Goal: Transaction & Acquisition: Book appointment/travel/reservation

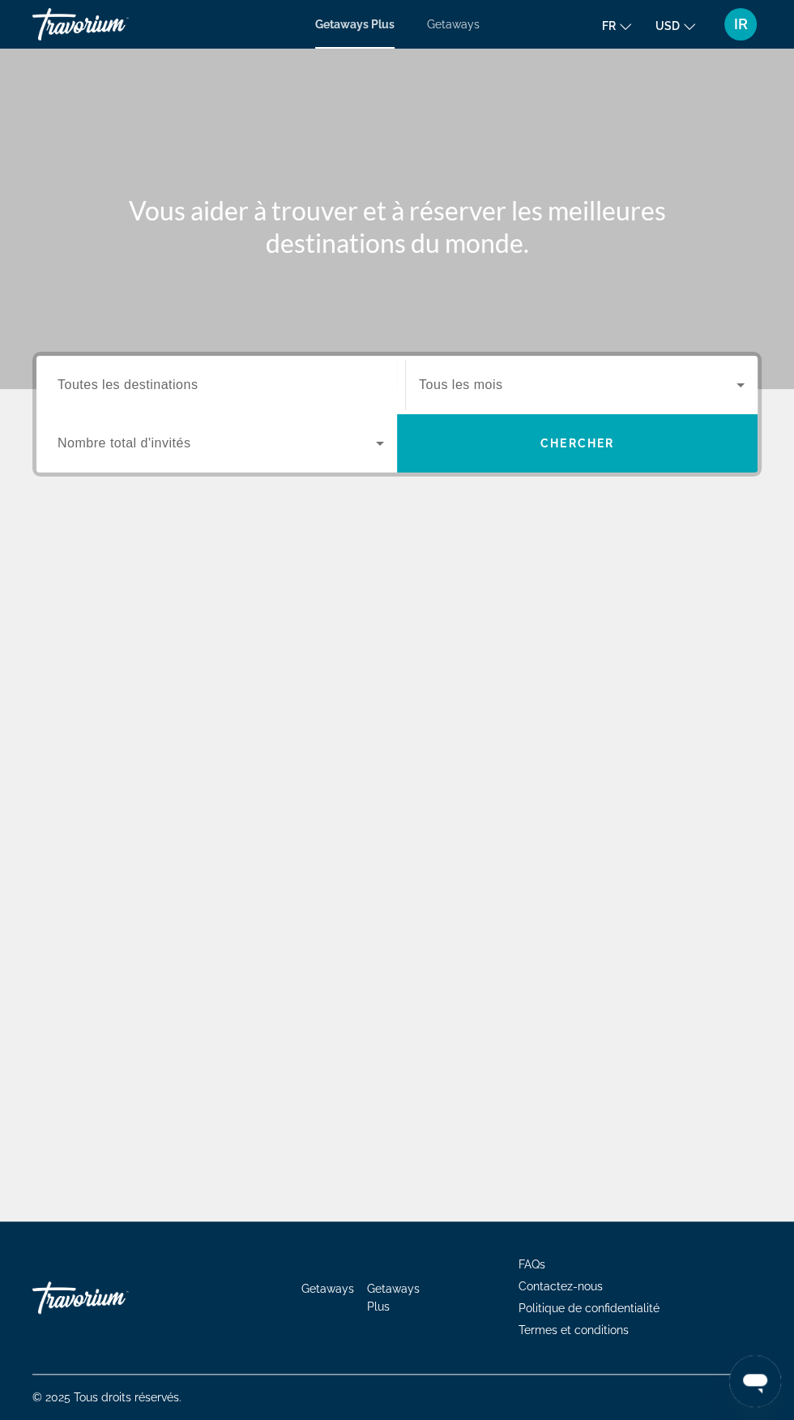
click at [694, 41] on div "fr English Español Français Italiano Português русский USD USD ($) MXN (Mex$) C…" at bounding box center [629, 24] width 267 height 34
click at [681, 45] on div "Getaways Plus Getaways fr English Español Français Italiano Português русский U…" at bounding box center [397, 24] width 794 height 42
click at [673, 36] on button "USD USD ($) MXN (Mex$) CAD (Can$) GBP (£) EUR (€) AUD (A$) NZD (NZ$) CNY (CN¥)" at bounding box center [676, 25] width 40 height 23
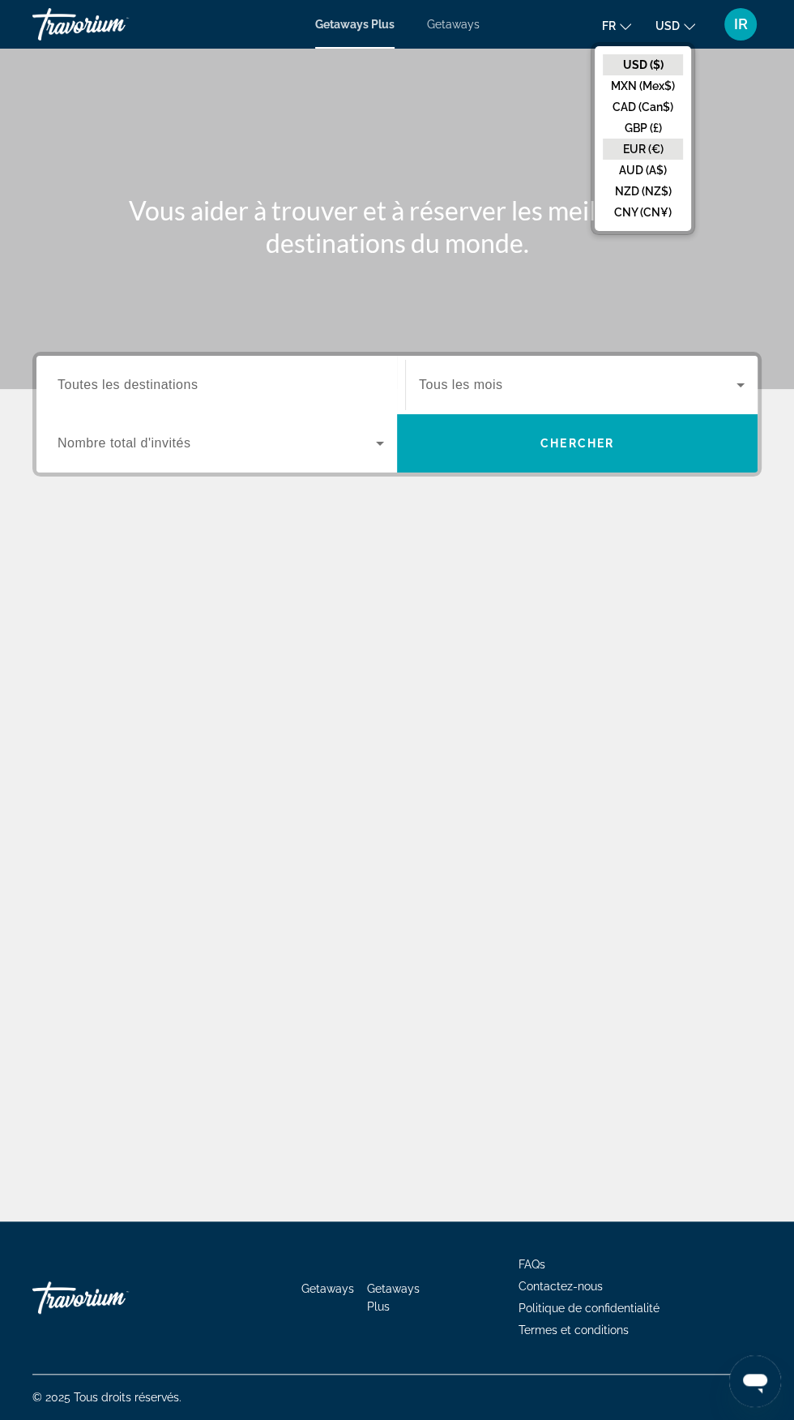
click at [649, 151] on button "EUR (€)" at bounding box center [643, 149] width 80 height 21
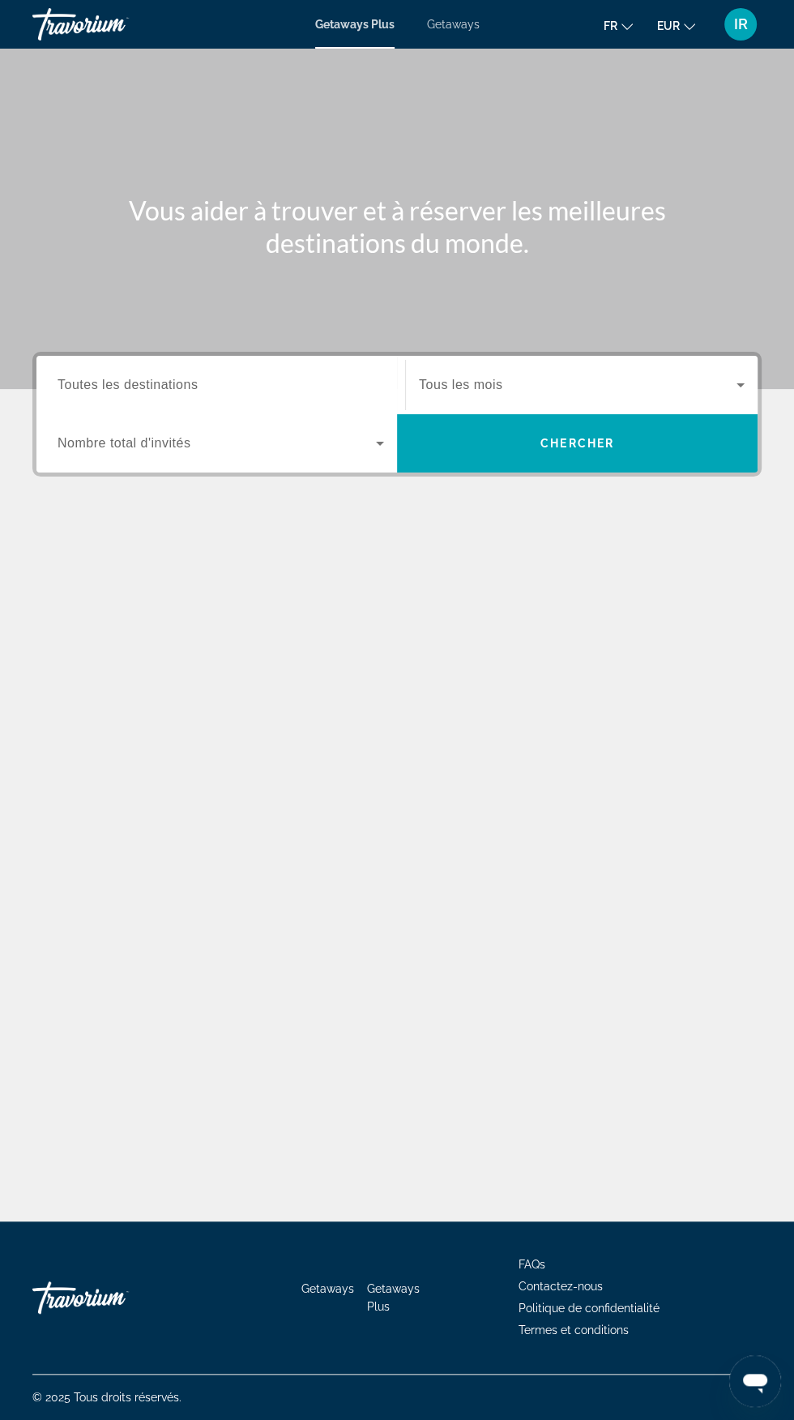
click at [325, 378] on input "Destination Toutes les destinations" at bounding box center [221, 385] width 327 height 19
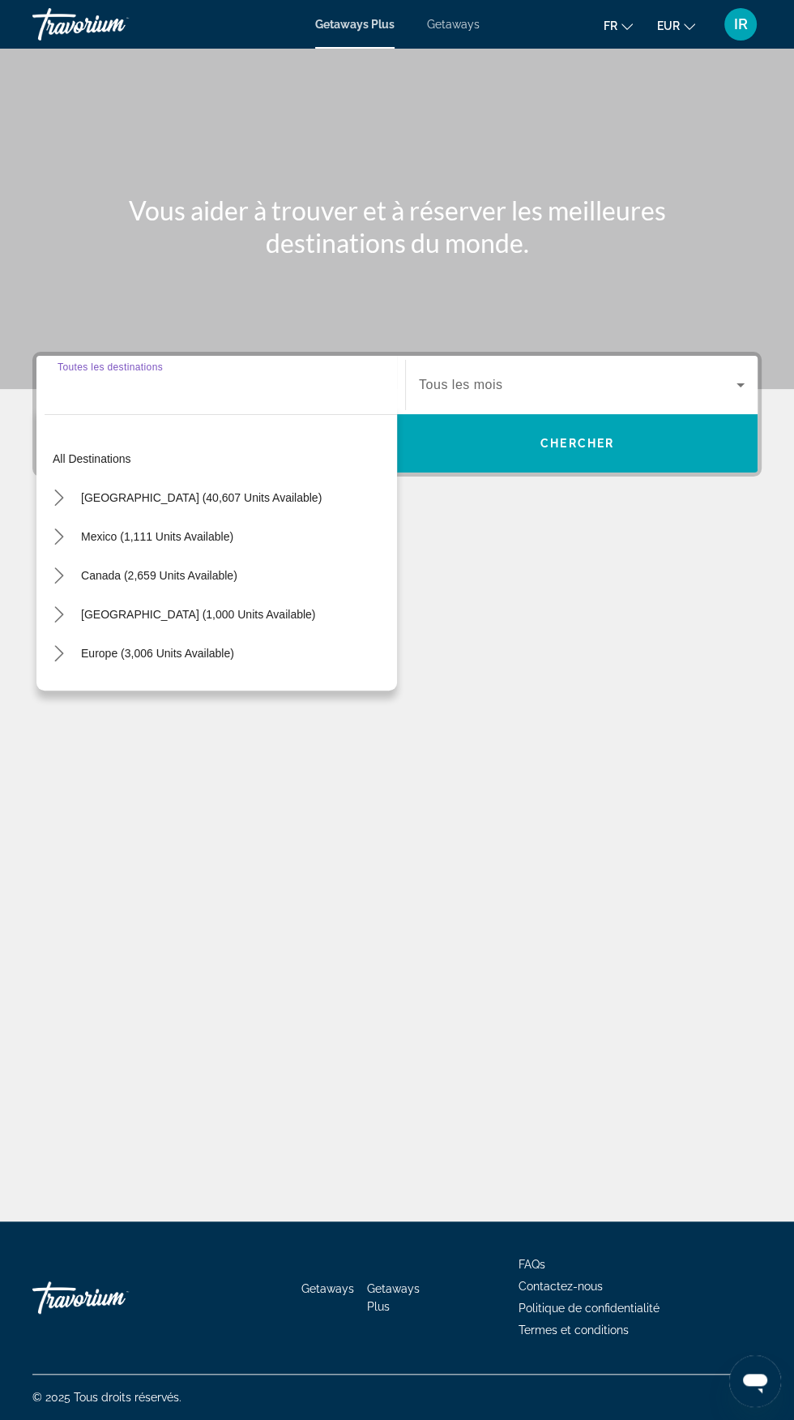
scroll to position [185, 0]
click at [226, 634] on span "Select destination: Europe (3,006 units available)" at bounding box center [157, 653] width 169 height 39
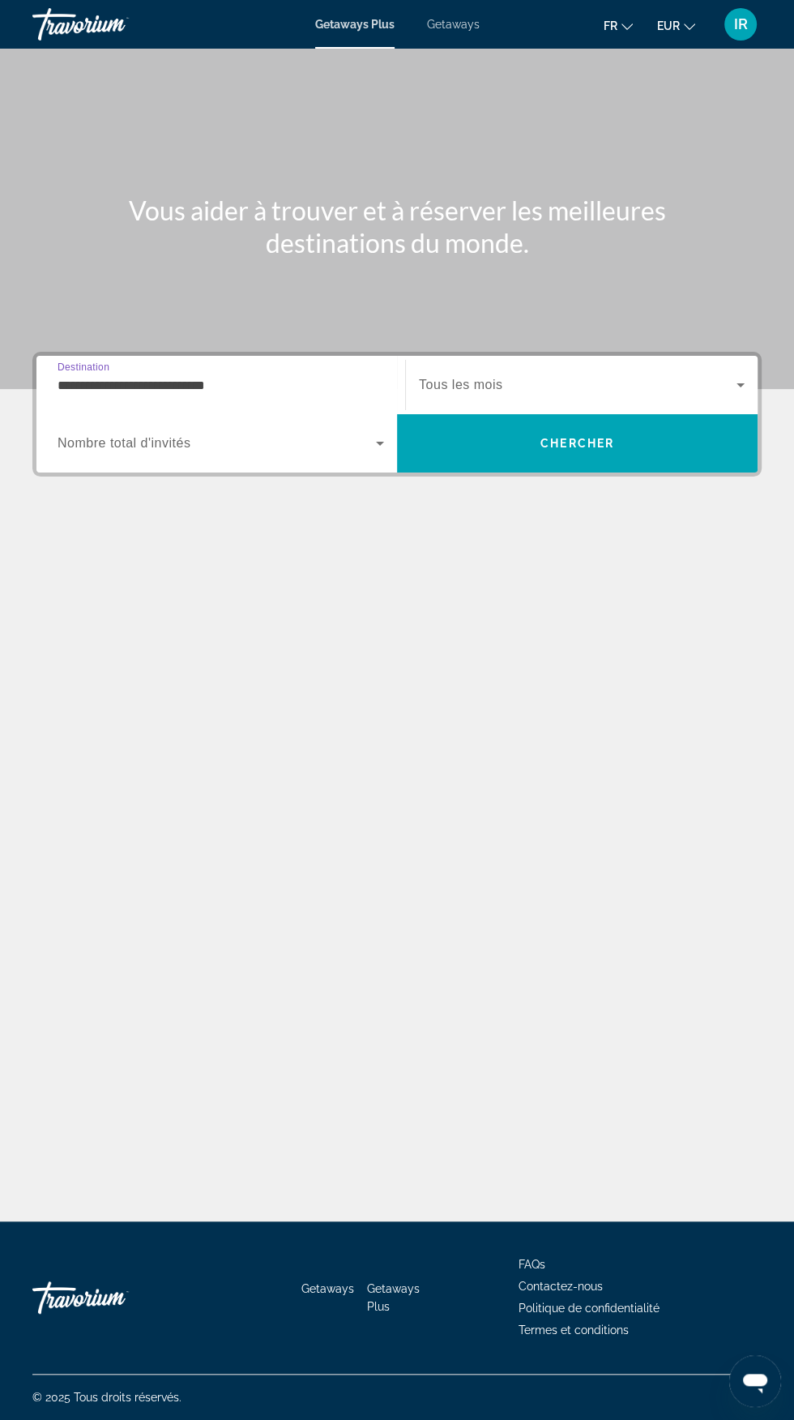
click at [362, 376] on input "**********" at bounding box center [221, 385] width 327 height 19
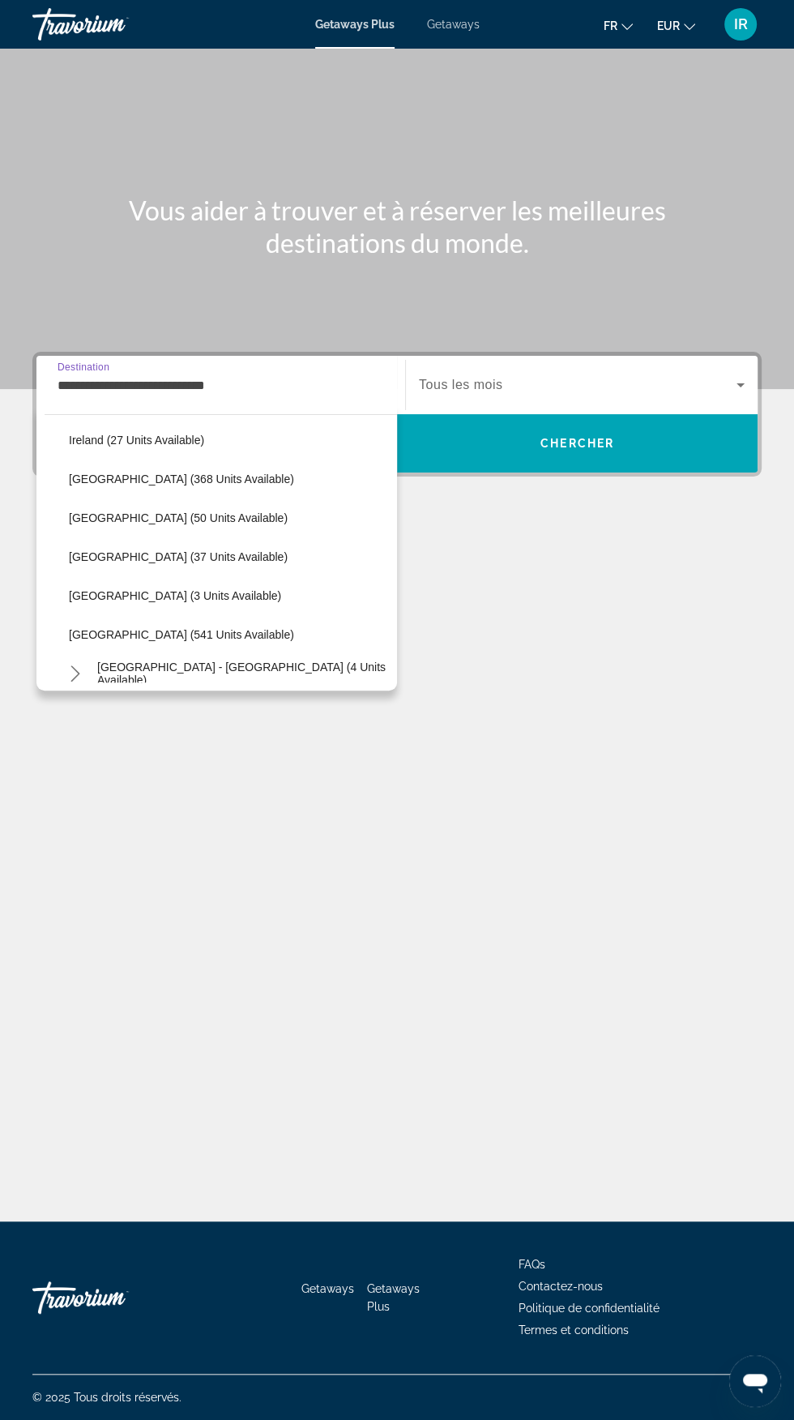
scroll to position [566, 0]
click at [185, 630] on span "[GEOGRAPHIC_DATA] (541 units available)" at bounding box center [181, 631] width 225 height 13
type input "**********"
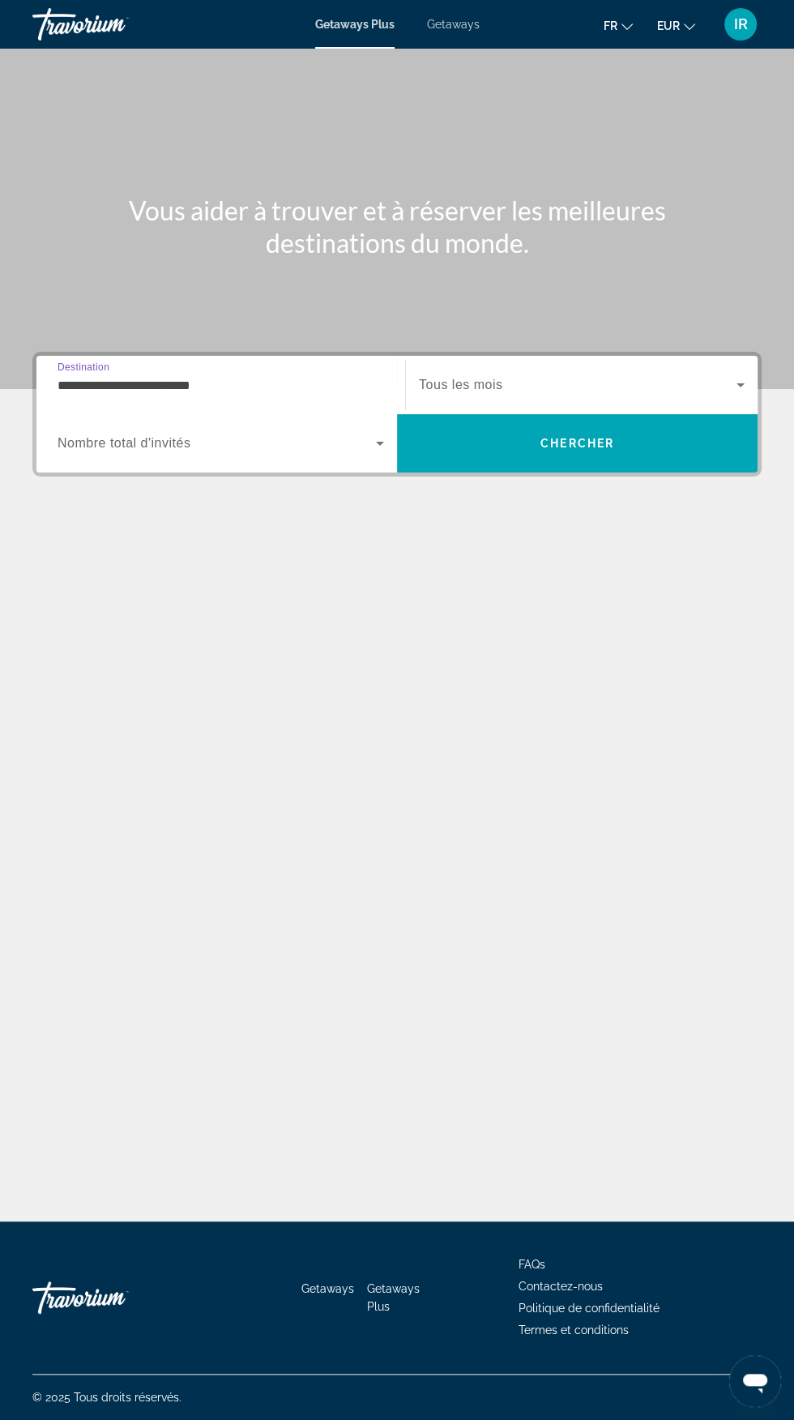
scroll to position [185, 0]
click at [320, 376] on input "**********" at bounding box center [221, 385] width 327 height 19
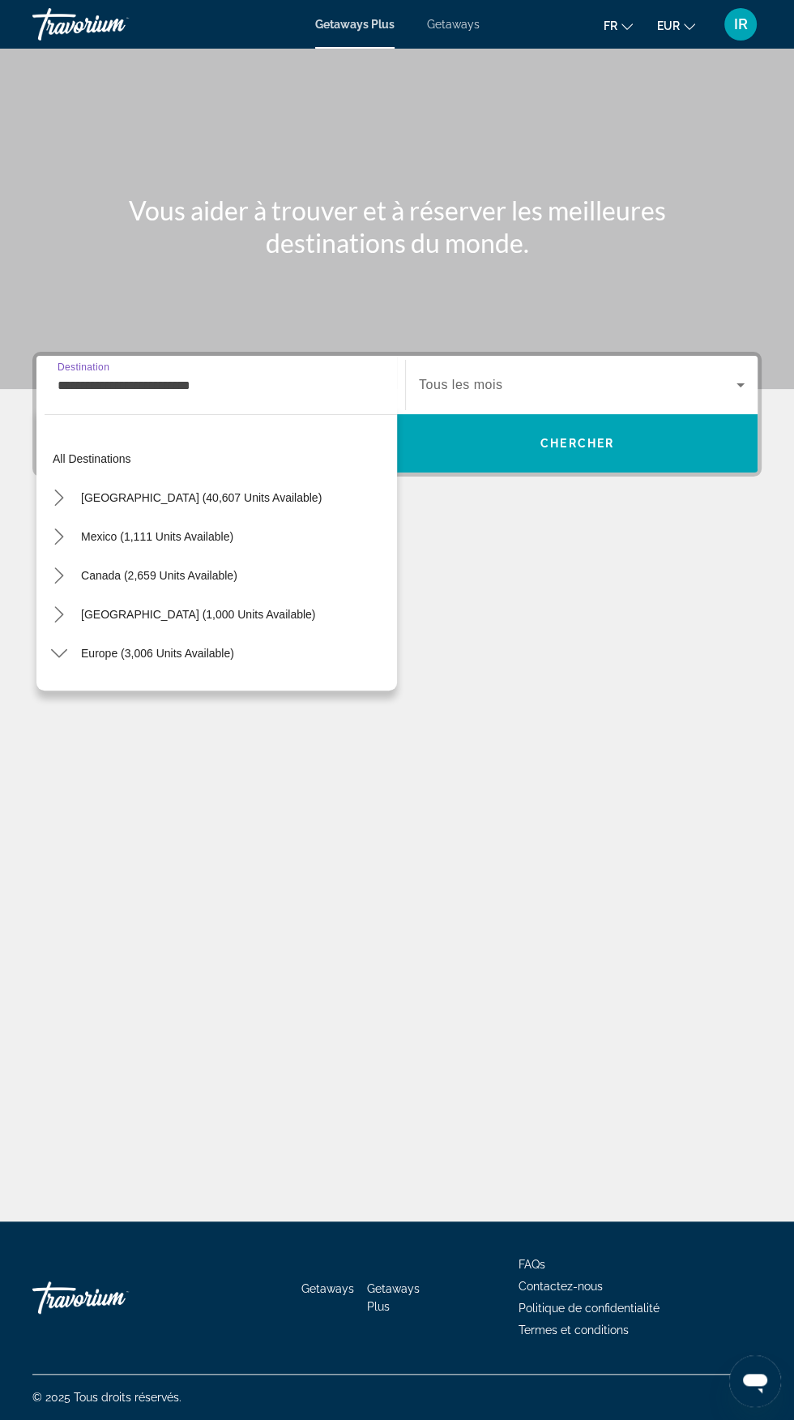
scroll to position [640, 0]
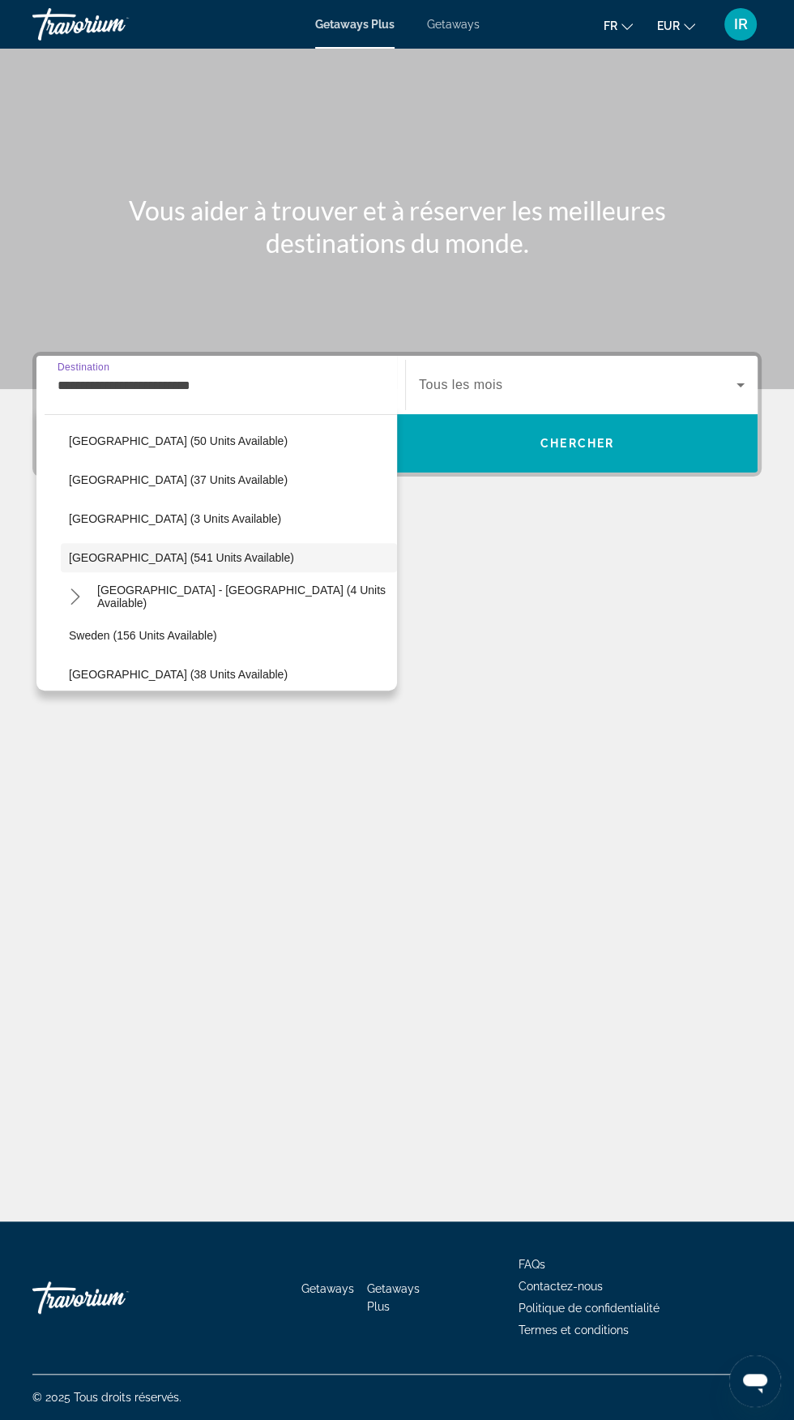
click at [562, 389] on span "Search widget" at bounding box center [578, 384] width 318 height 19
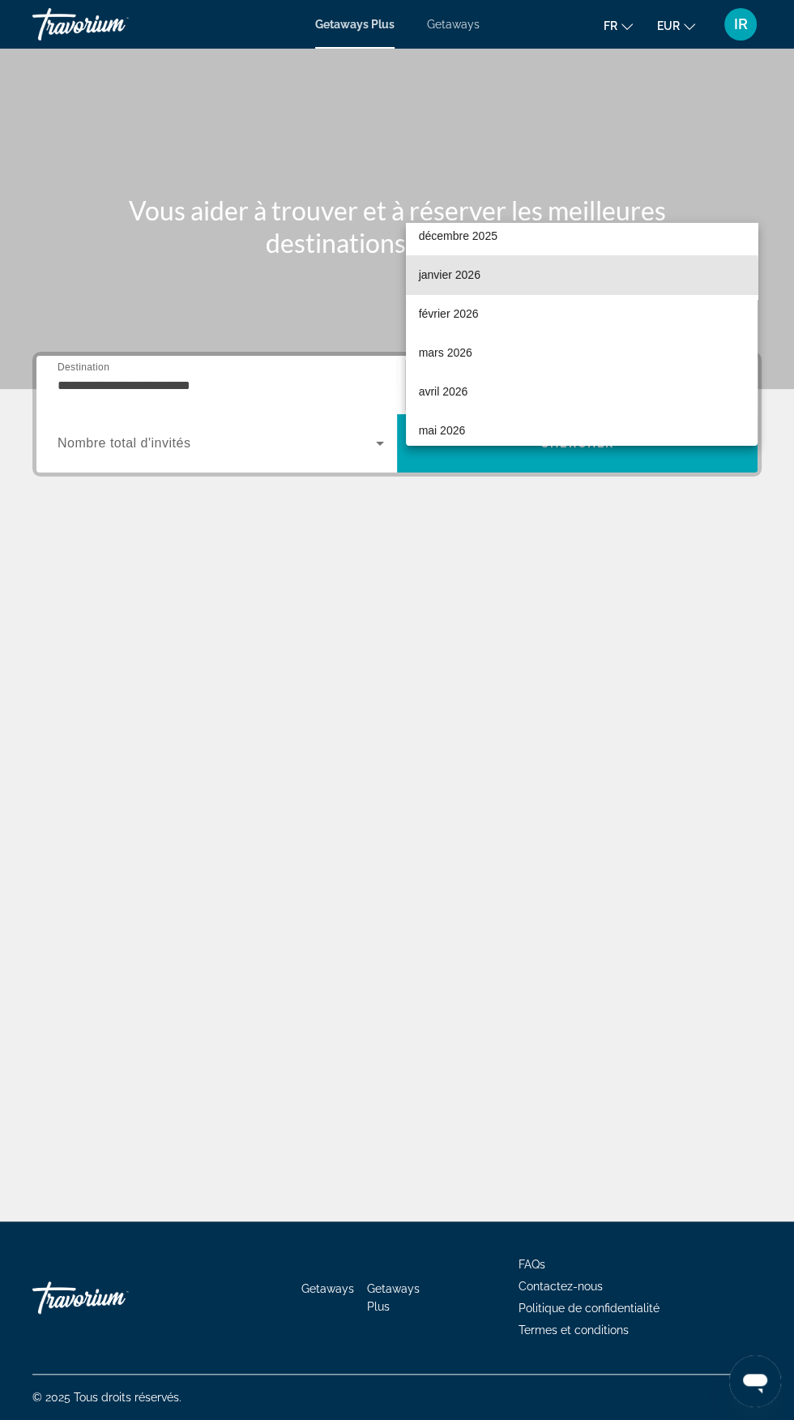
scroll to position [132, 0]
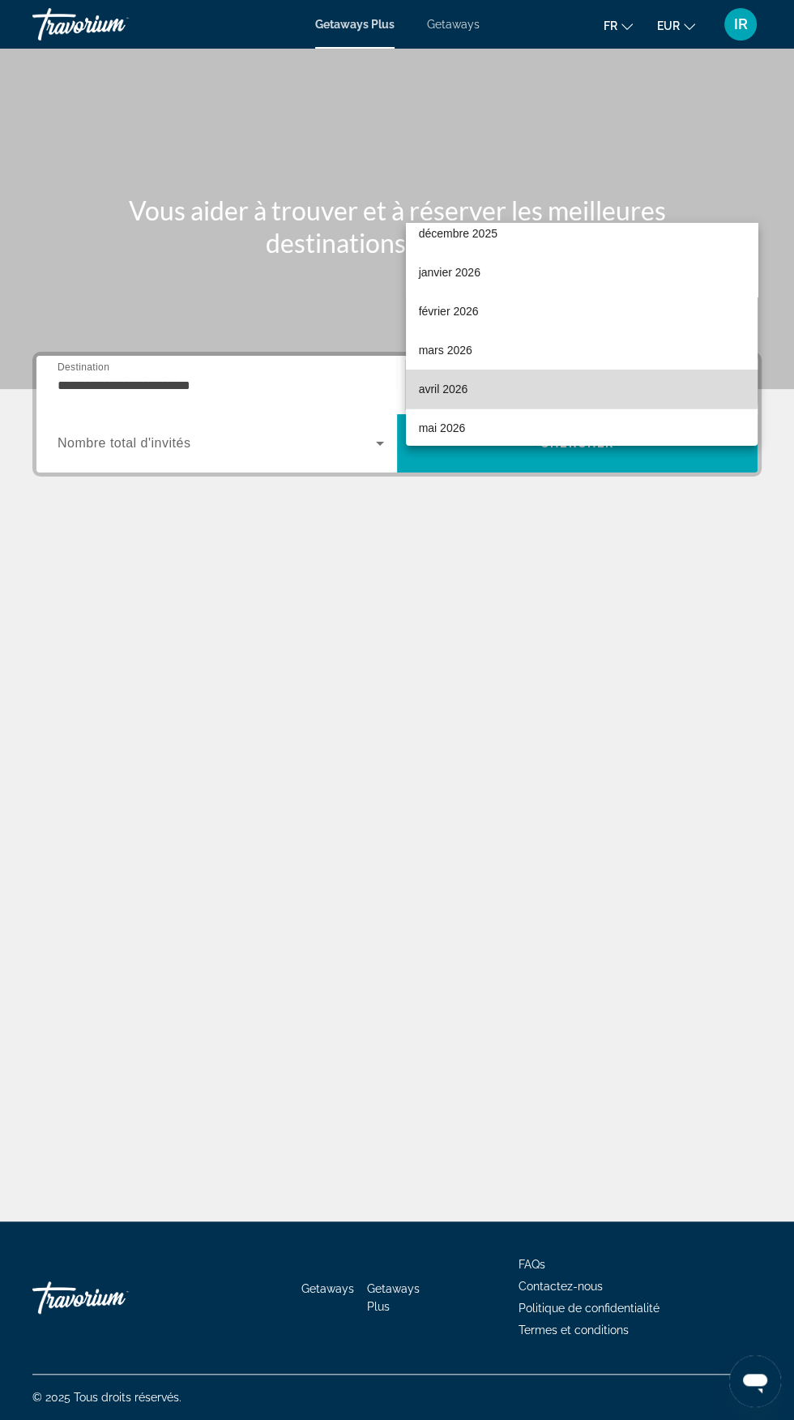
click at [470, 369] on mat-option "avril 2026" at bounding box center [582, 388] width 352 height 39
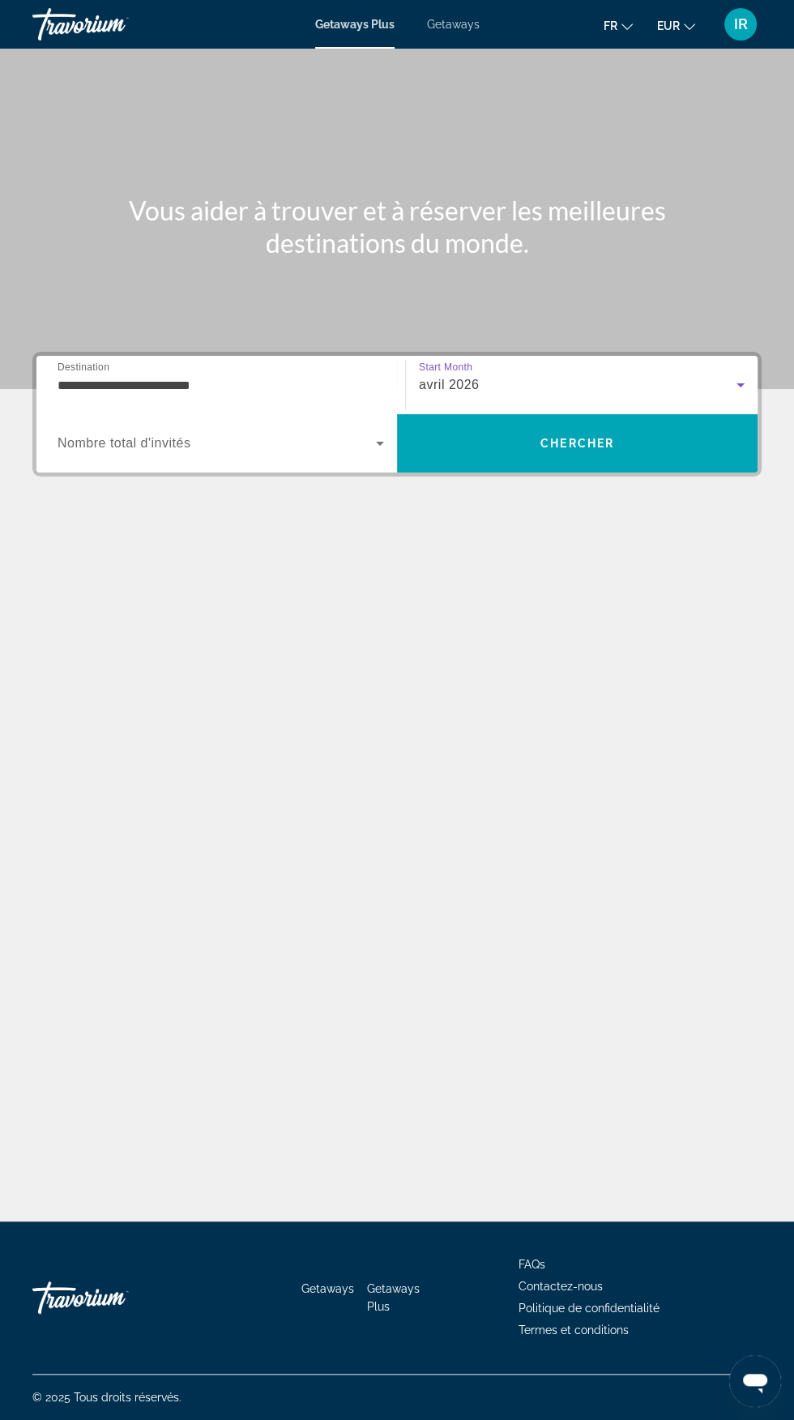
click at [556, 375] on div "avril 2026" at bounding box center [578, 384] width 318 height 19
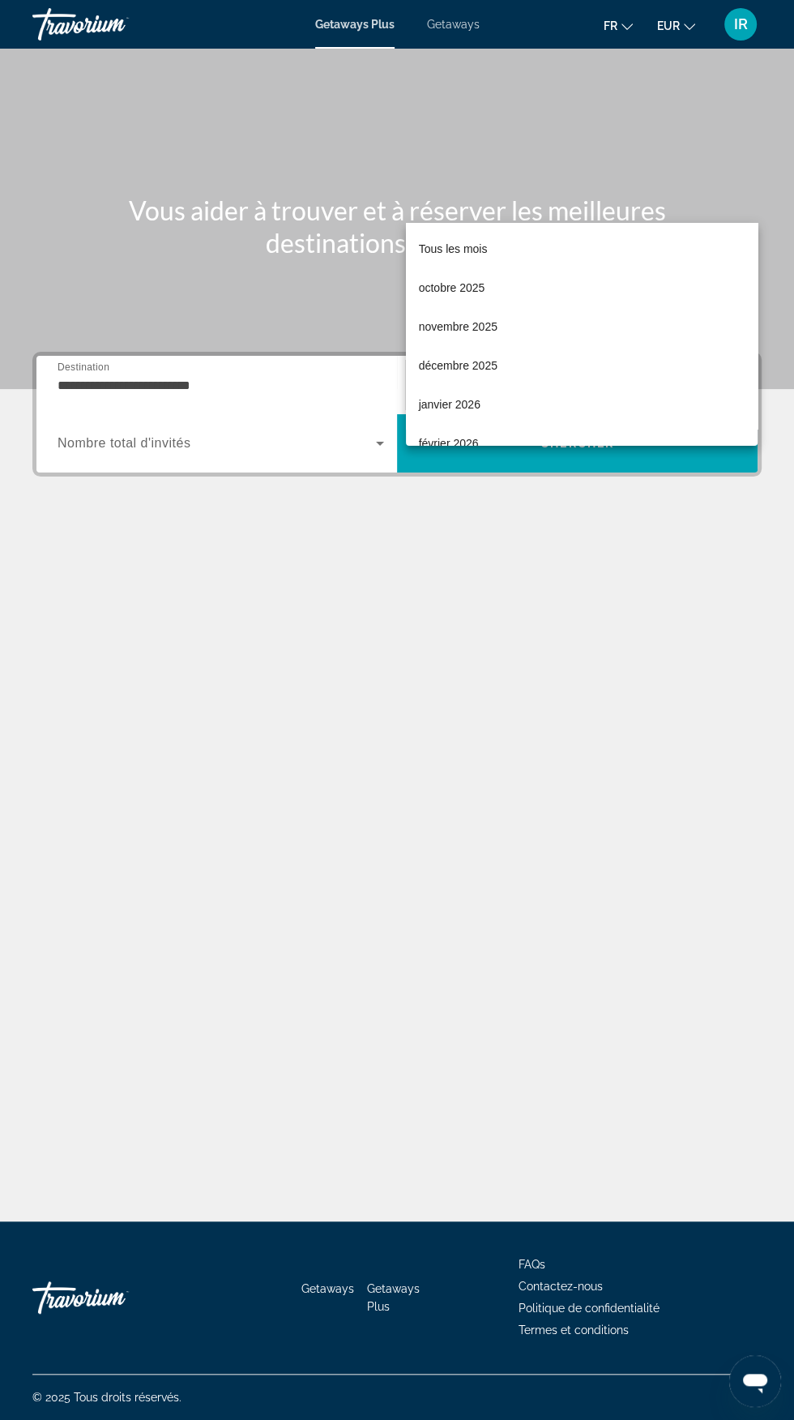
scroll to position [94, 0]
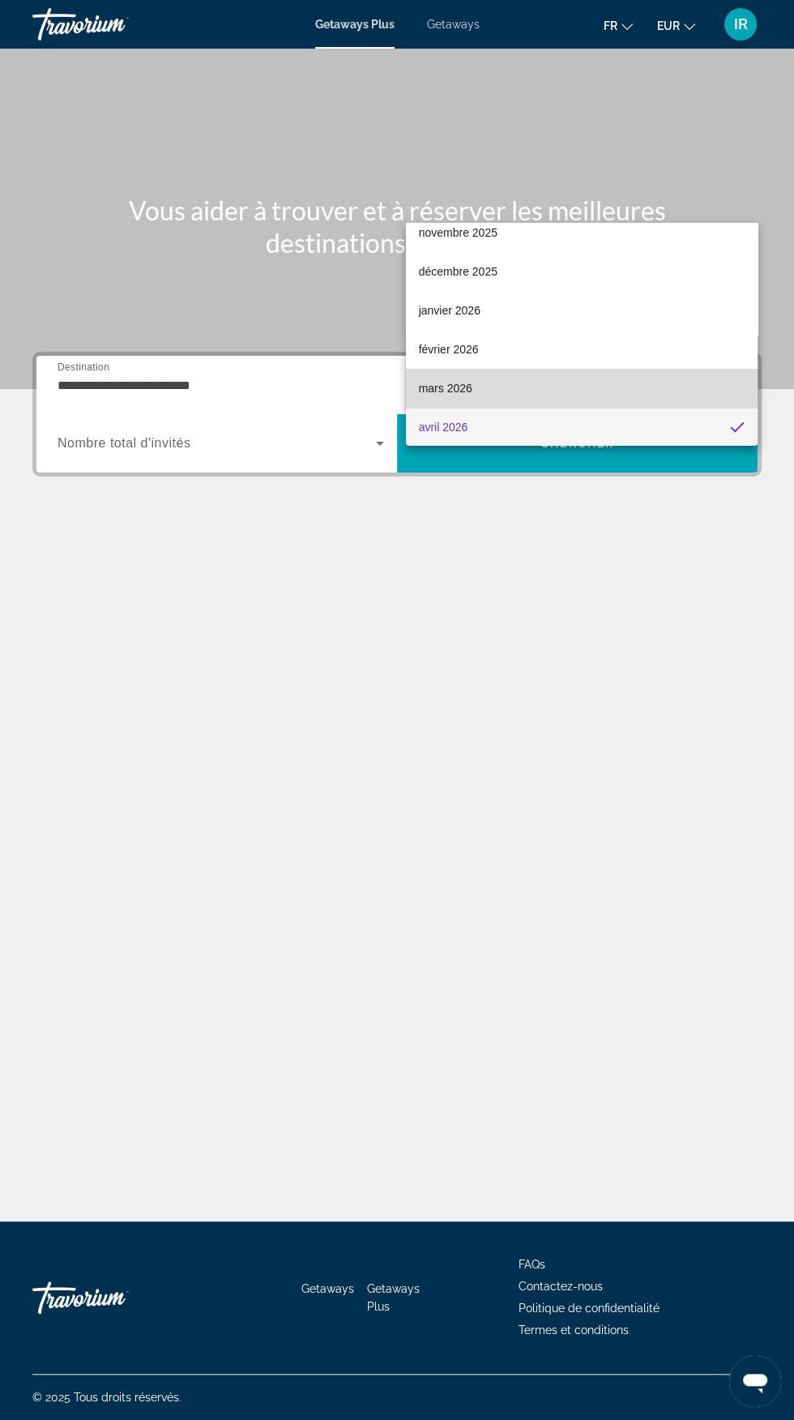
click at [465, 386] on span "mars 2026" at bounding box center [445, 387] width 53 height 19
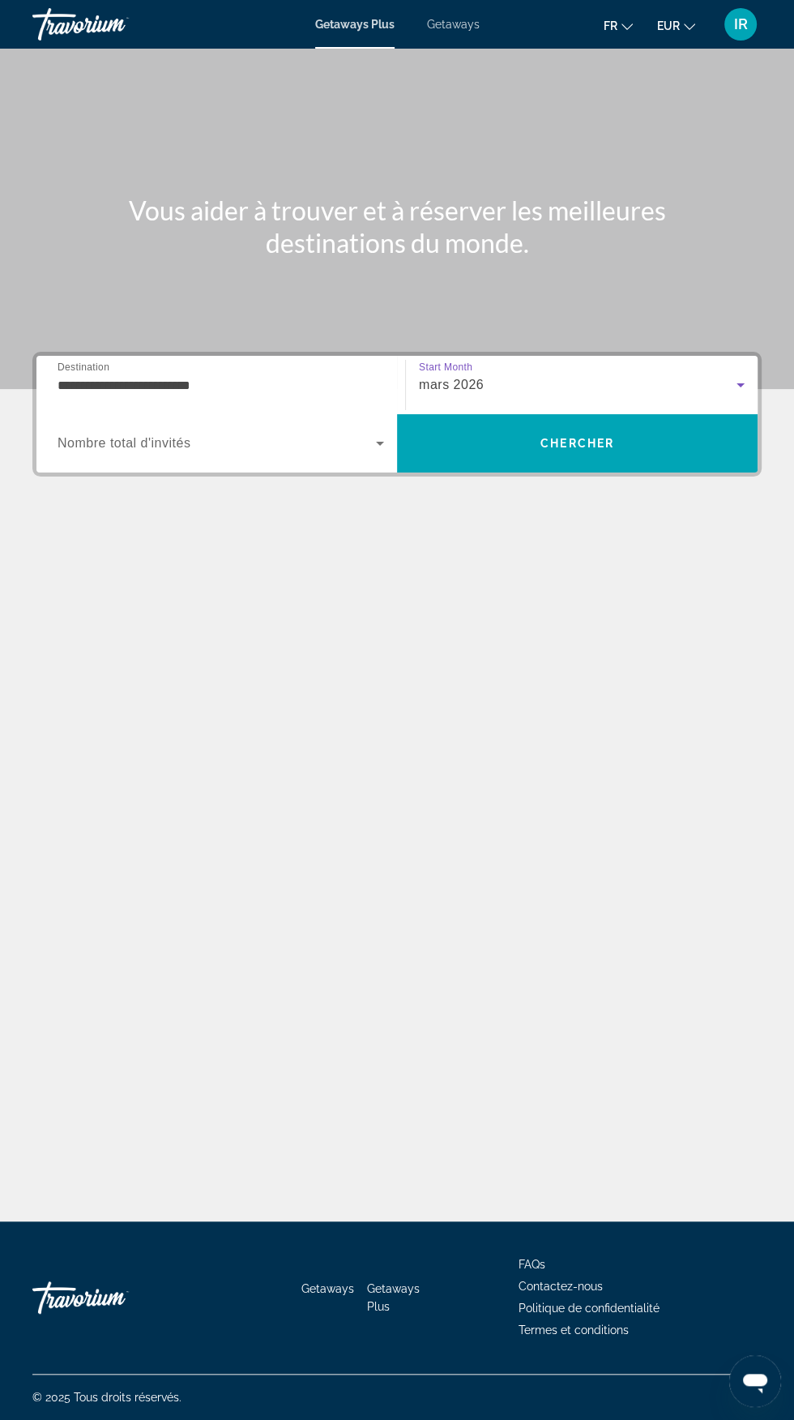
click at [365, 434] on span "Search widget" at bounding box center [217, 443] width 318 height 19
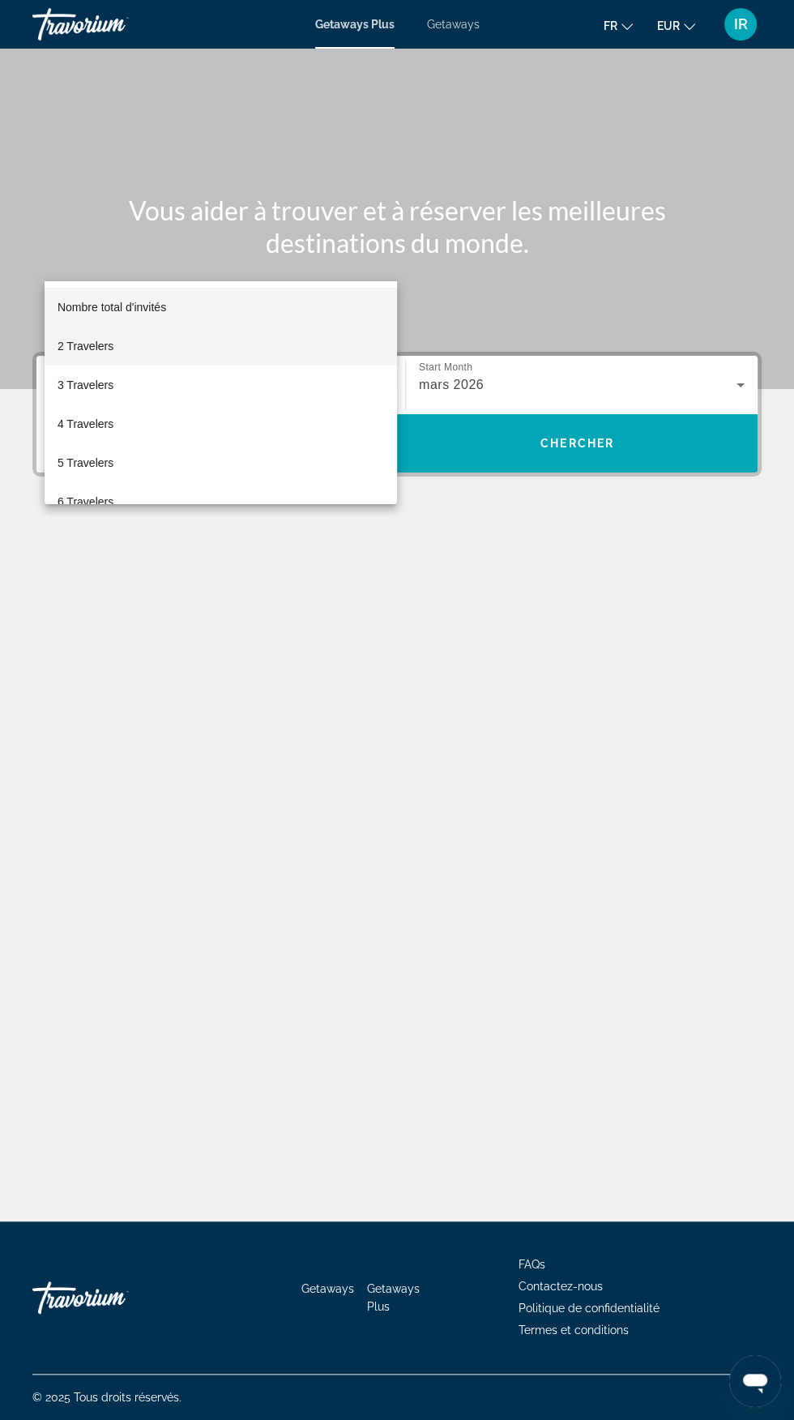
click at [126, 344] on mat-option "2 Travelers" at bounding box center [221, 346] width 352 height 39
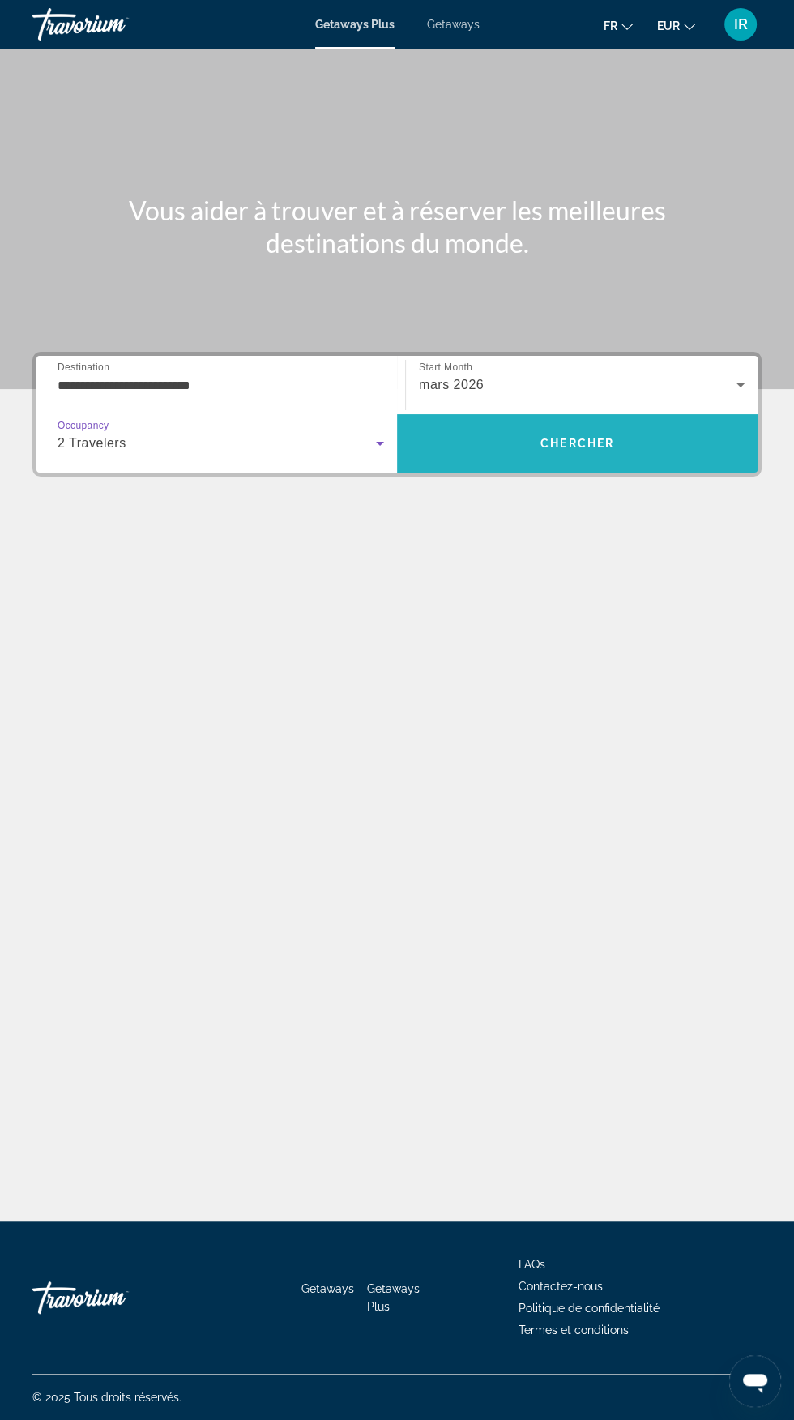
click at [599, 414] on span "Search" at bounding box center [577, 443] width 361 height 58
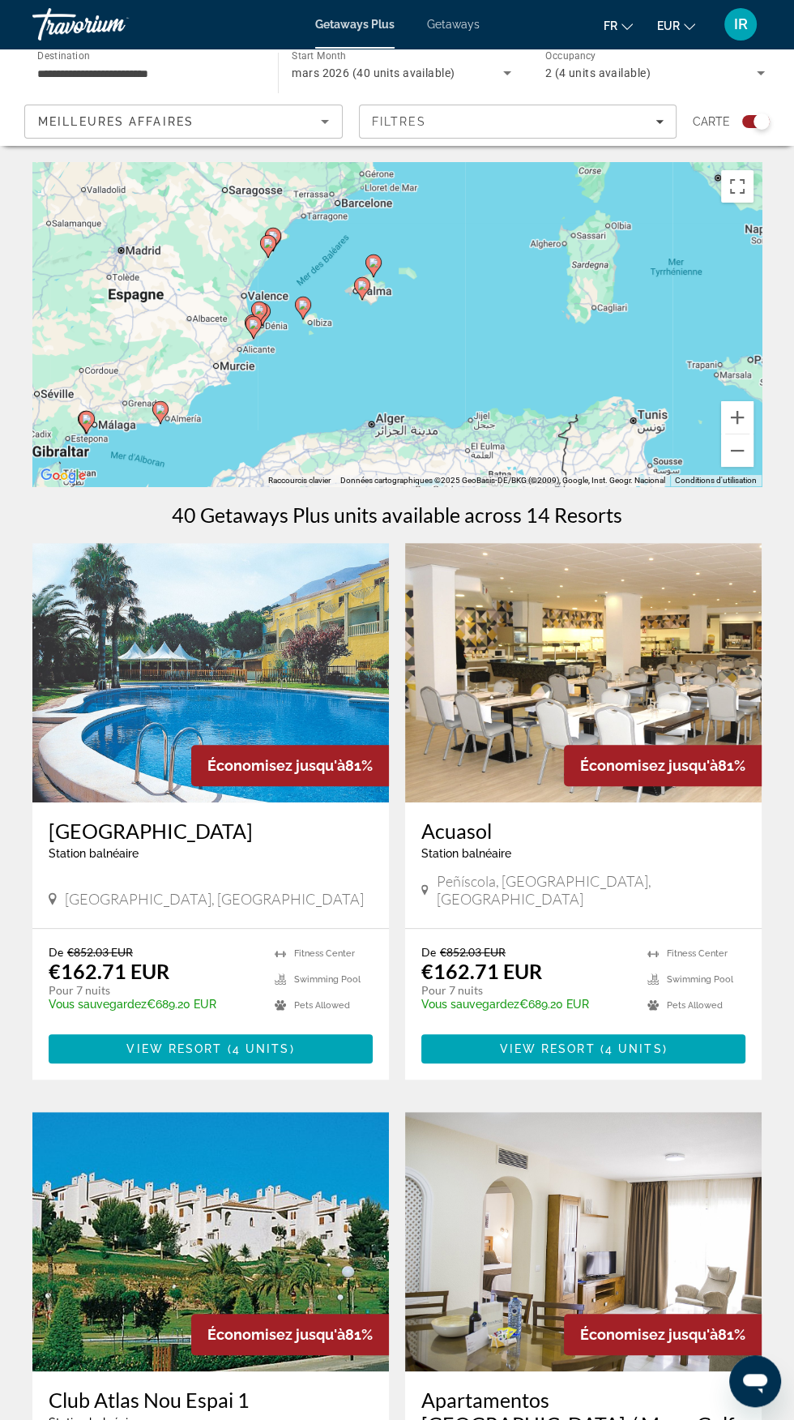
click at [216, 75] on input "**********" at bounding box center [147, 73] width 220 height 19
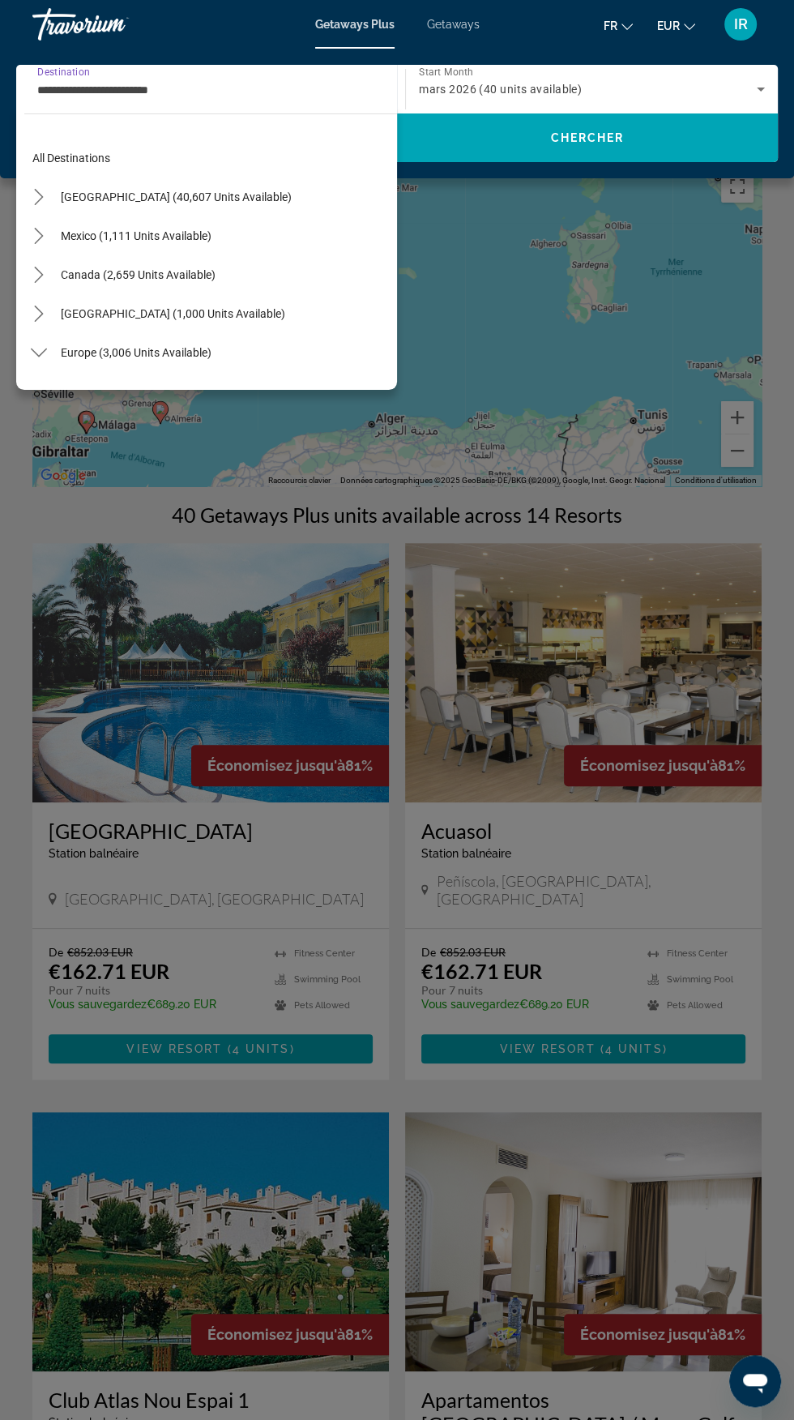
scroll to position [640, 0]
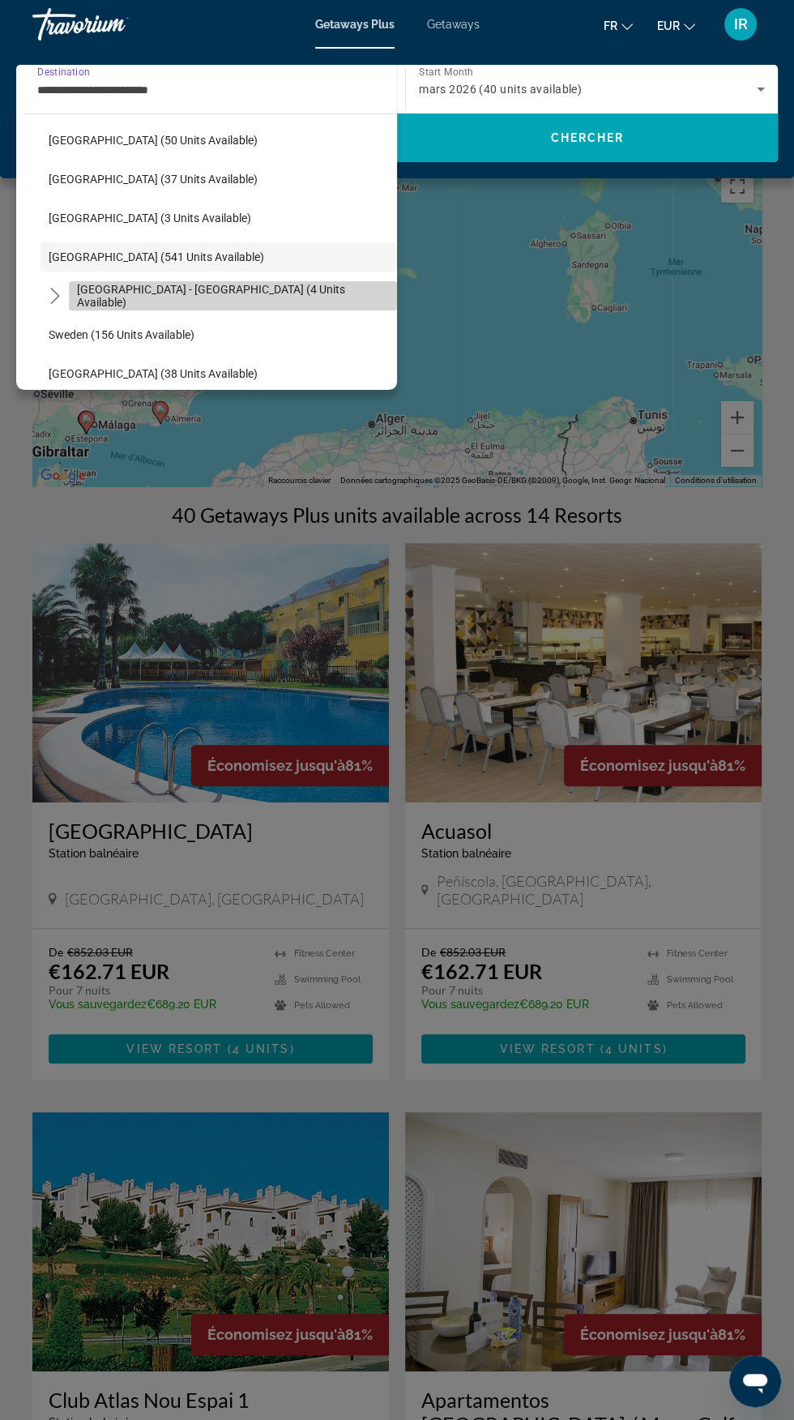
click at [246, 294] on span "[GEOGRAPHIC_DATA] - [GEOGRAPHIC_DATA] (4 units available)" at bounding box center [233, 296] width 312 height 26
type input "**********"
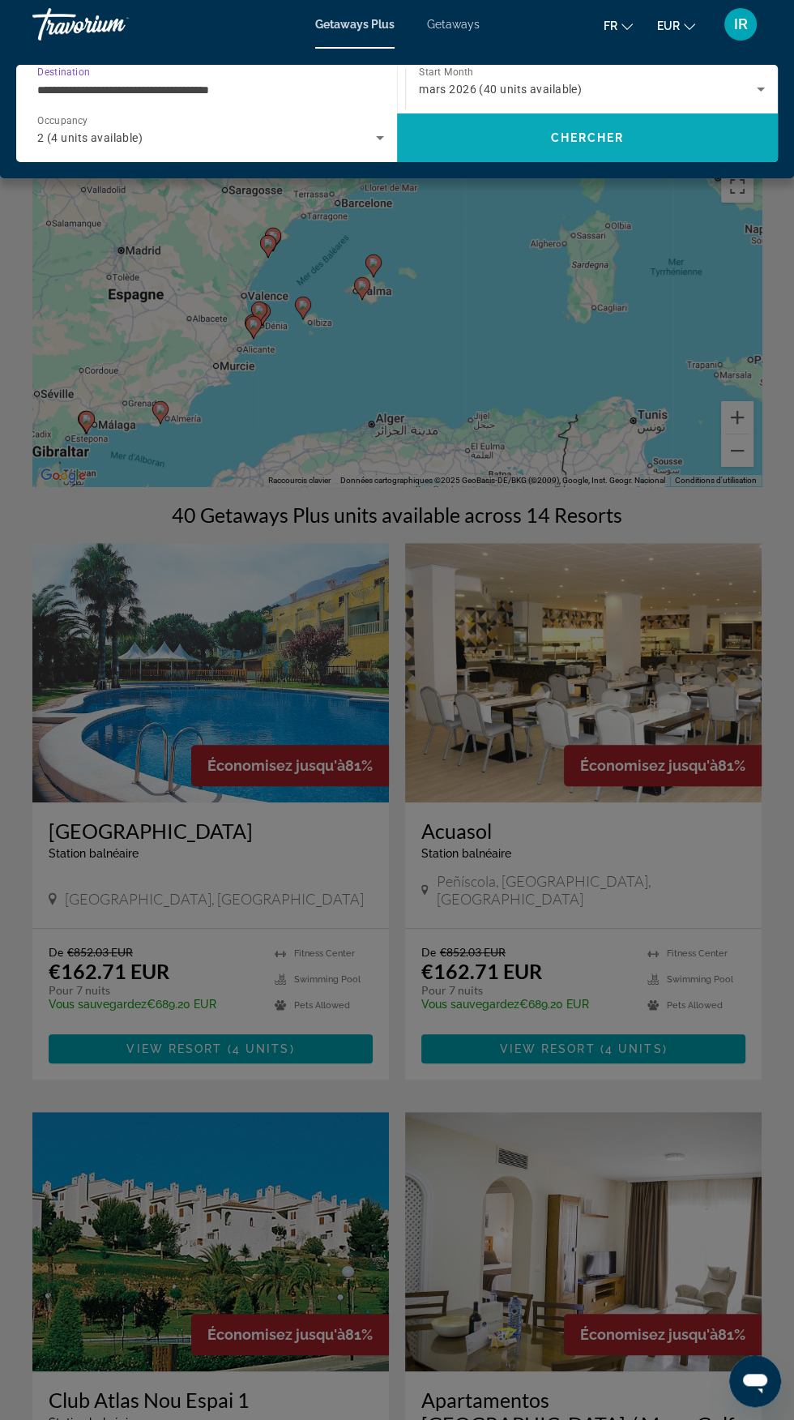
click at [647, 138] on span "Search" at bounding box center [587, 137] width 381 height 39
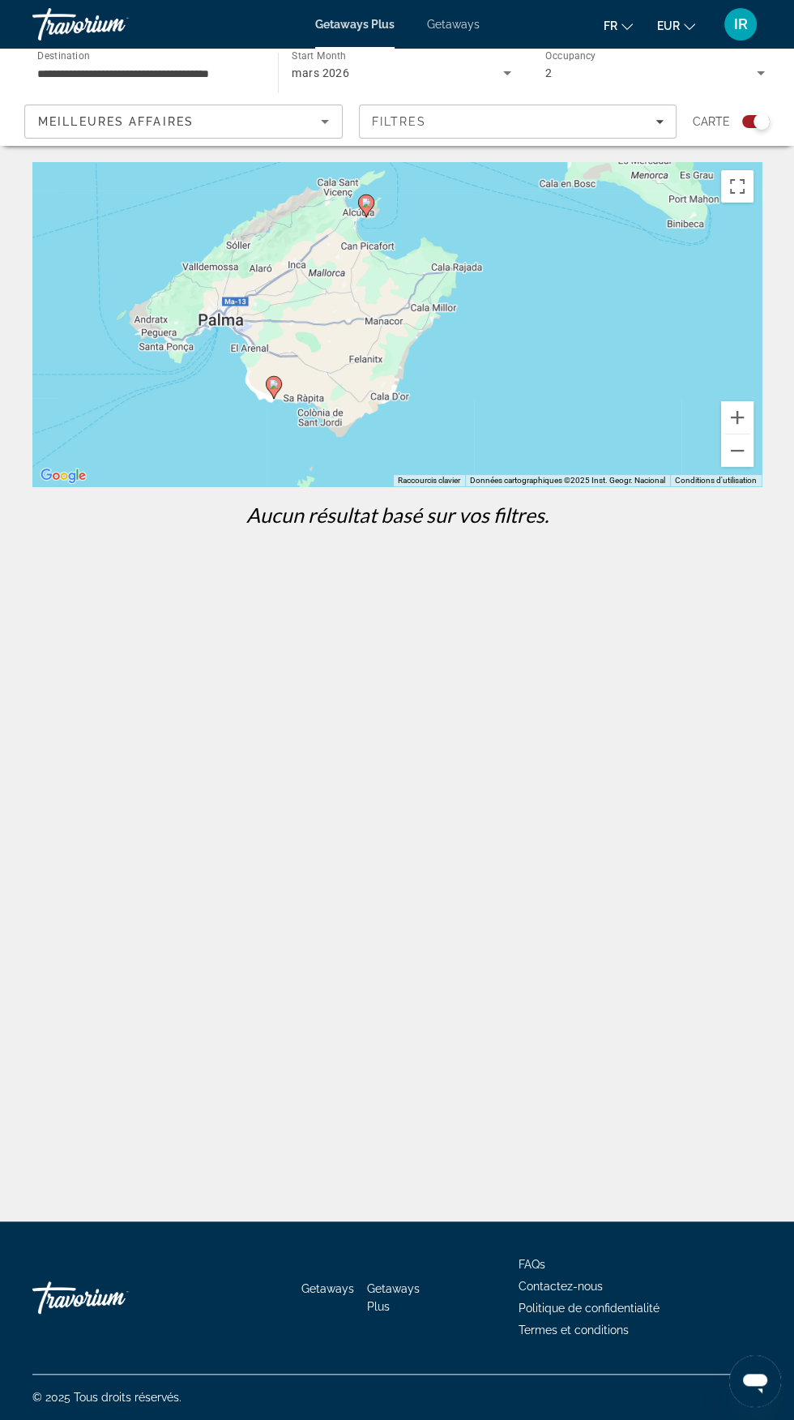
click at [468, 25] on span "Getaways" at bounding box center [453, 24] width 53 height 13
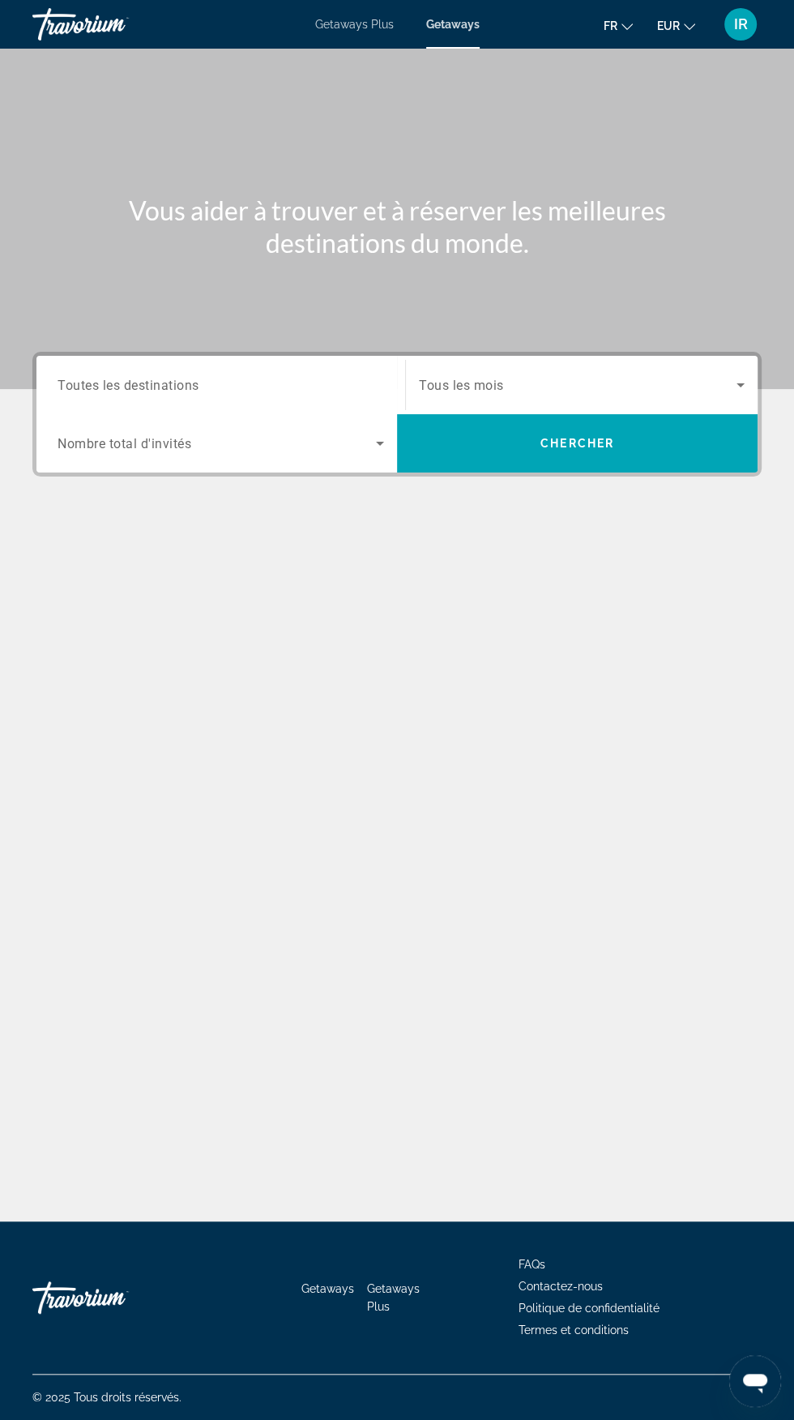
click at [334, 384] on input "Destination Toutes les destinations" at bounding box center [221, 385] width 327 height 19
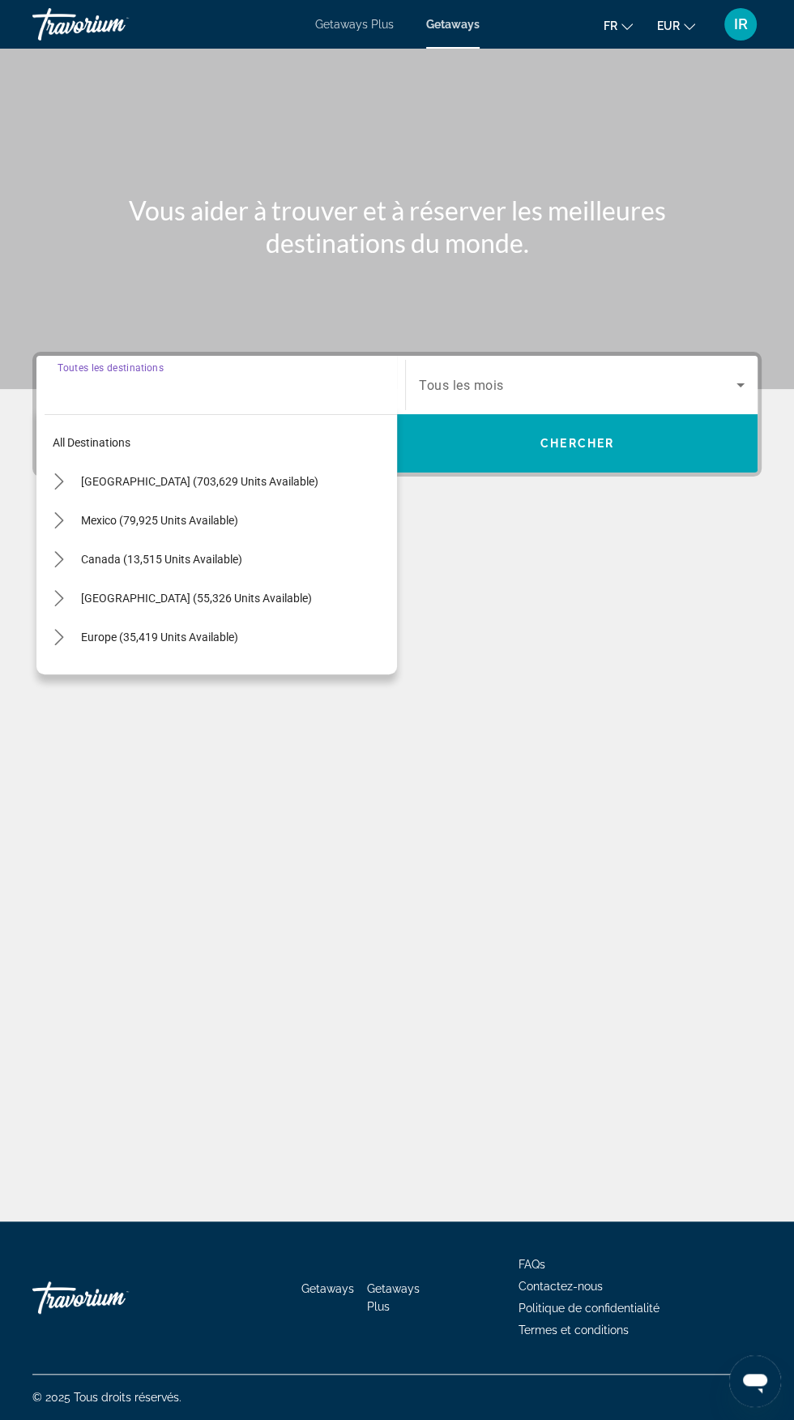
scroll to position [185, 0]
click at [240, 617] on span "Select destination: Europe (35,419 units available)" at bounding box center [235, 636] width 324 height 39
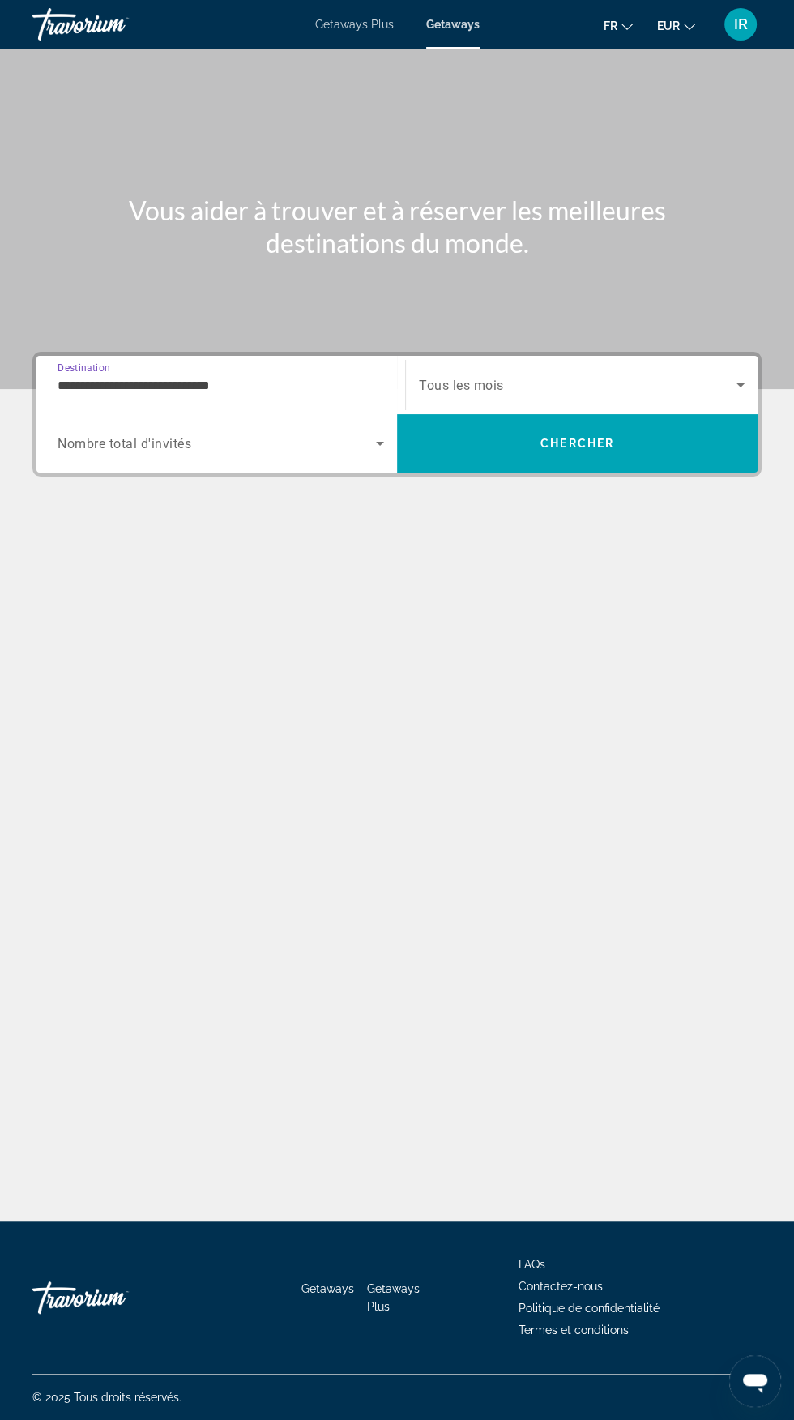
click at [338, 376] on input "**********" at bounding box center [221, 385] width 327 height 19
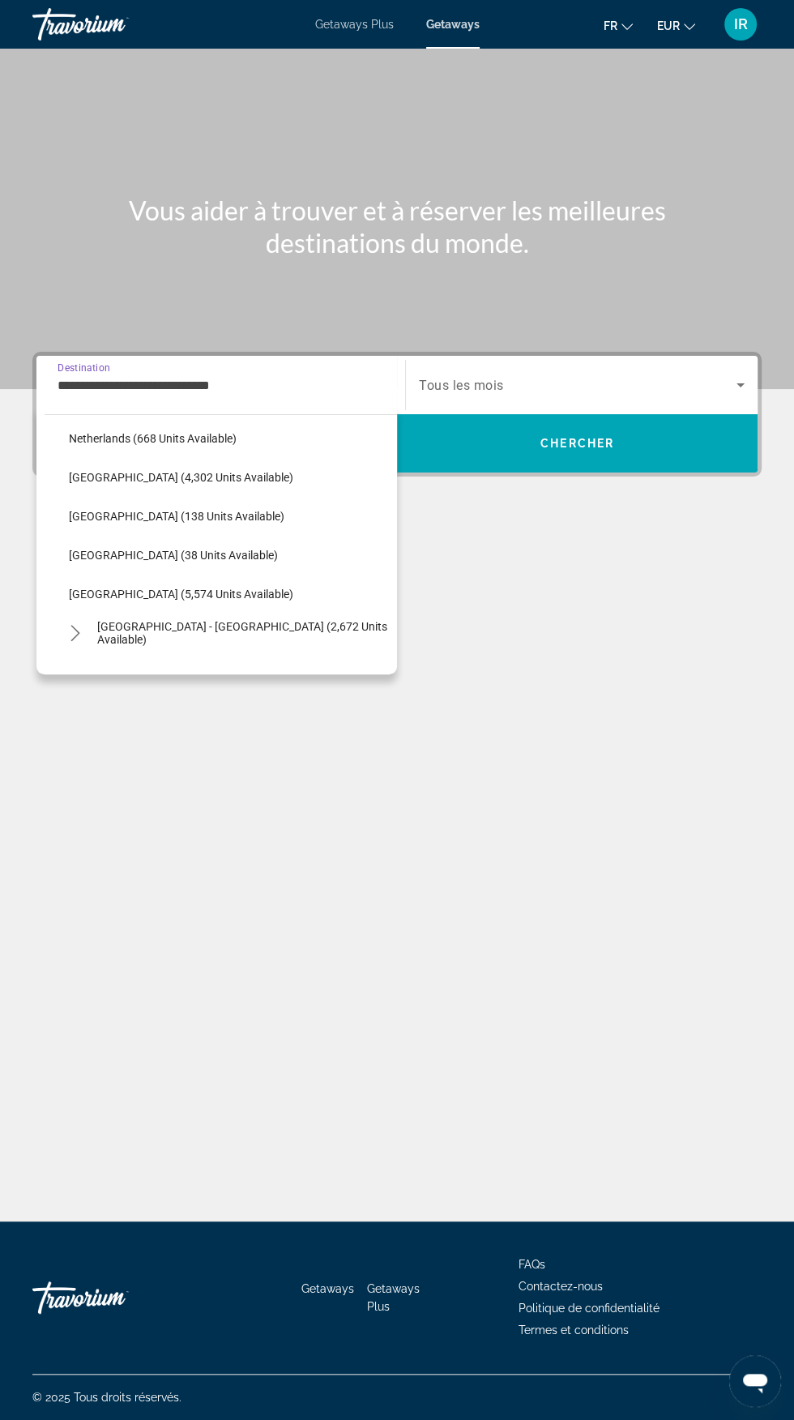
scroll to position [746, 0]
click at [186, 589] on span "[GEOGRAPHIC_DATA] (5,574 units available)" at bounding box center [181, 590] width 224 height 13
type input "**********"
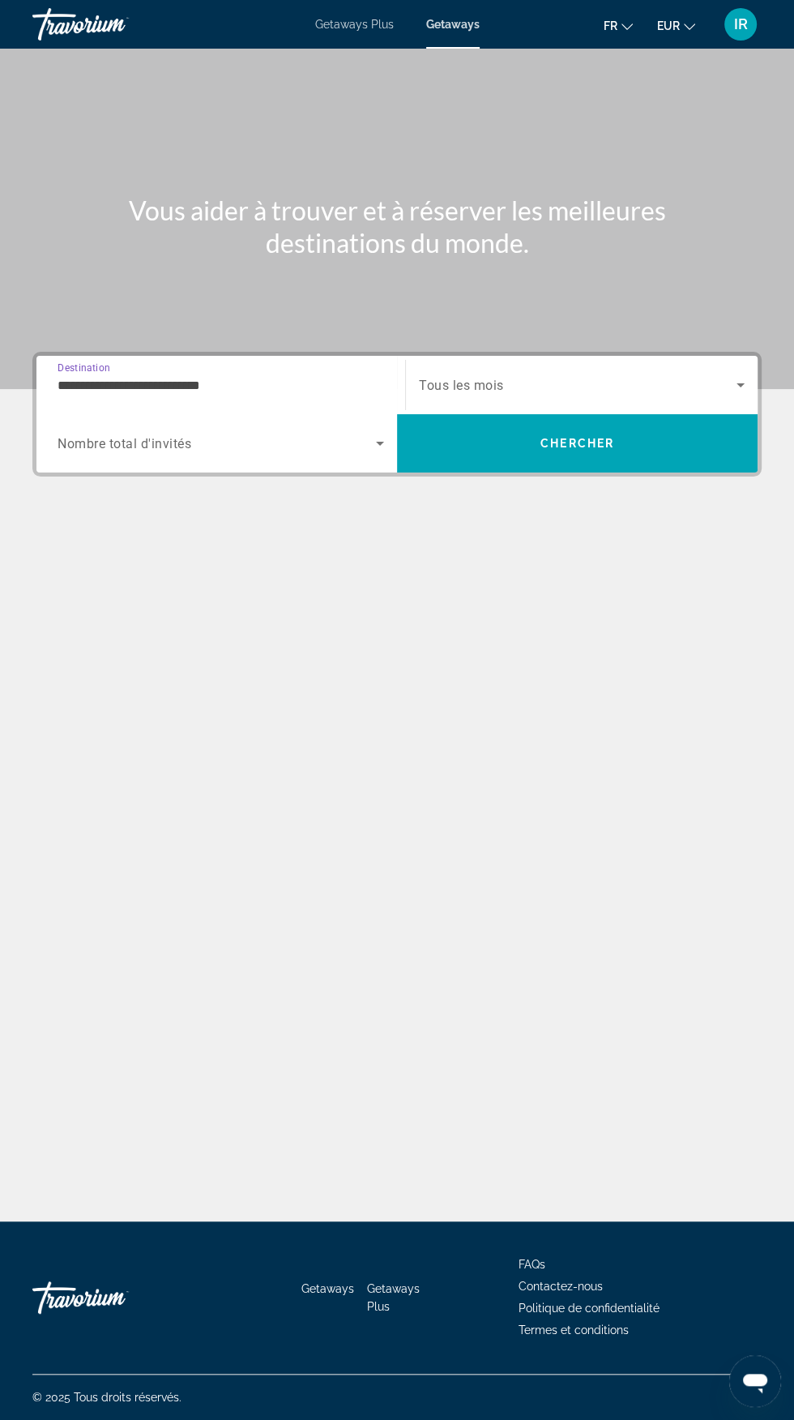
scroll to position [185, 0]
click at [370, 434] on icon "Search widget" at bounding box center [379, 443] width 19 height 19
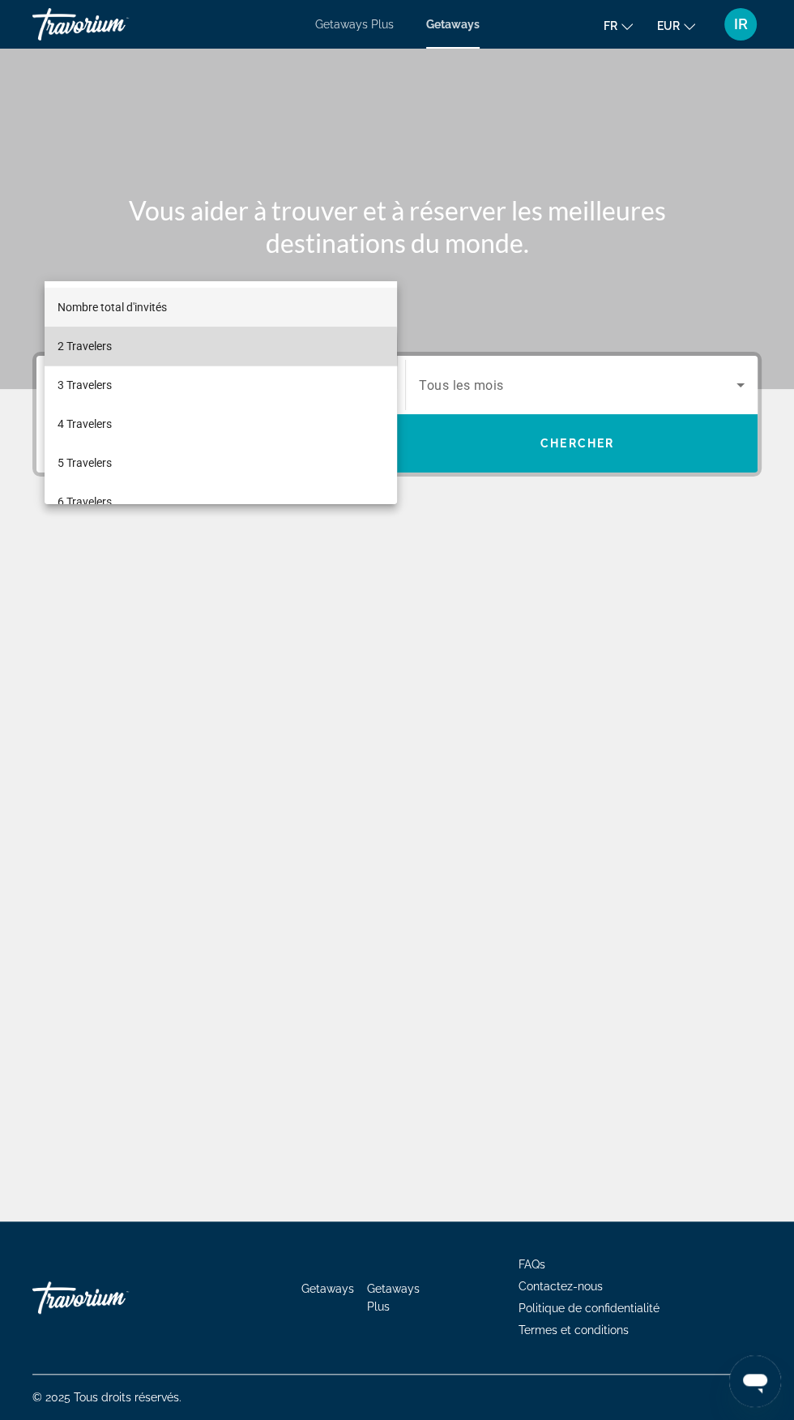
click at [127, 351] on mat-option "2 Travelers" at bounding box center [221, 346] width 352 height 39
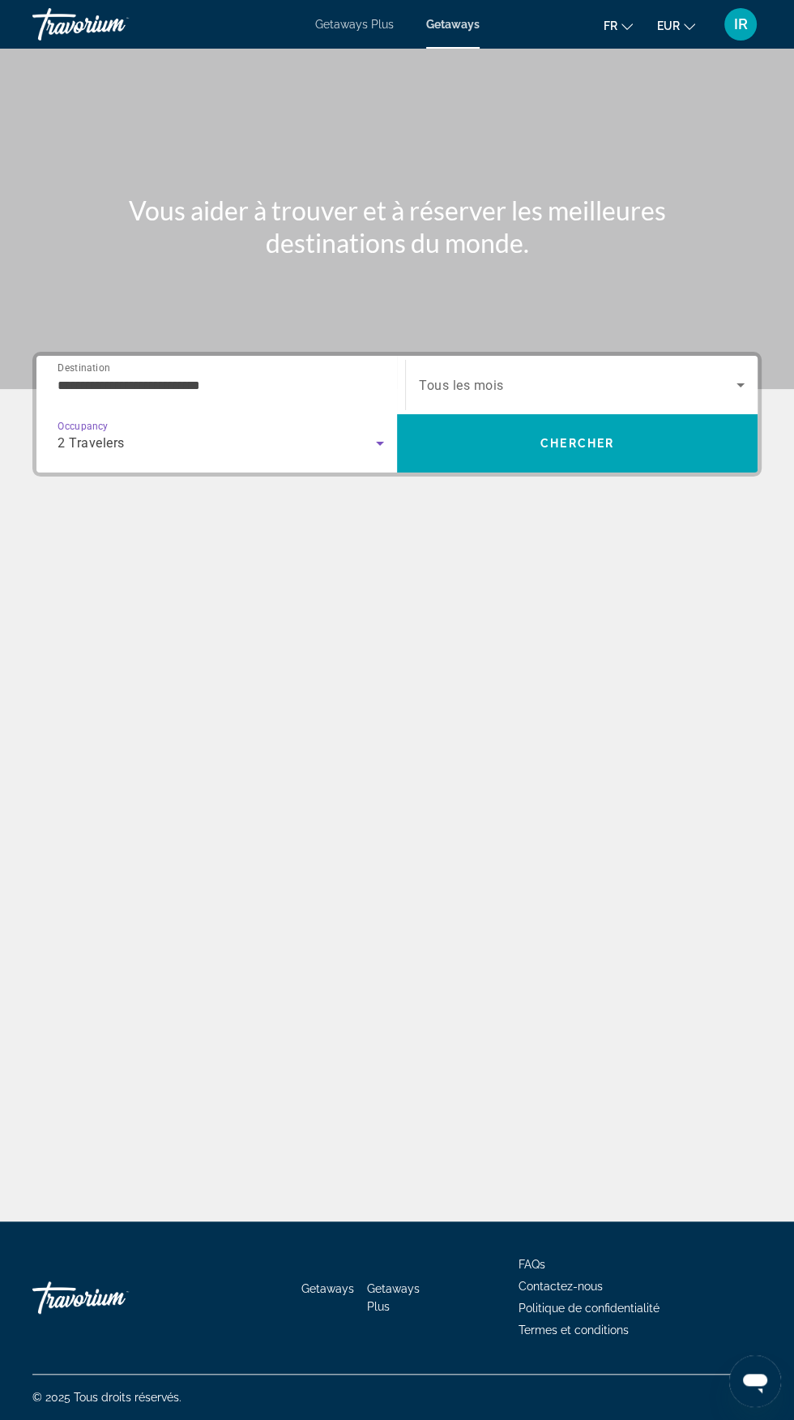
click at [662, 375] on span "Search widget" at bounding box center [578, 384] width 318 height 19
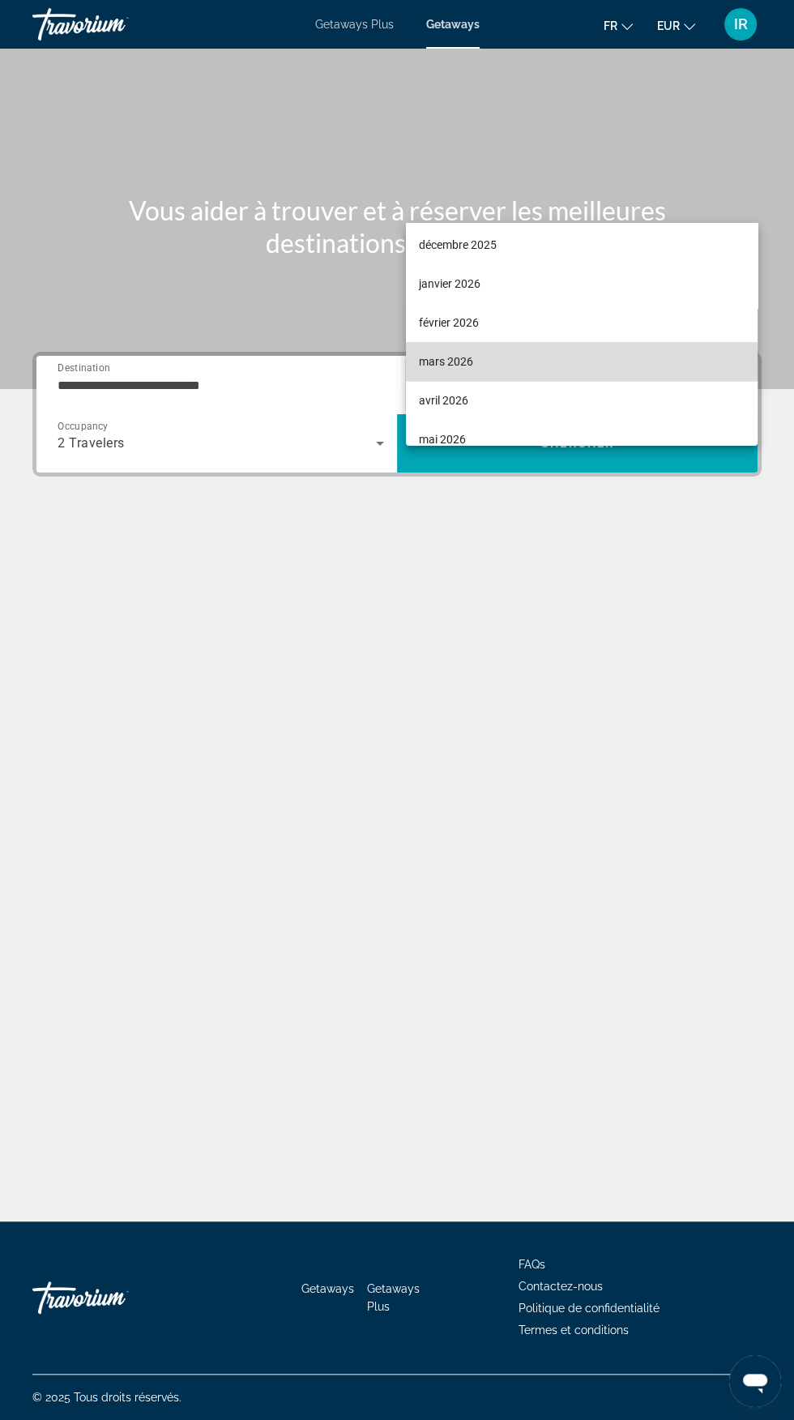
click at [476, 365] on mat-option "mars 2026" at bounding box center [582, 361] width 352 height 39
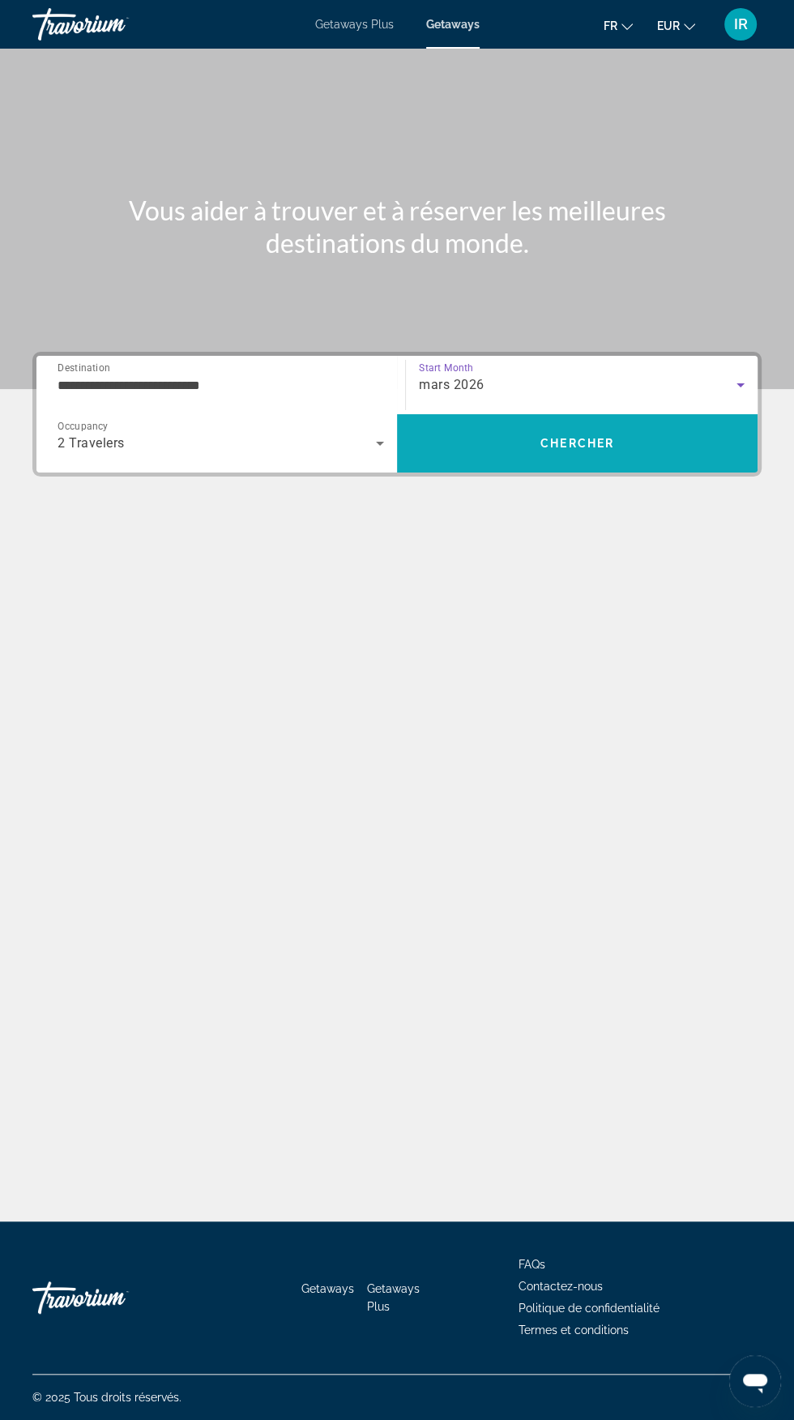
click at [593, 424] on span "Search" at bounding box center [577, 443] width 361 height 39
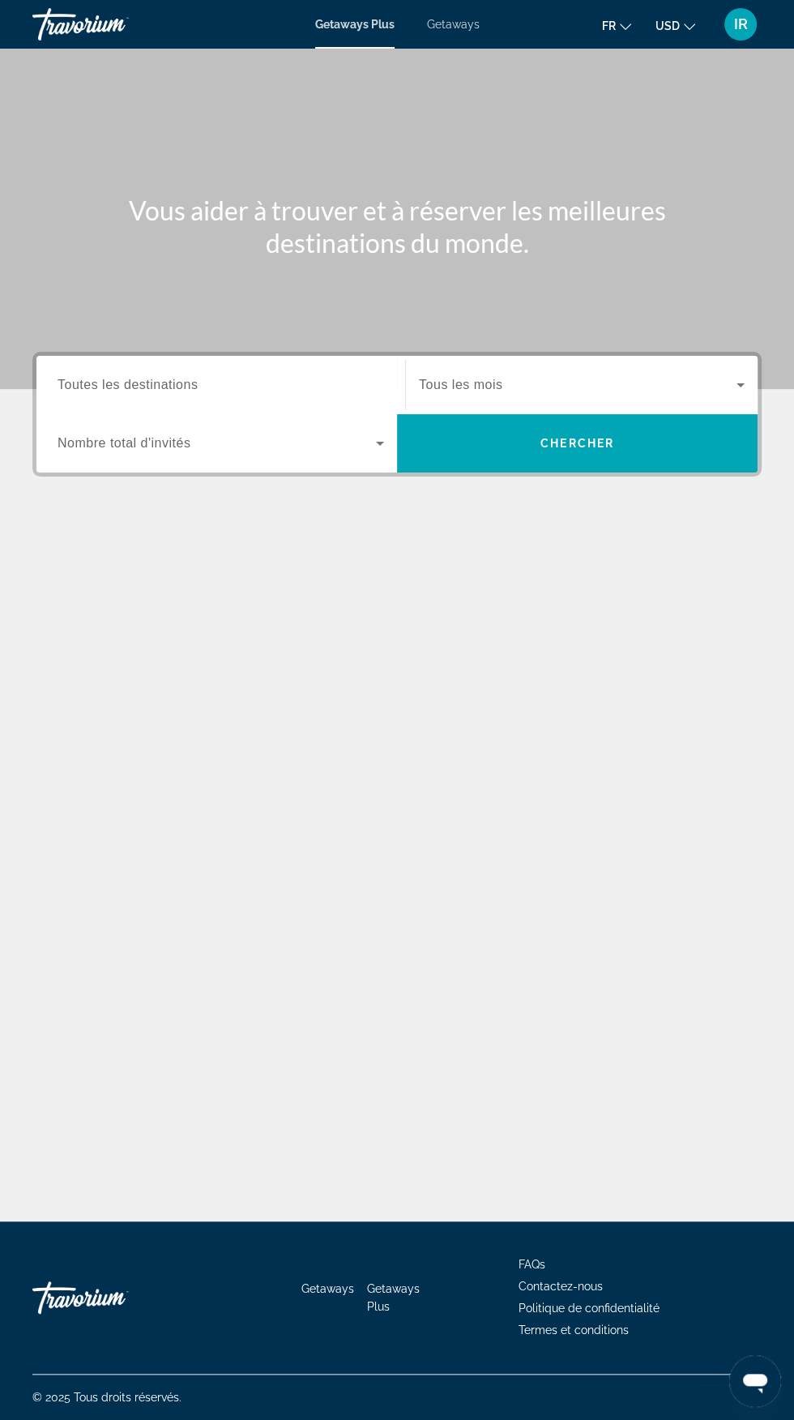
click at [463, 28] on span "Getaways" at bounding box center [453, 24] width 53 height 13
click at [318, 385] on input "Destination Toutes les destinations" at bounding box center [221, 385] width 327 height 19
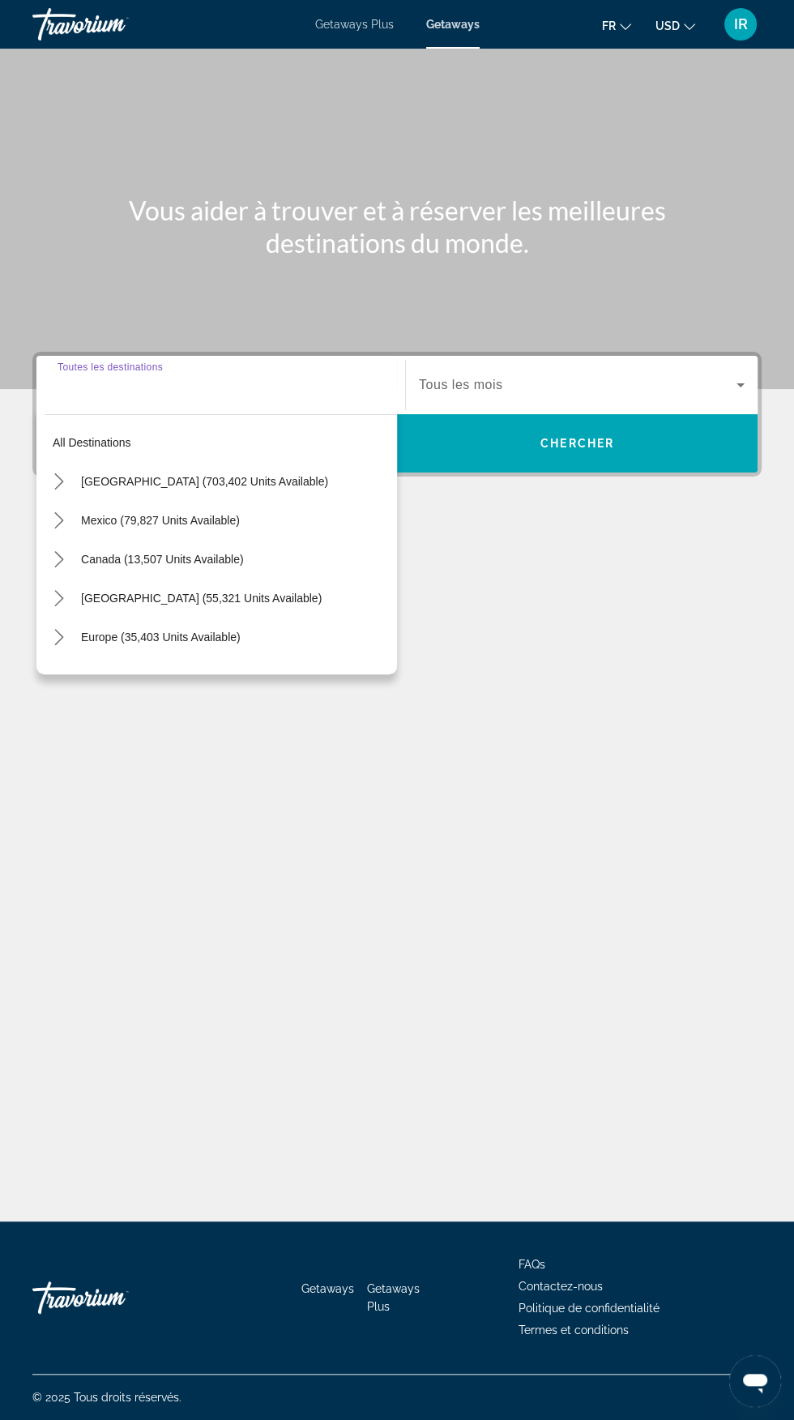
scroll to position [185, 0]
click at [216, 630] on span "Europe (35,403 units available)" at bounding box center [161, 636] width 160 height 13
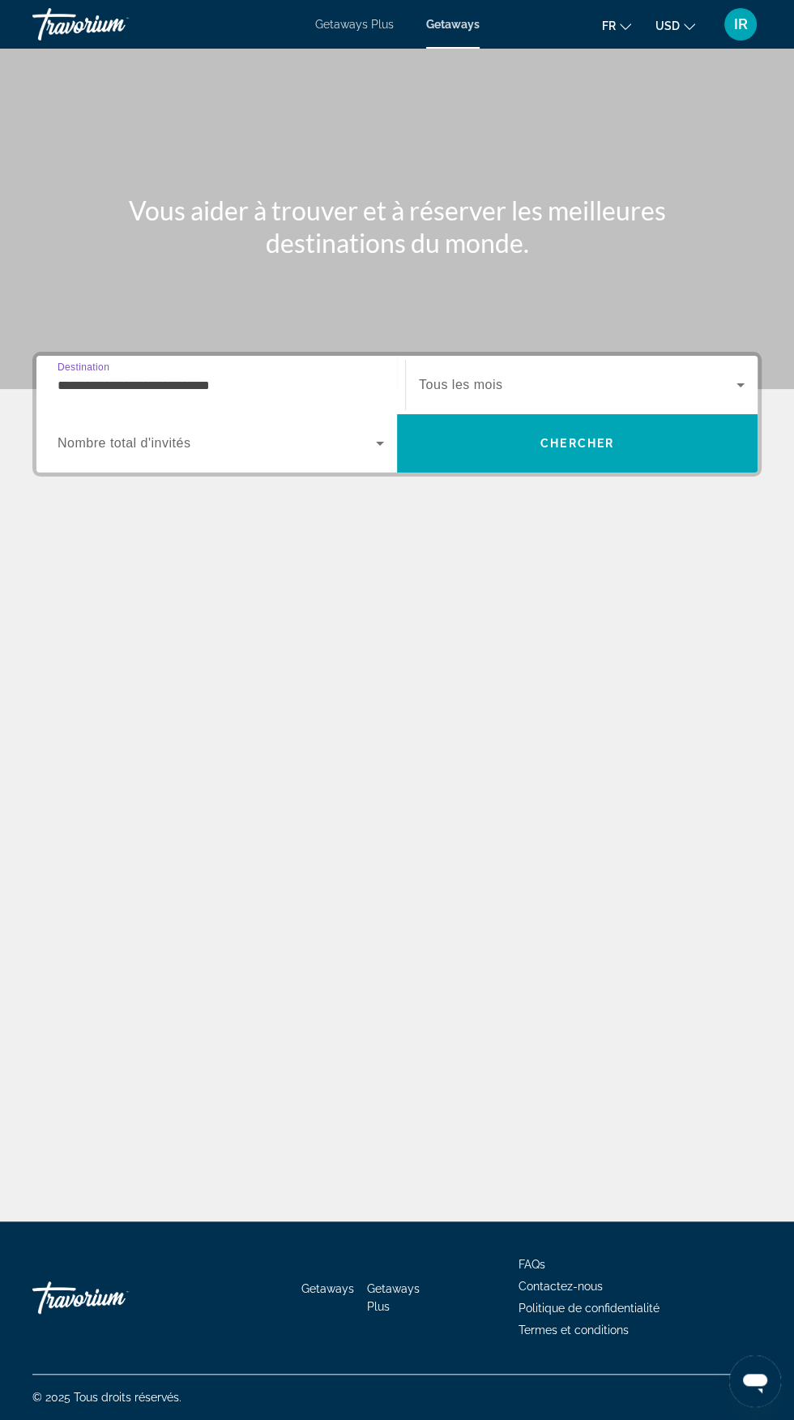
click at [331, 376] on input "**********" at bounding box center [221, 385] width 327 height 19
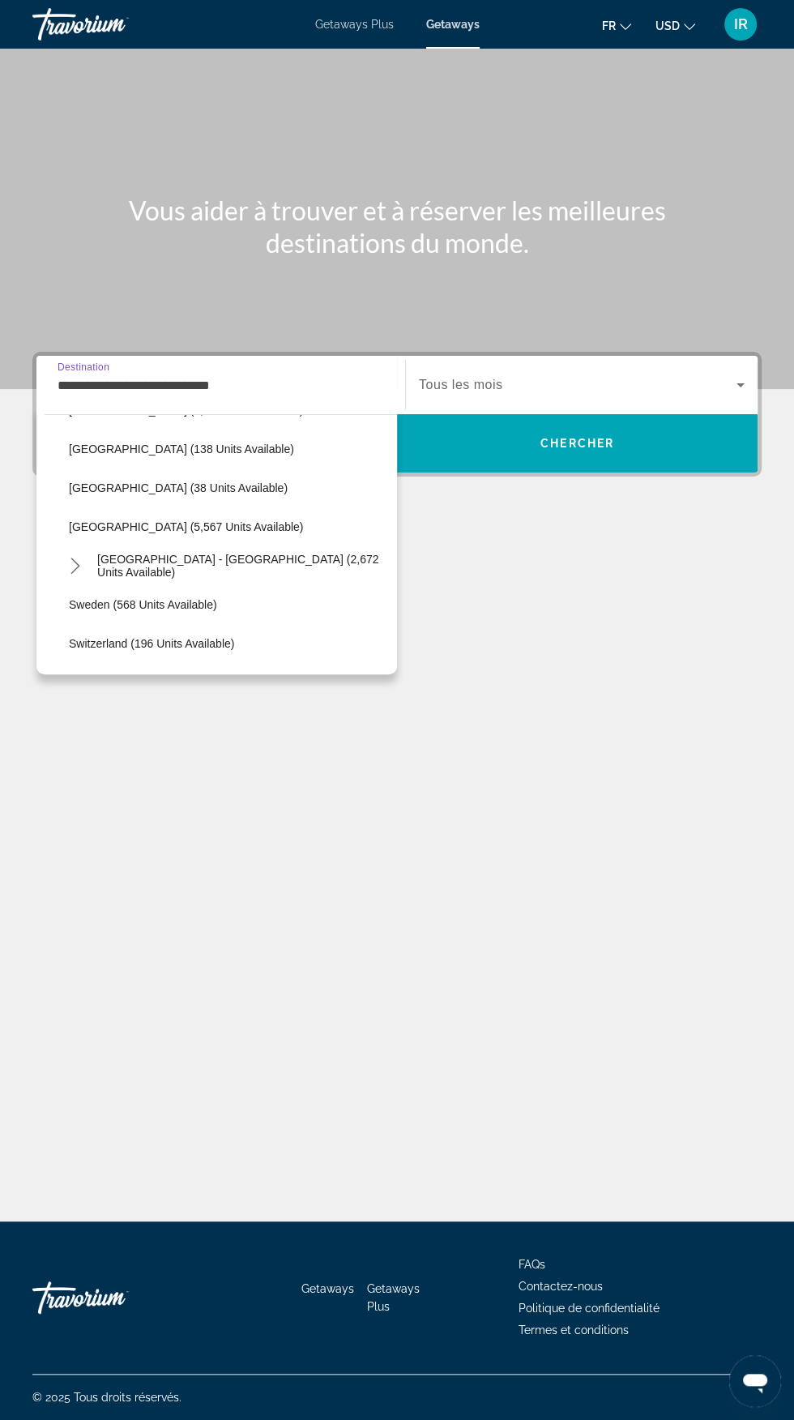
scroll to position [810, 0]
click at [194, 529] on span "Spain (5,567 units available)" at bounding box center [186, 526] width 234 height 13
type input "**********"
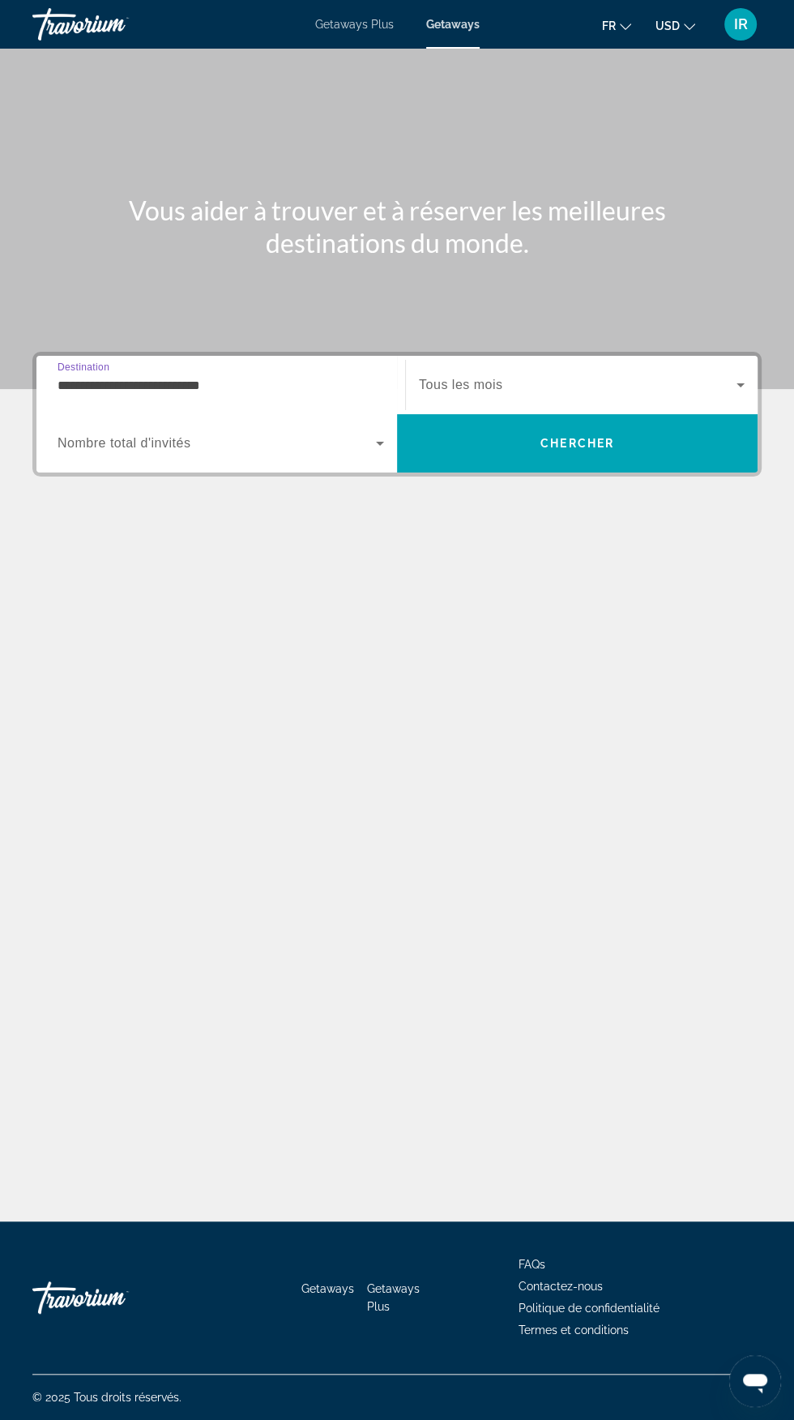
scroll to position [185, 0]
click at [363, 434] on span "Search widget" at bounding box center [217, 443] width 318 height 19
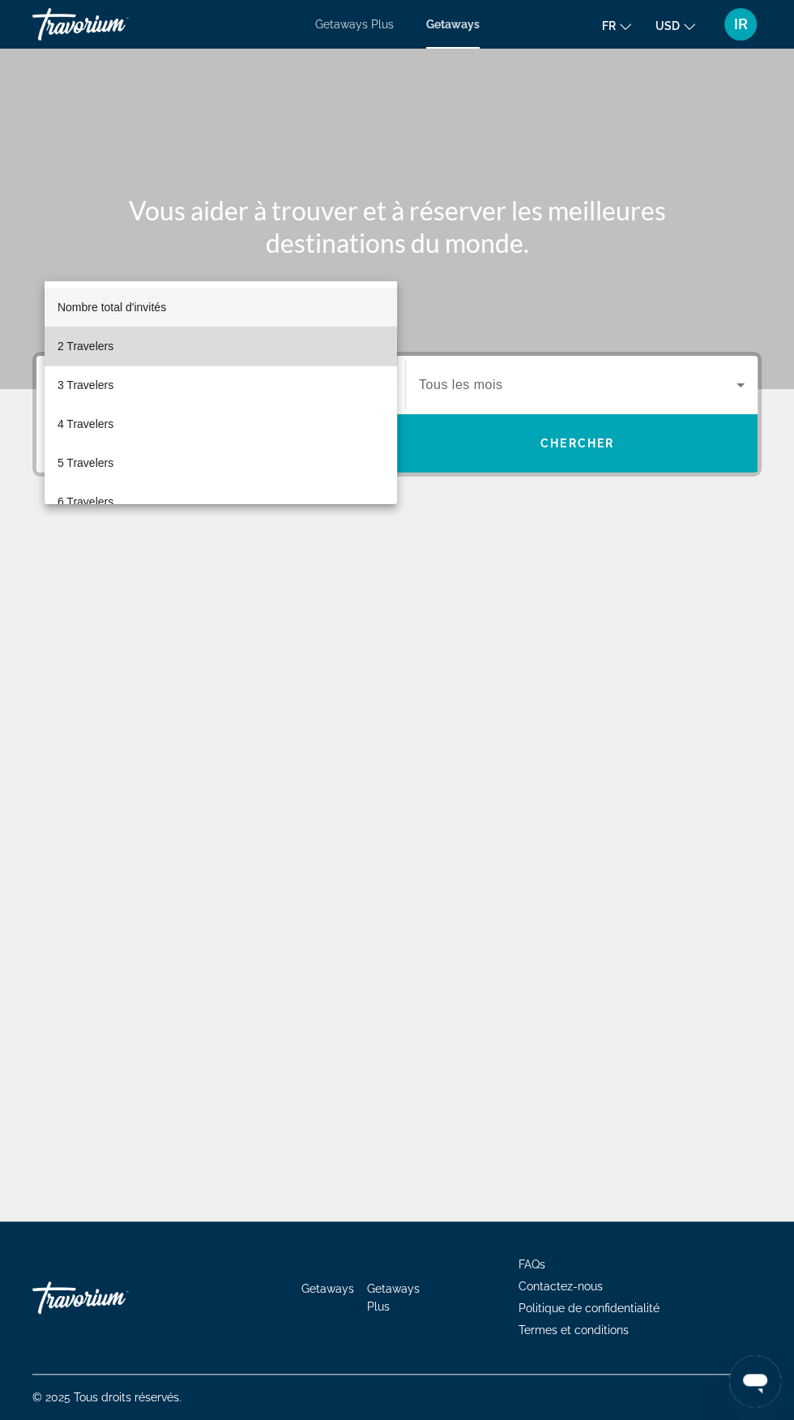
click at [117, 349] on mat-option "2 Travelers" at bounding box center [221, 346] width 352 height 39
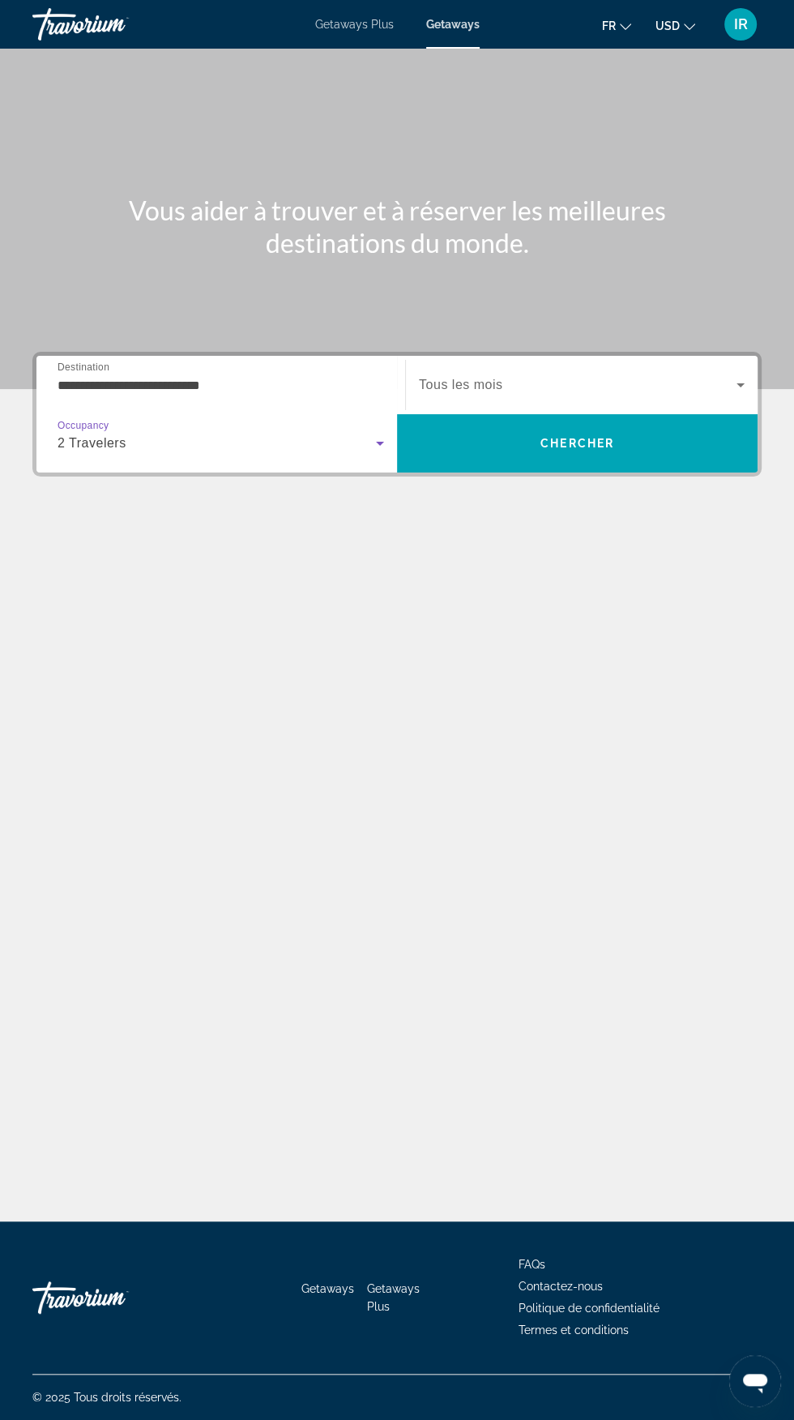
click at [588, 375] on span "Search widget" at bounding box center [578, 384] width 318 height 19
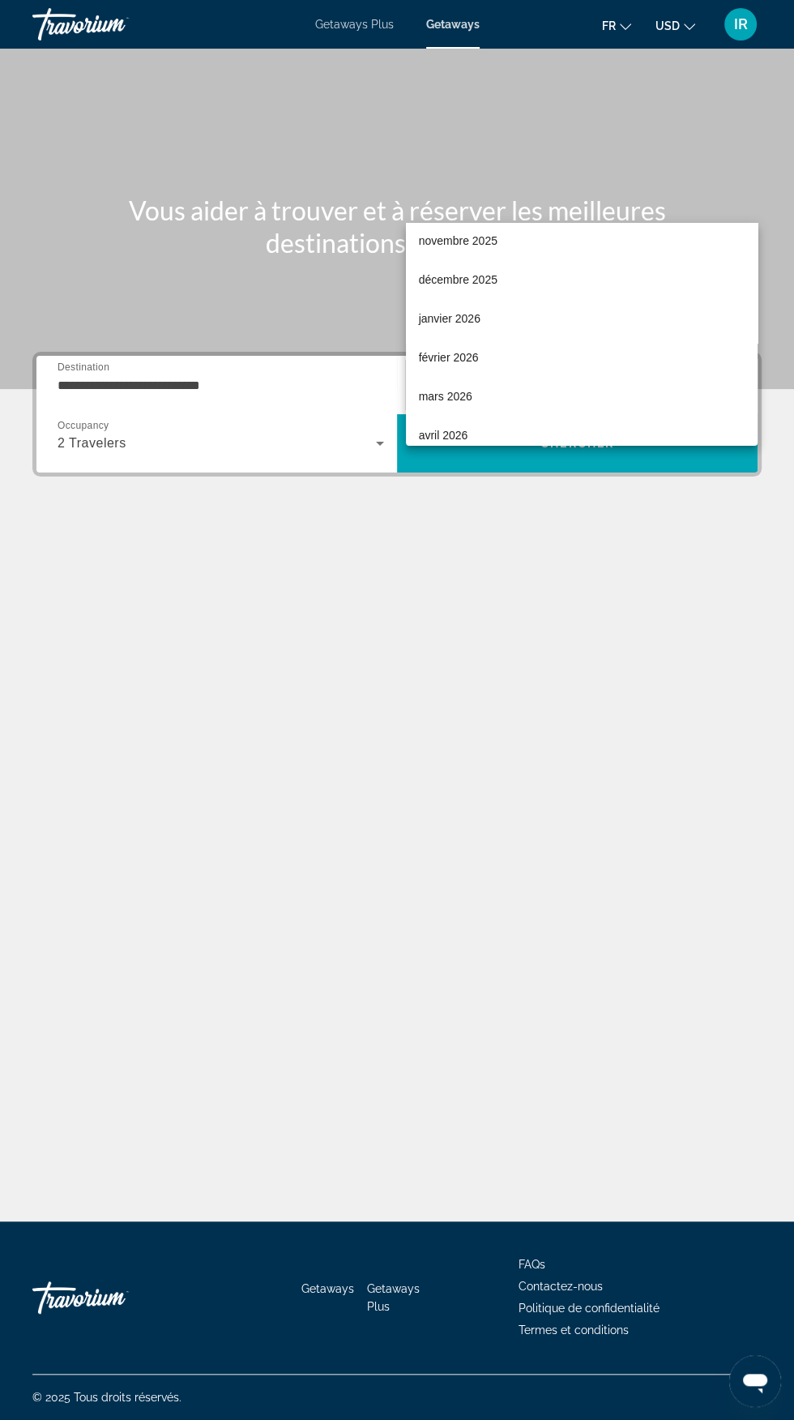
scroll to position [85, 0]
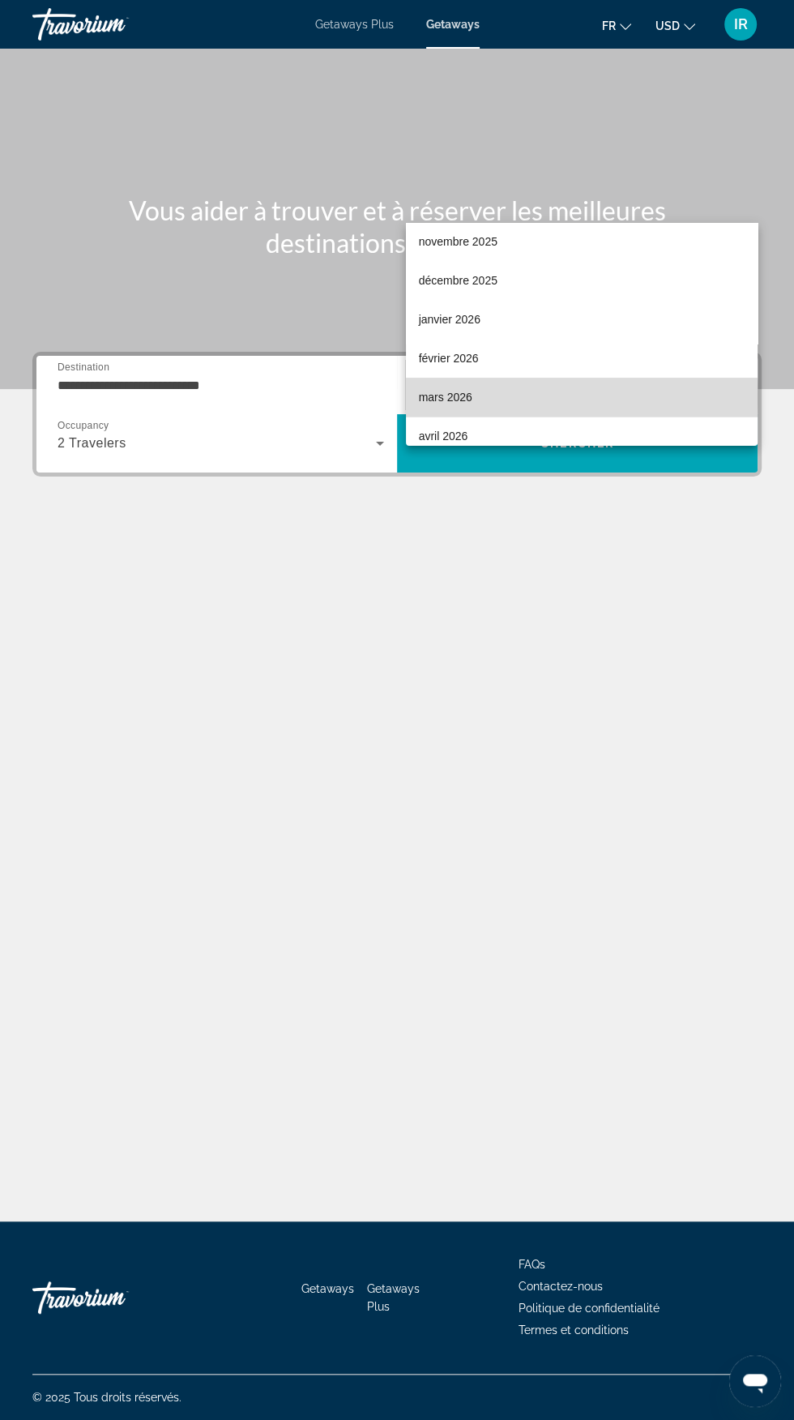
click at [452, 398] on span "mars 2026" at bounding box center [445, 396] width 53 height 19
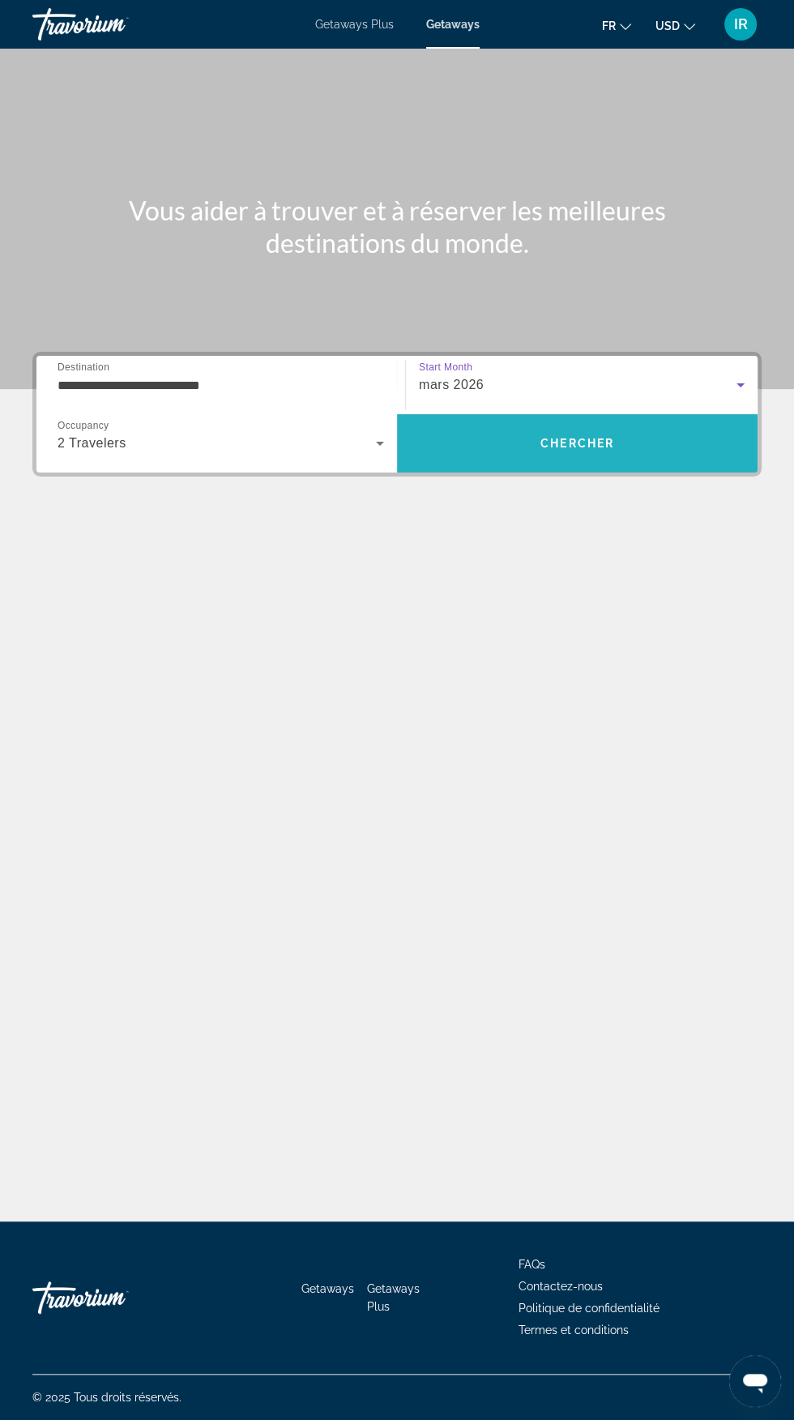
click at [590, 424] on span "Search" at bounding box center [577, 443] width 361 height 39
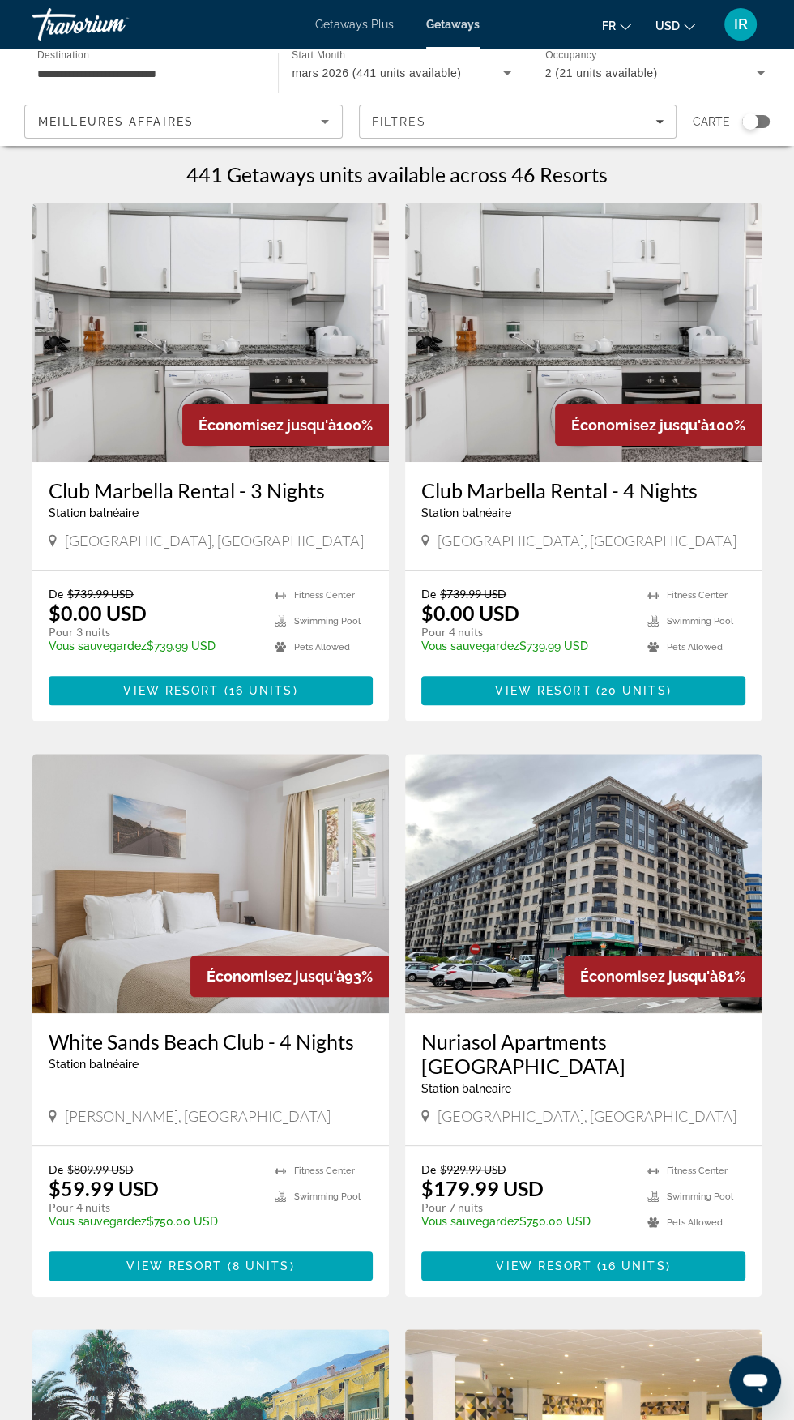
click at [750, 121] on div "Search widget" at bounding box center [750, 121] width 16 height 16
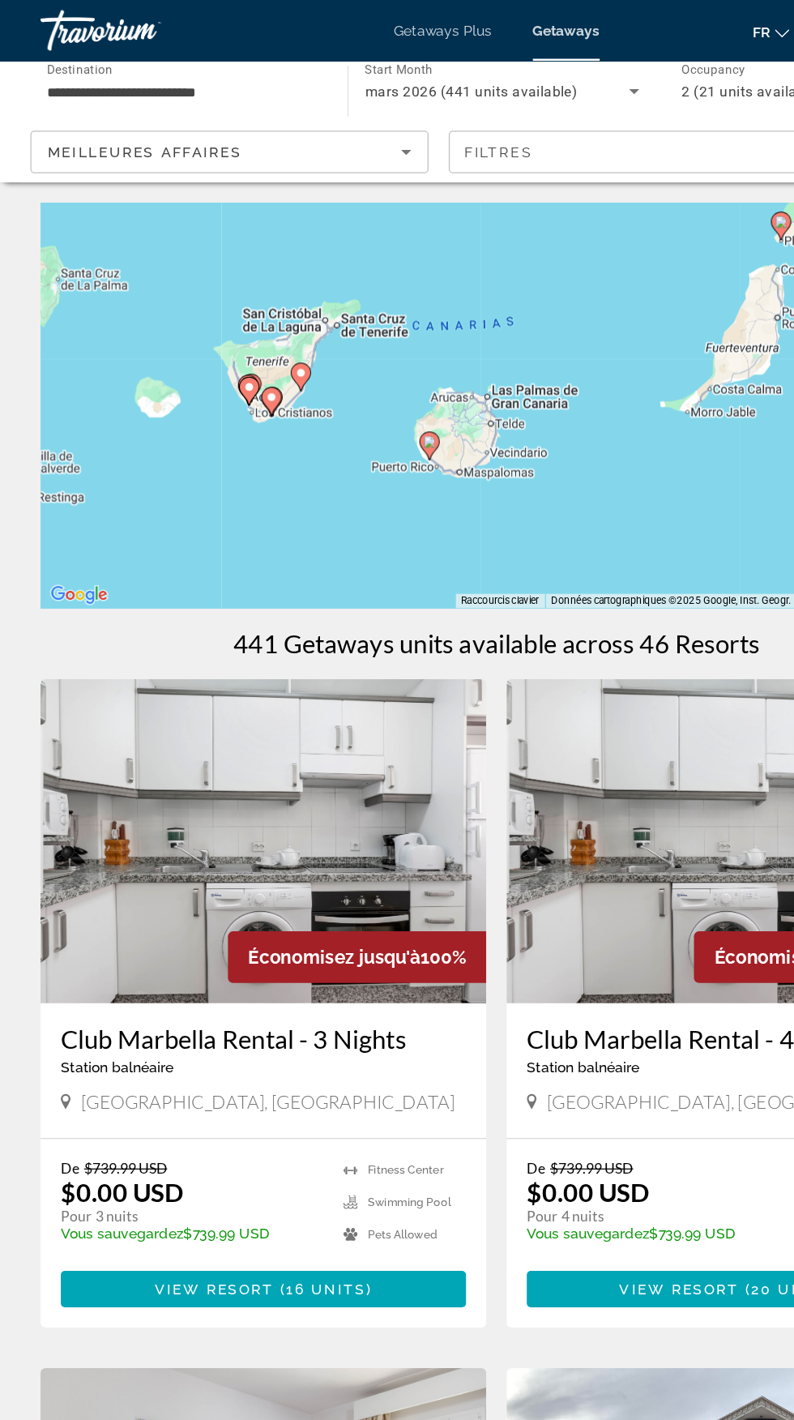
type input "**********"
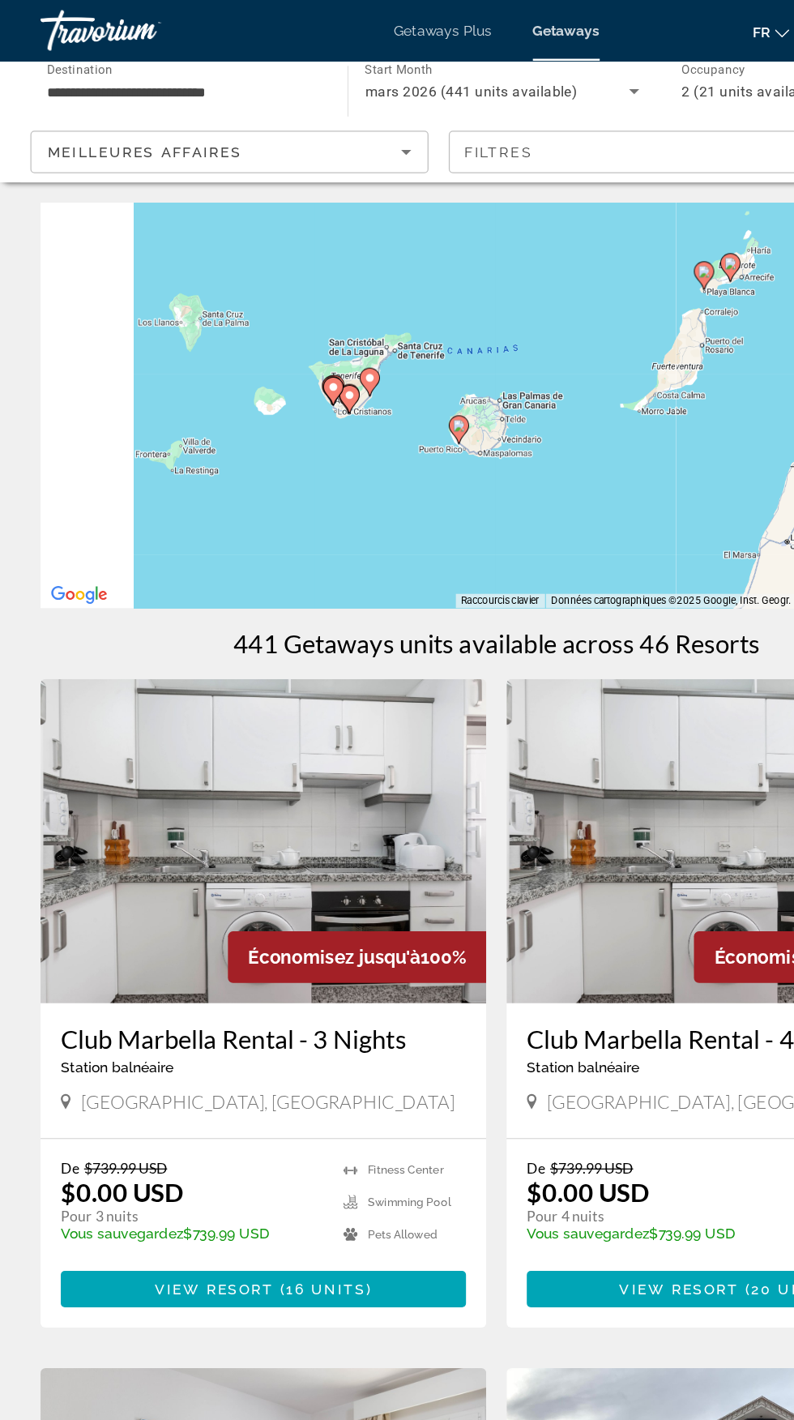
click at [240, 298] on div "Pour activer le glissement avec le clavier, appuyez sur Alt+Entrée. Une fois ce…" at bounding box center [396, 324] width 729 height 324
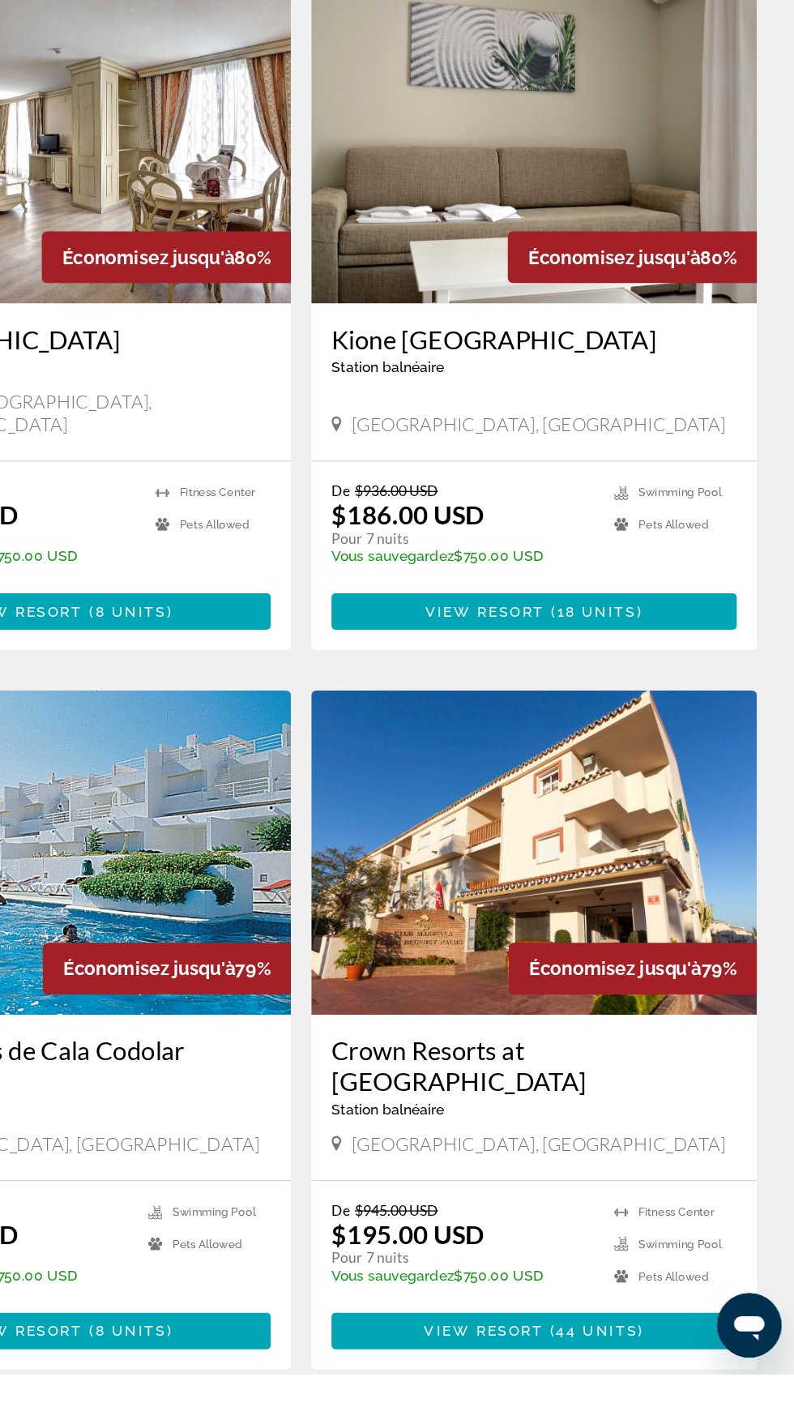
scroll to position [2530, 0]
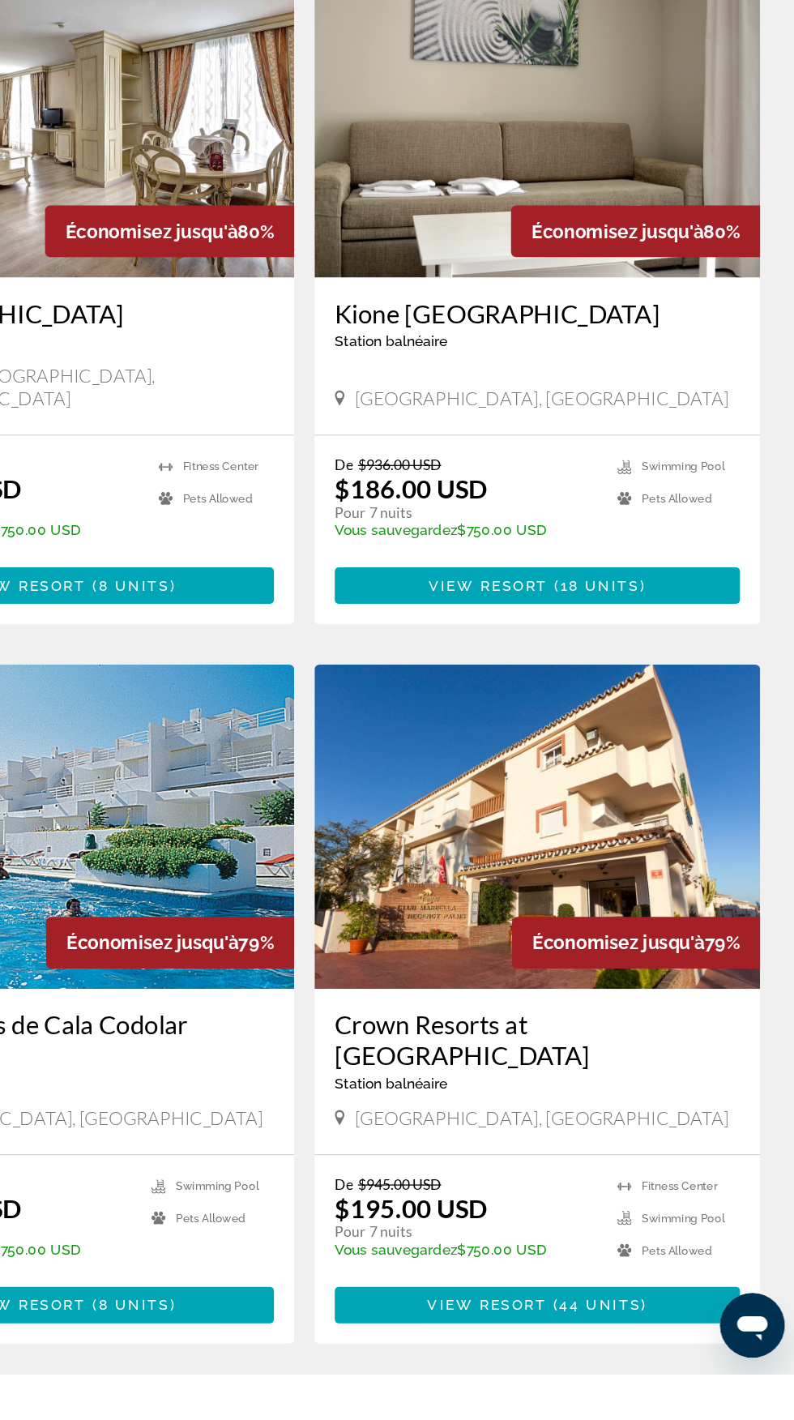
click at [368, 1419] on span "2" at bounding box center [369, 1444] width 8 height 18
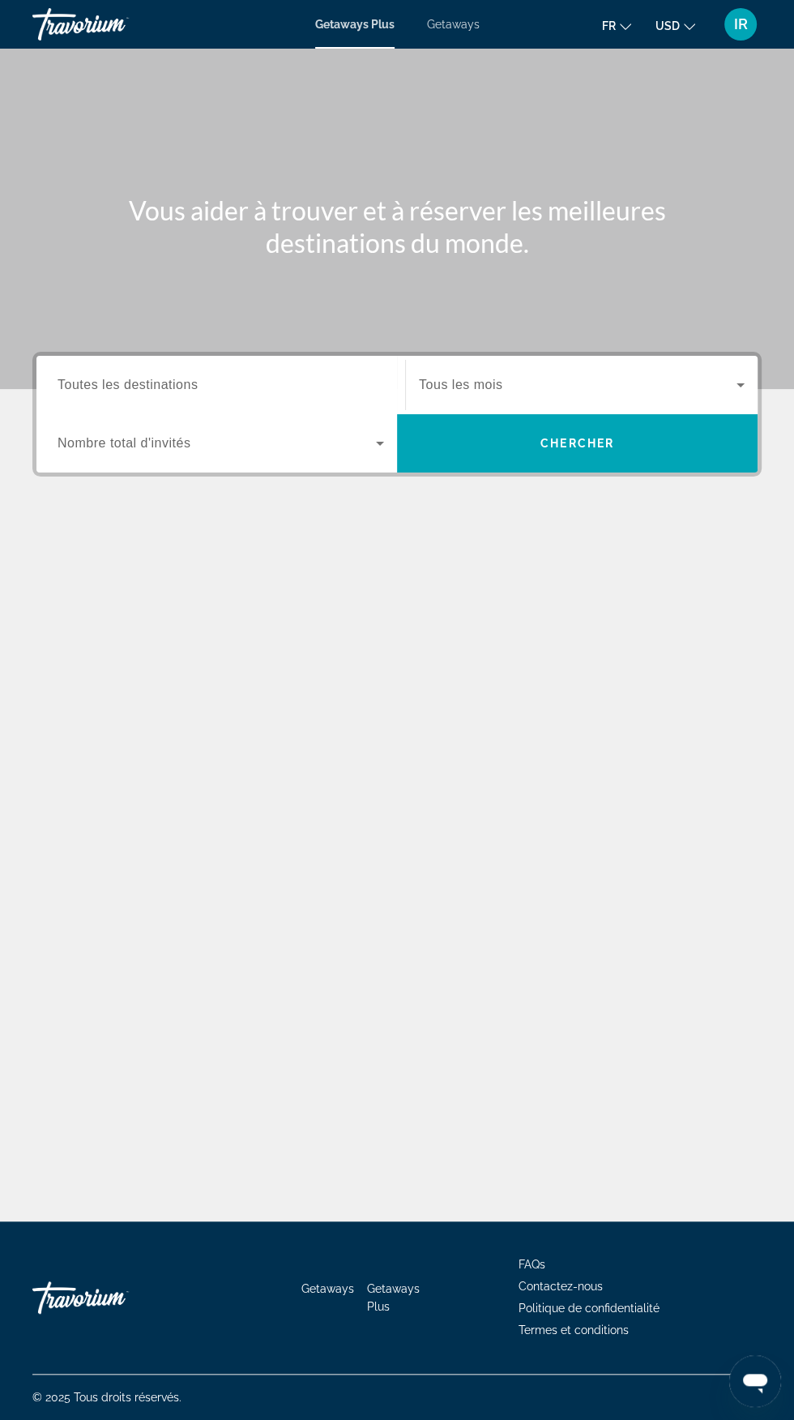
click at [462, 33] on div "Getaways Plus Getaways fr English Español Français Italiano Português русский U…" at bounding box center [397, 24] width 794 height 42
click at [671, 31] on span "USD" at bounding box center [668, 25] width 24 height 13
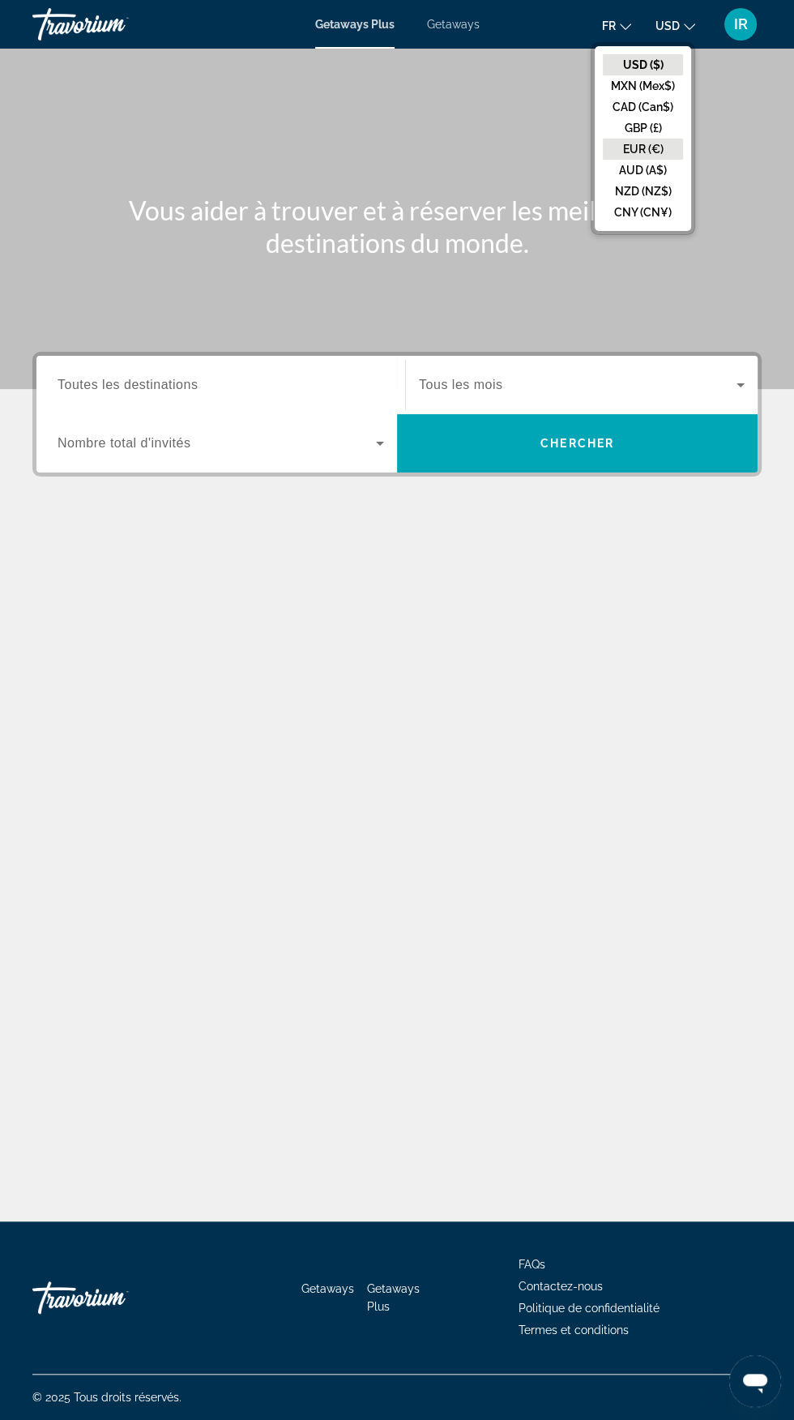
click at [647, 146] on button "EUR (€)" at bounding box center [643, 149] width 80 height 21
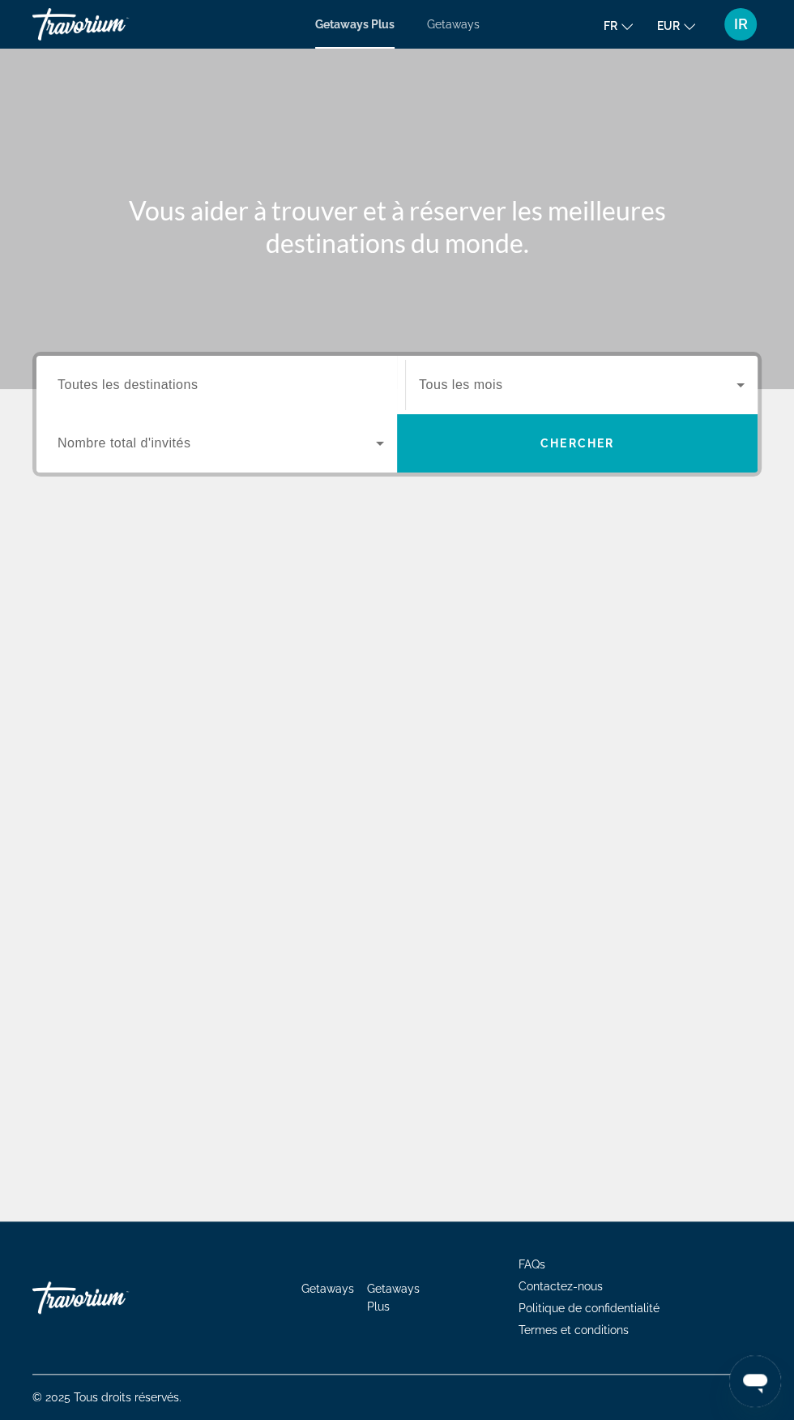
click at [454, 32] on div "Getaways Plus Getaways fr English Español Français Italiano Português русский E…" at bounding box center [397, 24] width 794 height 42
click at [442, 29] on span "Getaways" at bounding box center [453, 24] width 53 height 13
click at [317, 382] on input "Destination Toutes les destinations" at bounding box center [221, 385] width 327 height 19
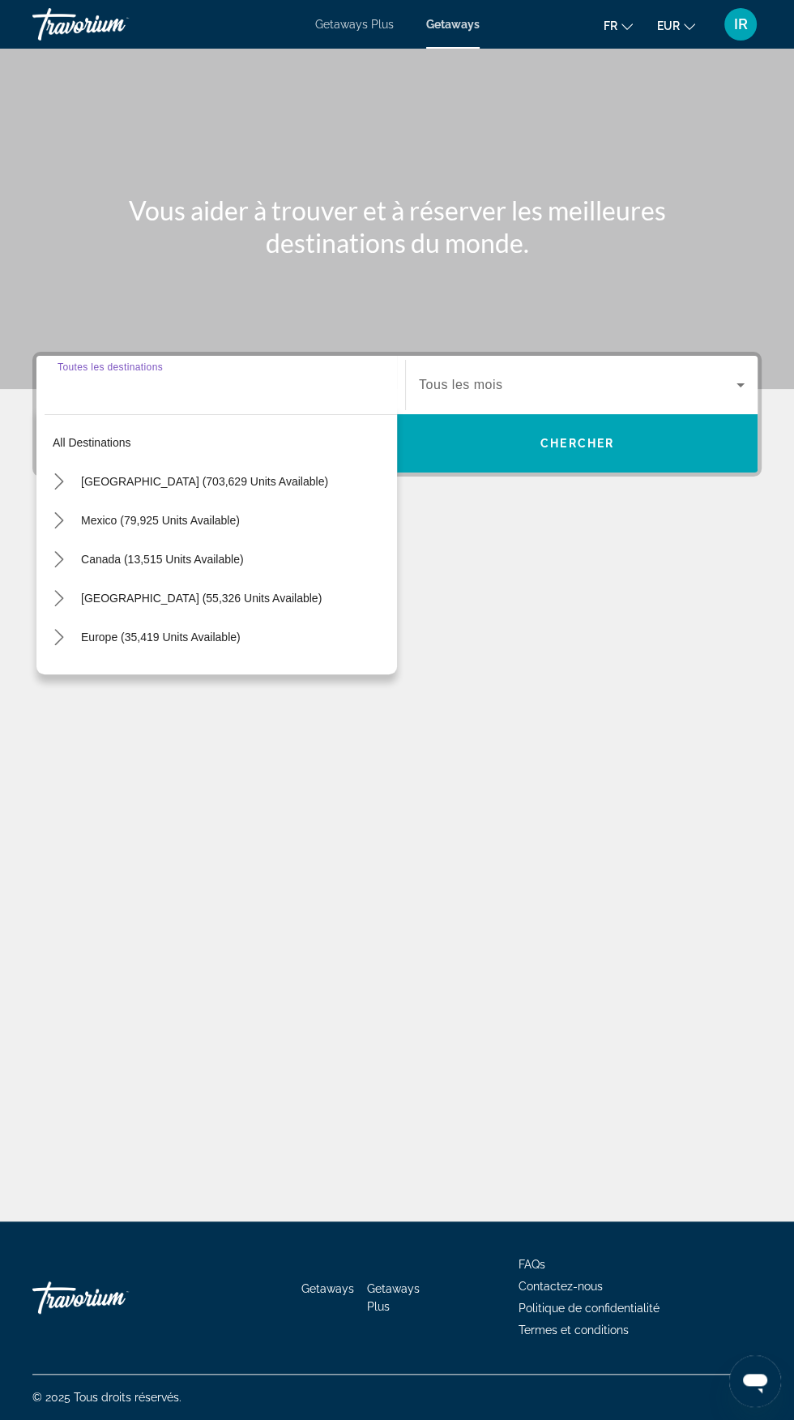
scroll to position [185, 0]
click at [217, 630] on span "Europe (35,419 units available)" at bounding box center [161, 636] width 160 height 13
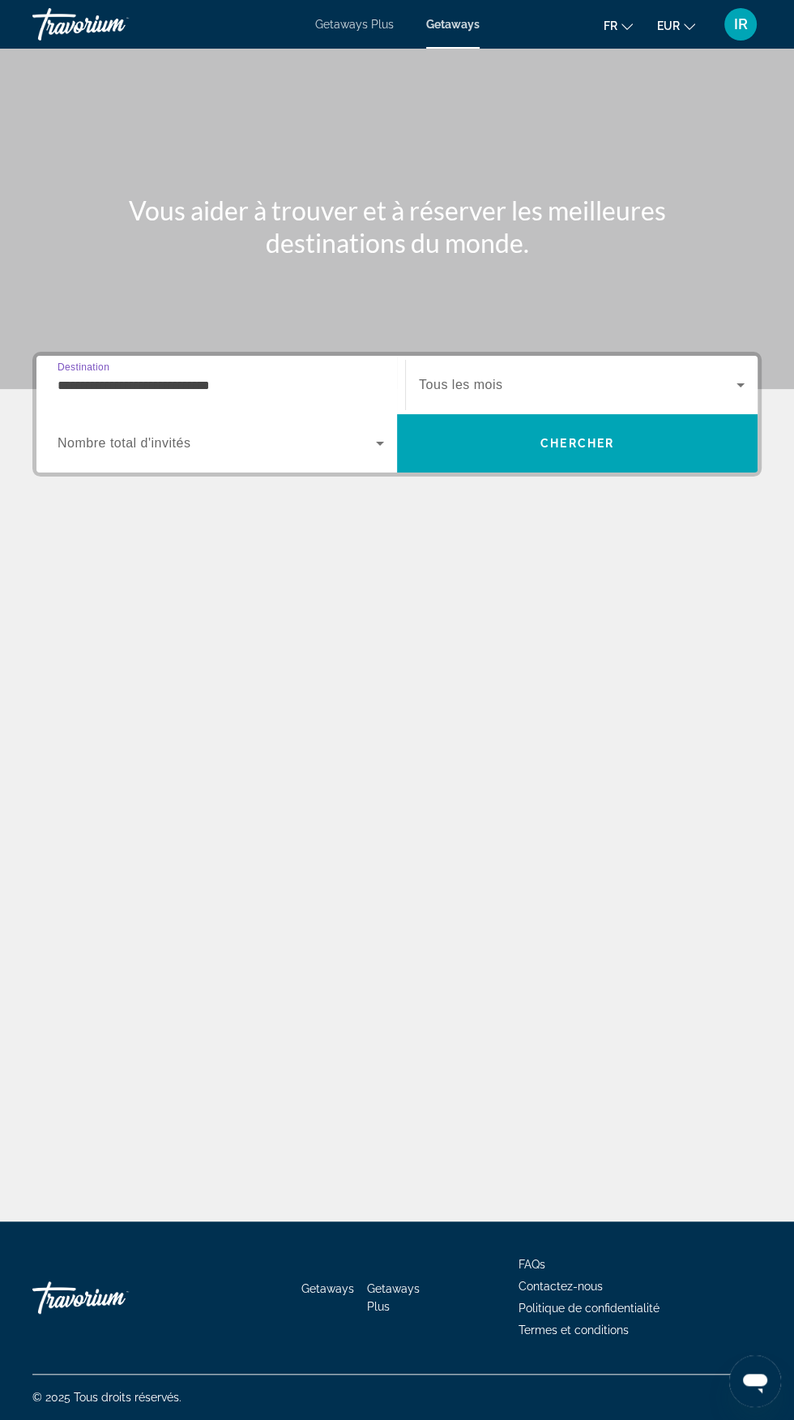
click at [308, 376] on input "**********" at bounding box center [221, 385] width 327 height 19
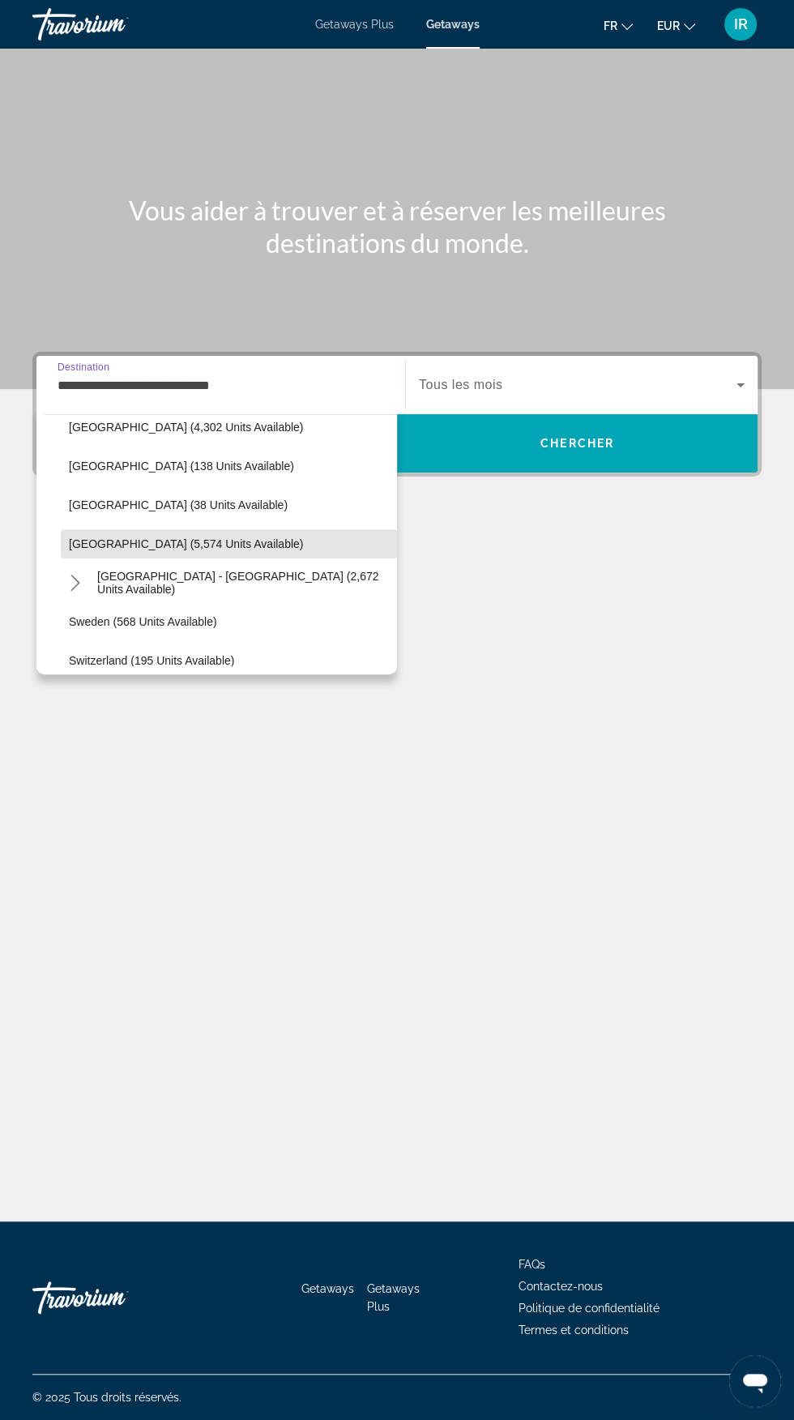
scroll to position [792, 0]
click at [178, 545] on span "[GEOGRAPHIC_DATA] (5,574 units available)" at bounding box center [186, 544] width 234 height 13
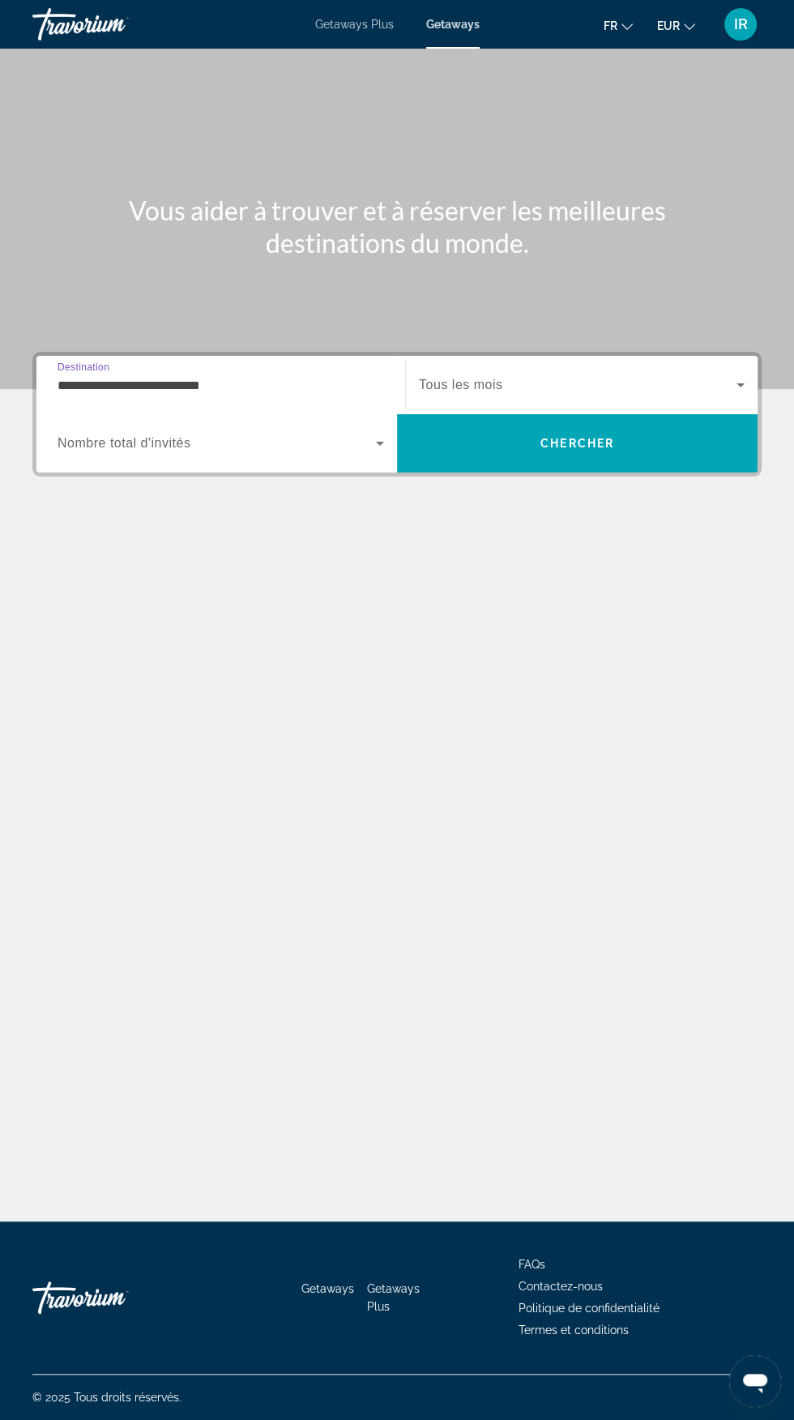
scroll to position [185, 0]
click at [337, 376] on input "**********" at bounding box center [221, 385] width 327 height 19
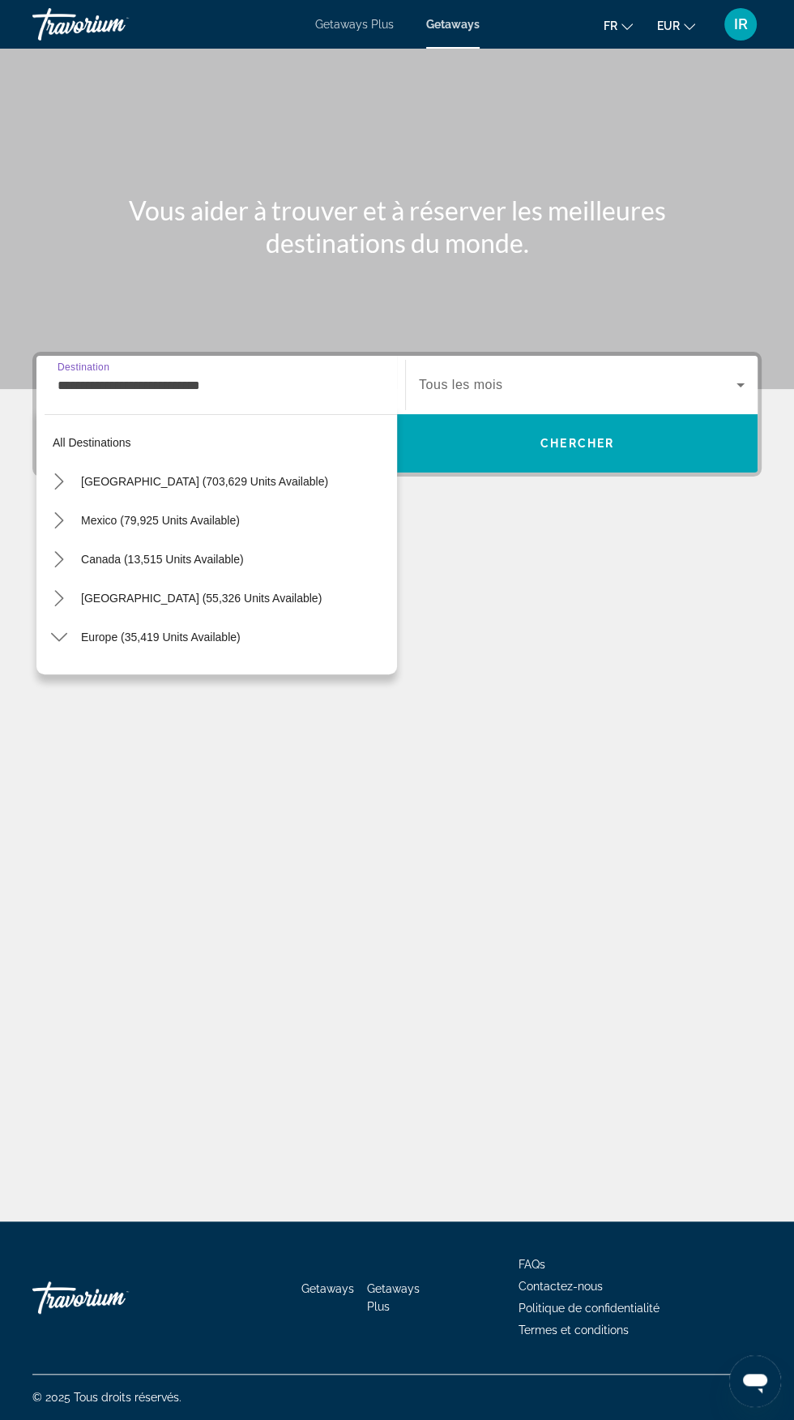
scroll to position [796, 0]
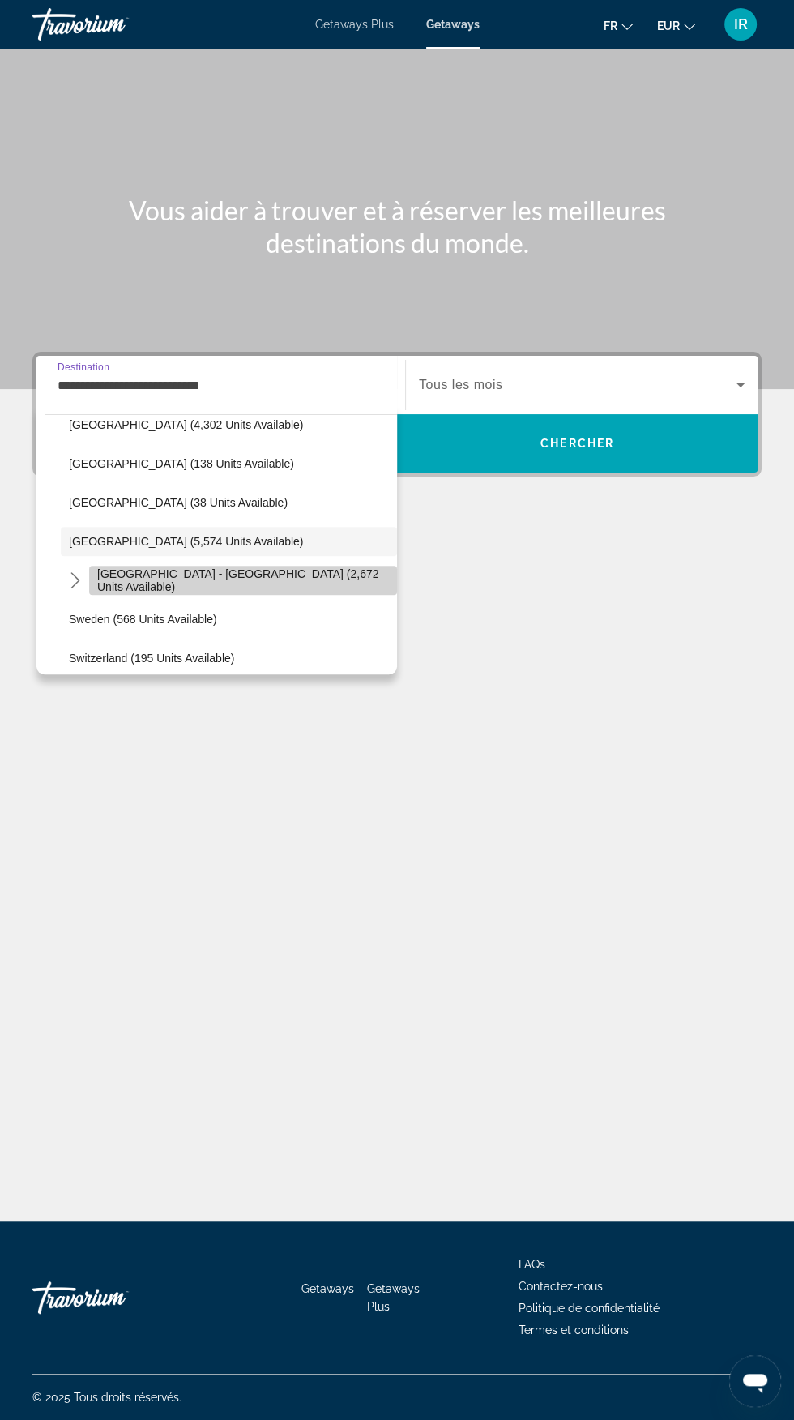
click at [301, 581] on span "[GEOGRAPHIC_DATA] - [GEOGRAPHIC_DATA] (2,672 units available)" at bounding box center [243, 580] width 292 height 26
type input "**********"
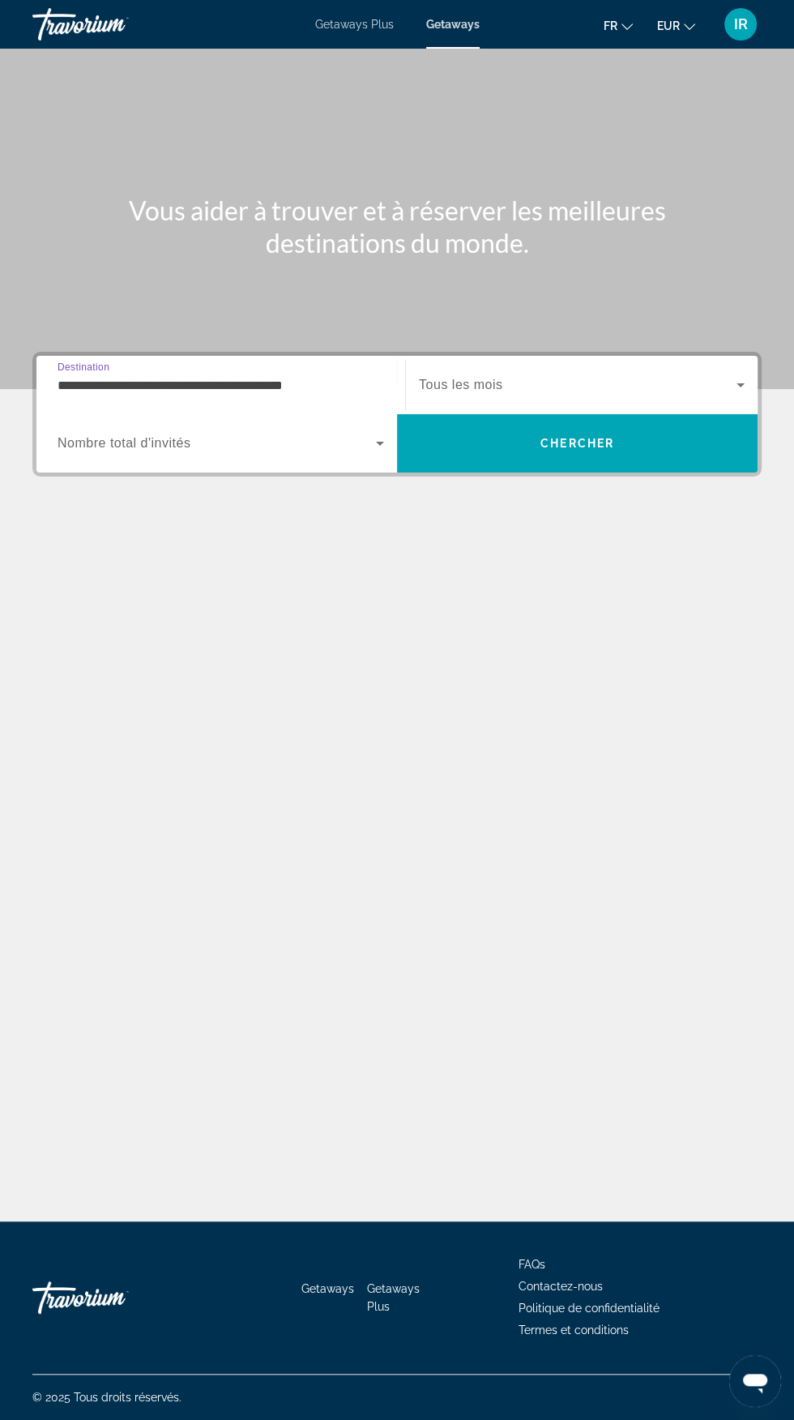
scroll to position [185, 0]
click at [531, 375] on span "Search widget" at bounding box center [578, 384] width 318 height 19
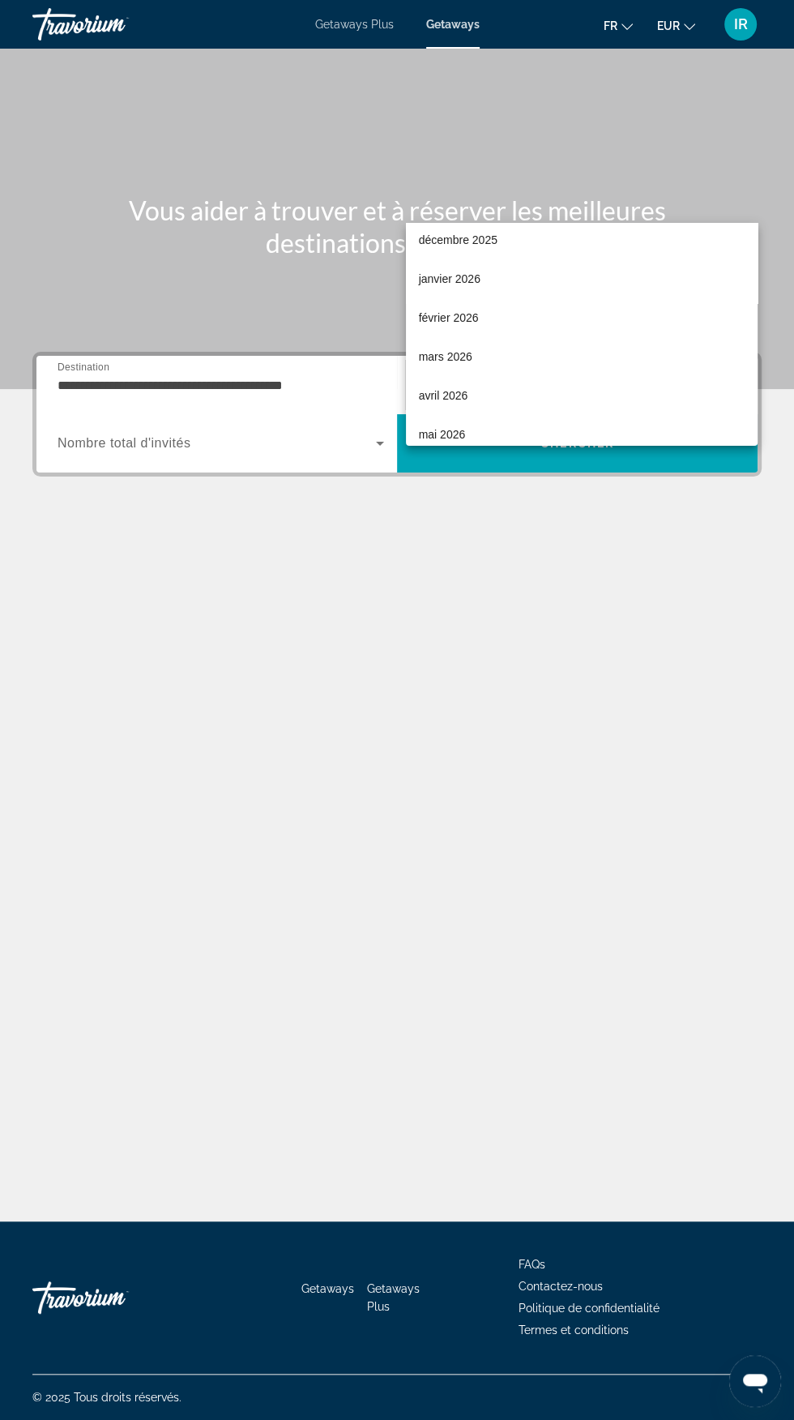
scroll to position [126, 0]
click at [472, 360] on span "mars 2026" at bounding box center [445, 356] width 53 height 19
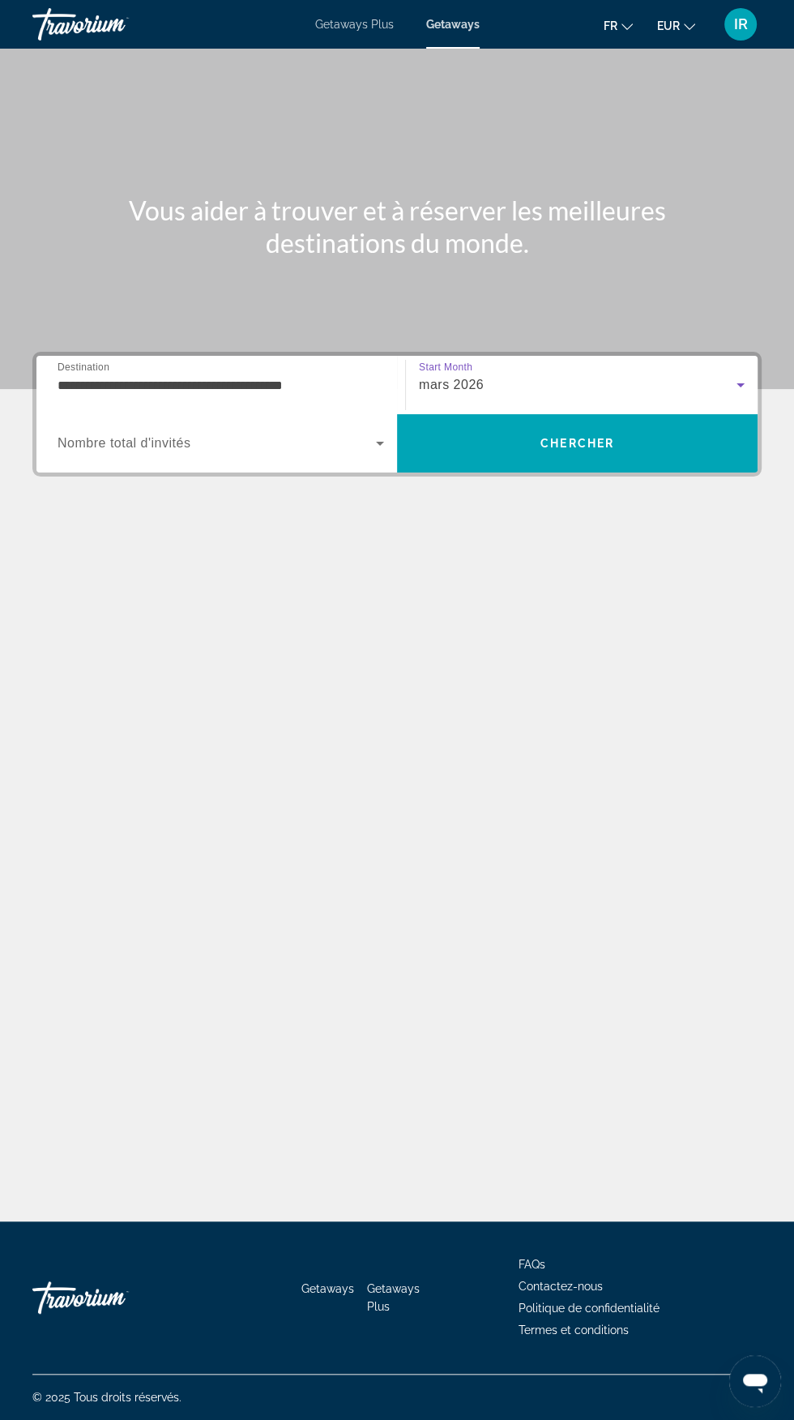
click at [331, 434] on span "Search widget" at bounding box center [217, 443] width 318 height 19
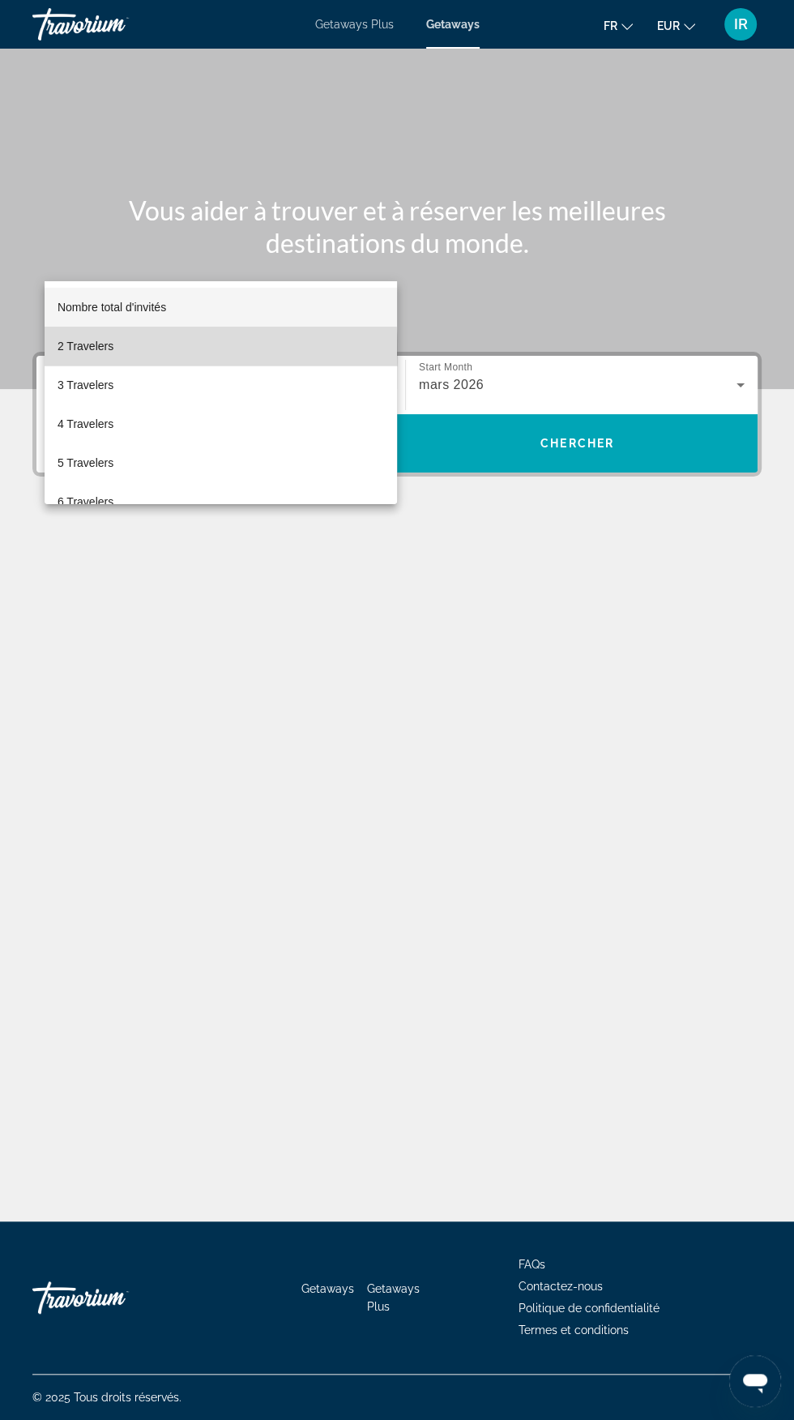
click at [123, 350] on mat-option "2 Travelers" at bounding box center [221, 346] width 352 height 39
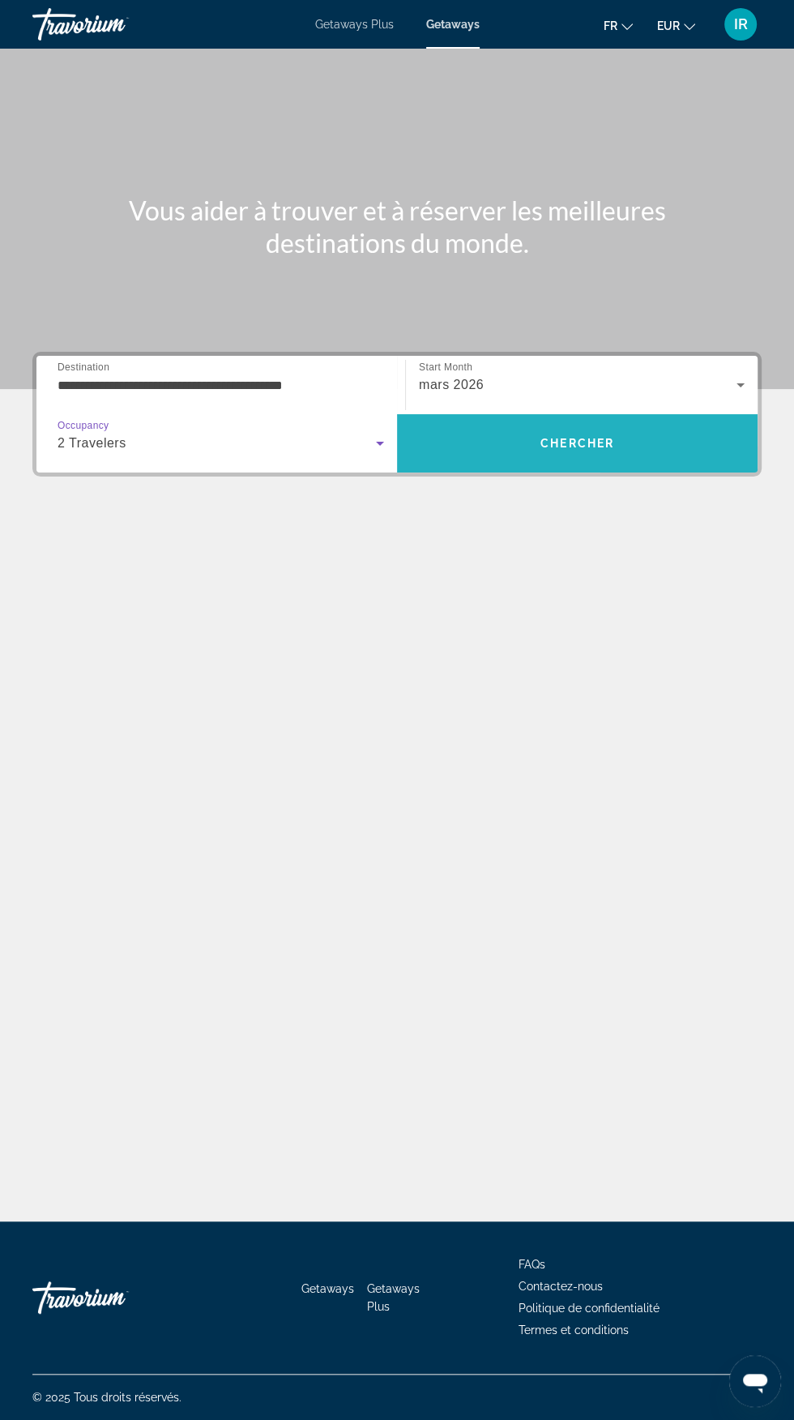
click at [606, 424] on span "Search" at bounding box center [577, 443] width 361 height 39
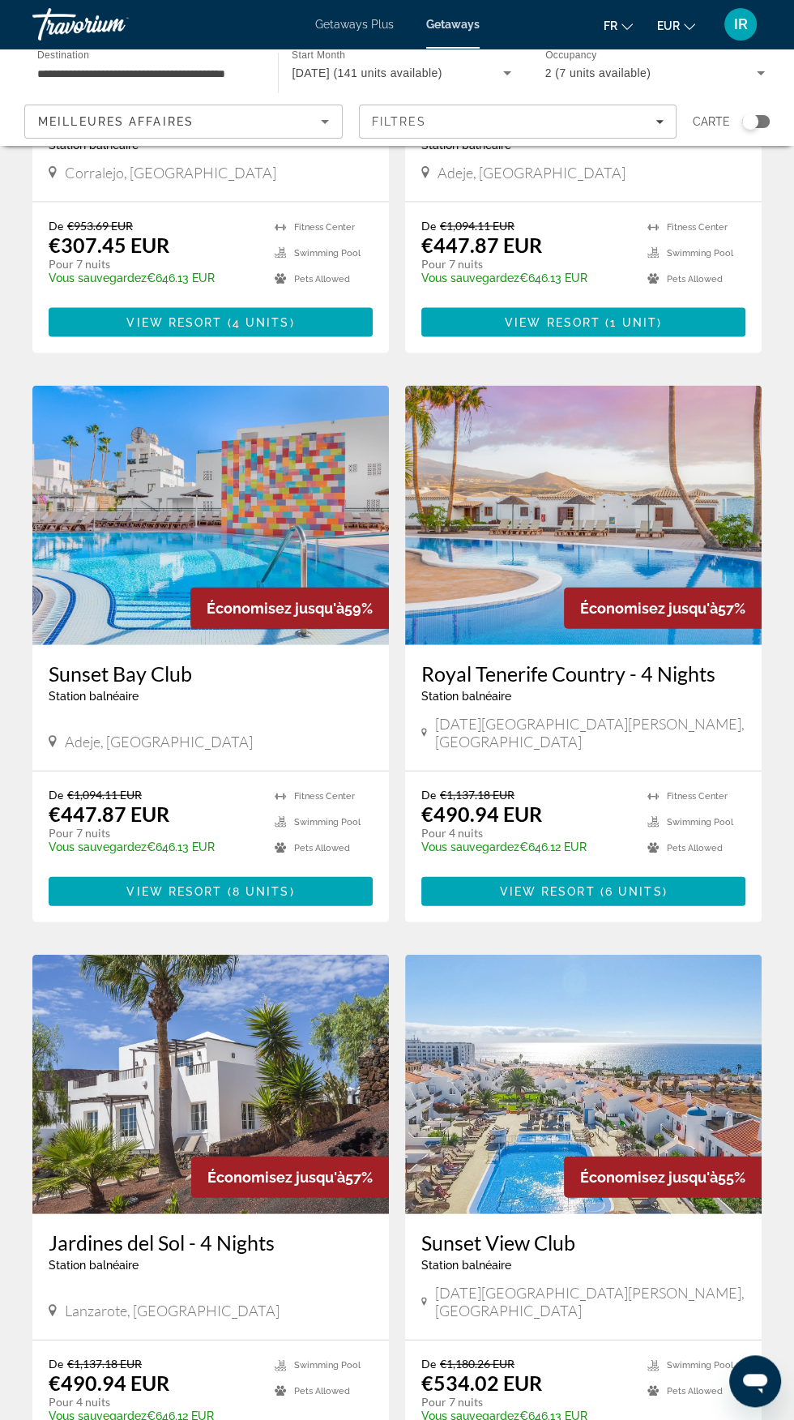
scroll to position [2165, 0]
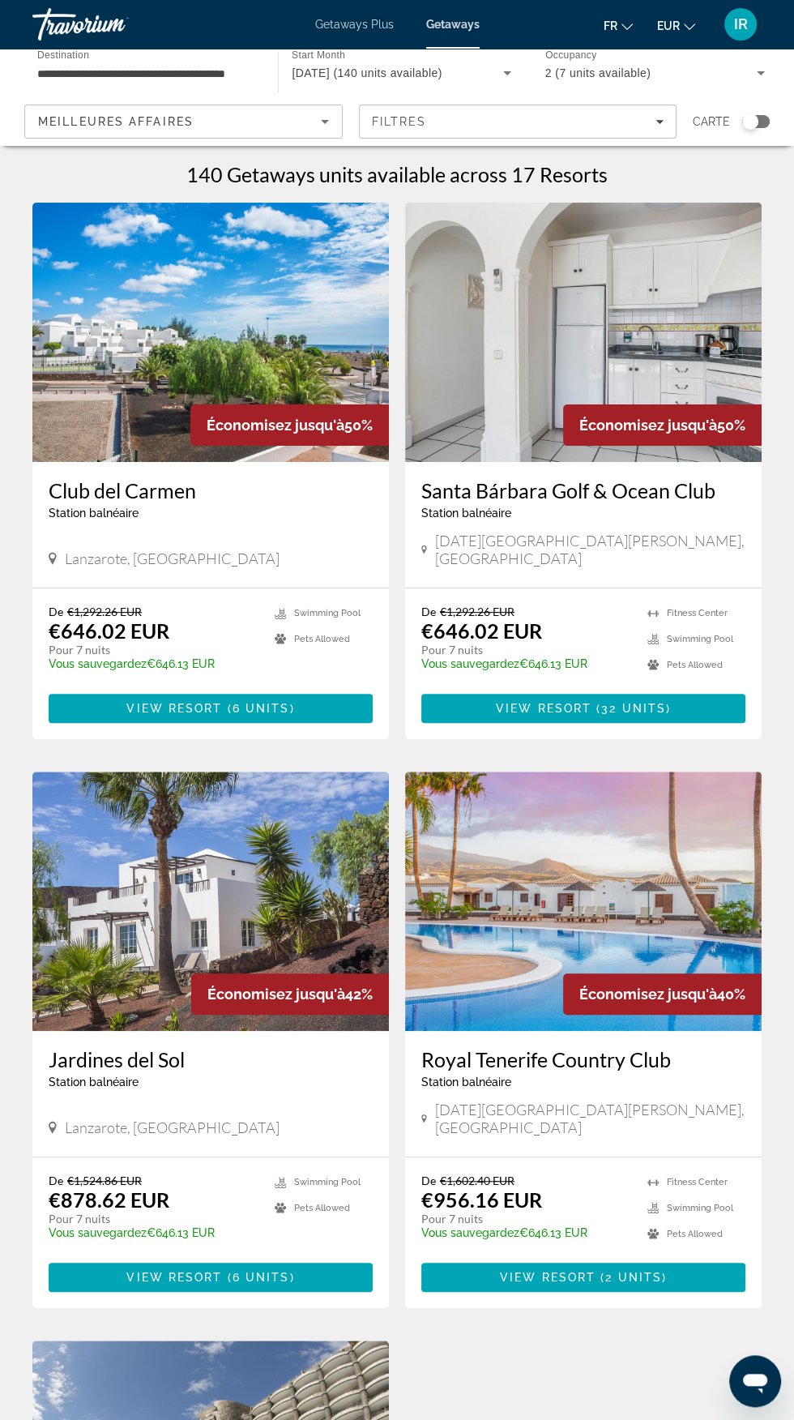
click at [207, 68] on input "**********" at bounding box center [147, 73] width 220 height 19
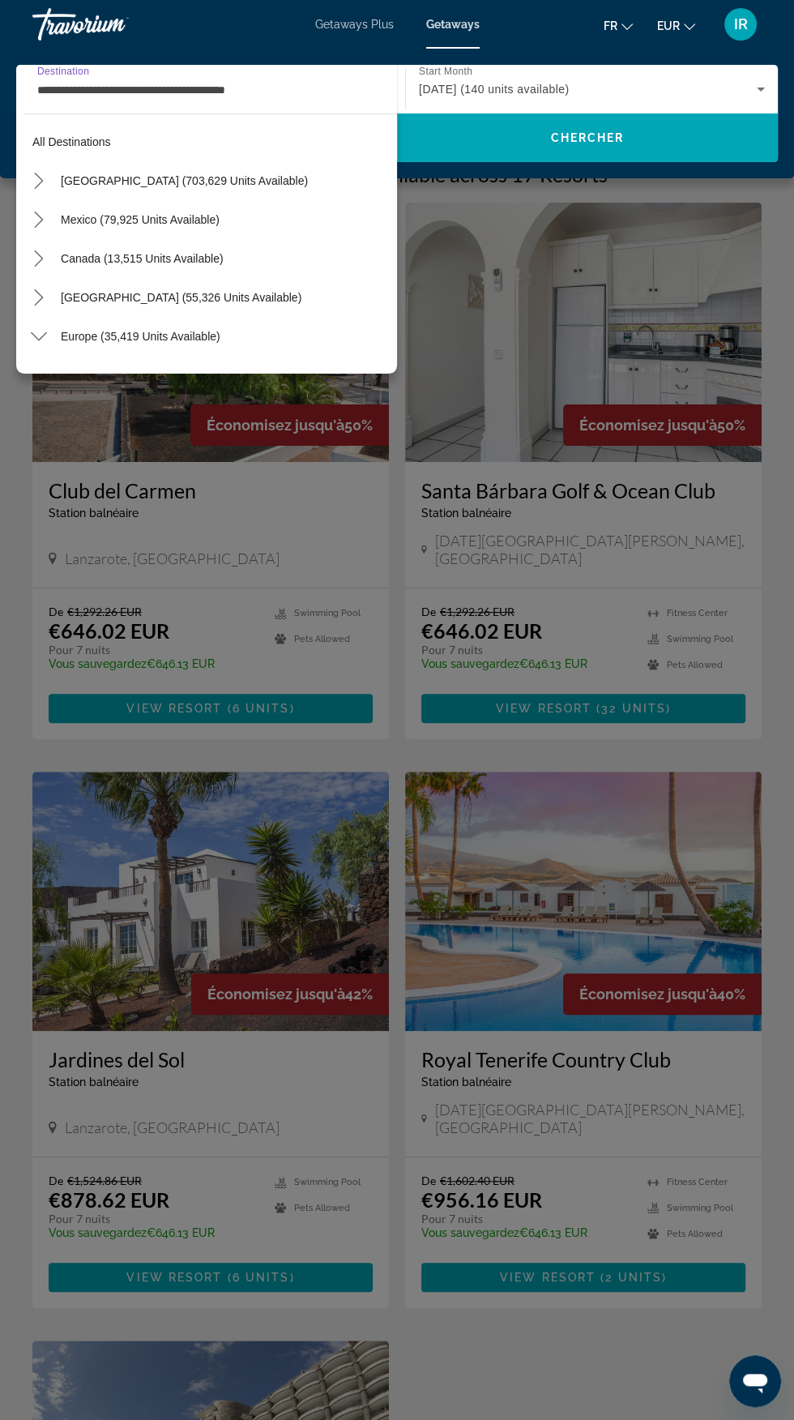
scroll to position [835, 0]
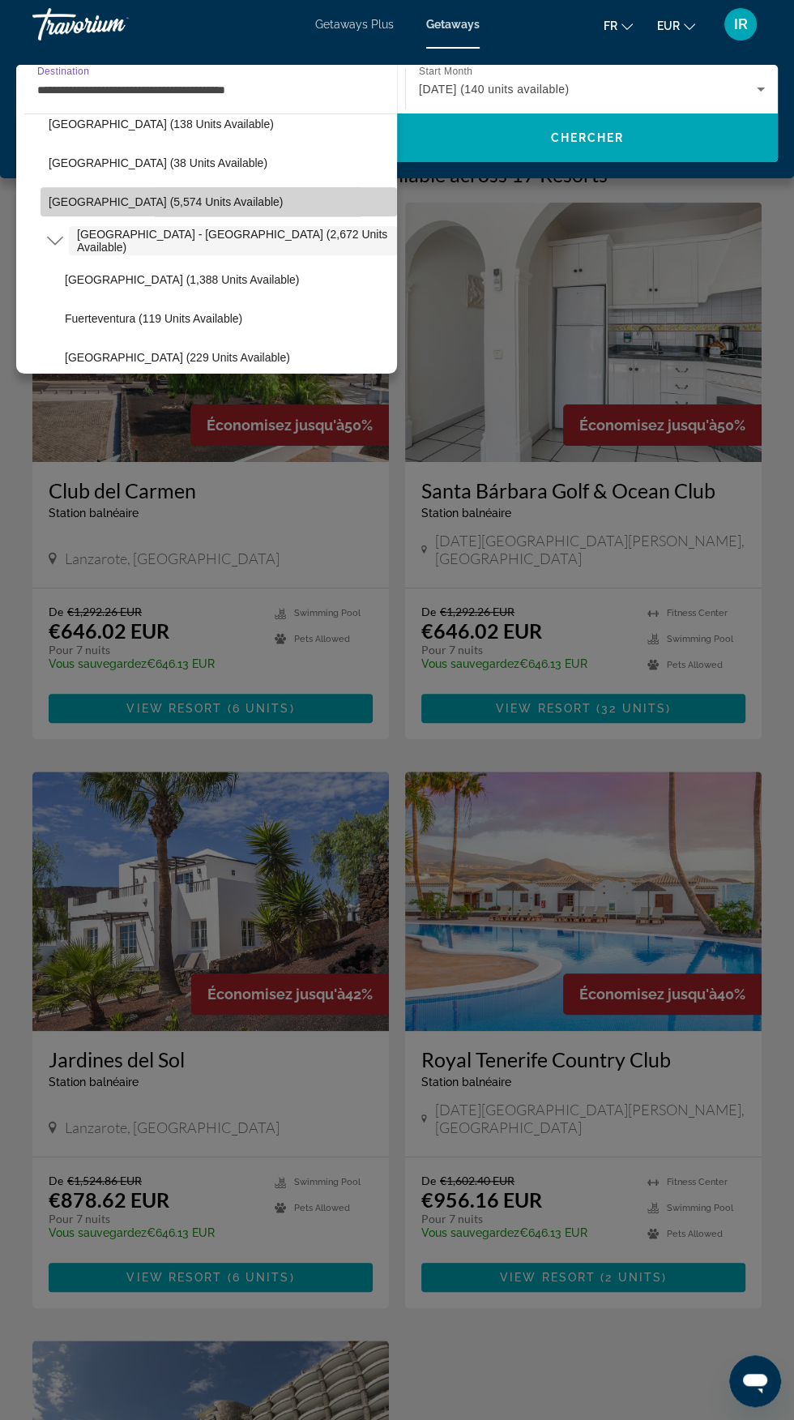
click at [173, 202] on span "[GEOGRAPHIC_DATA] (5,574 units available)" at bounding box center [166, 201] width 234 height 13
type input "**********"
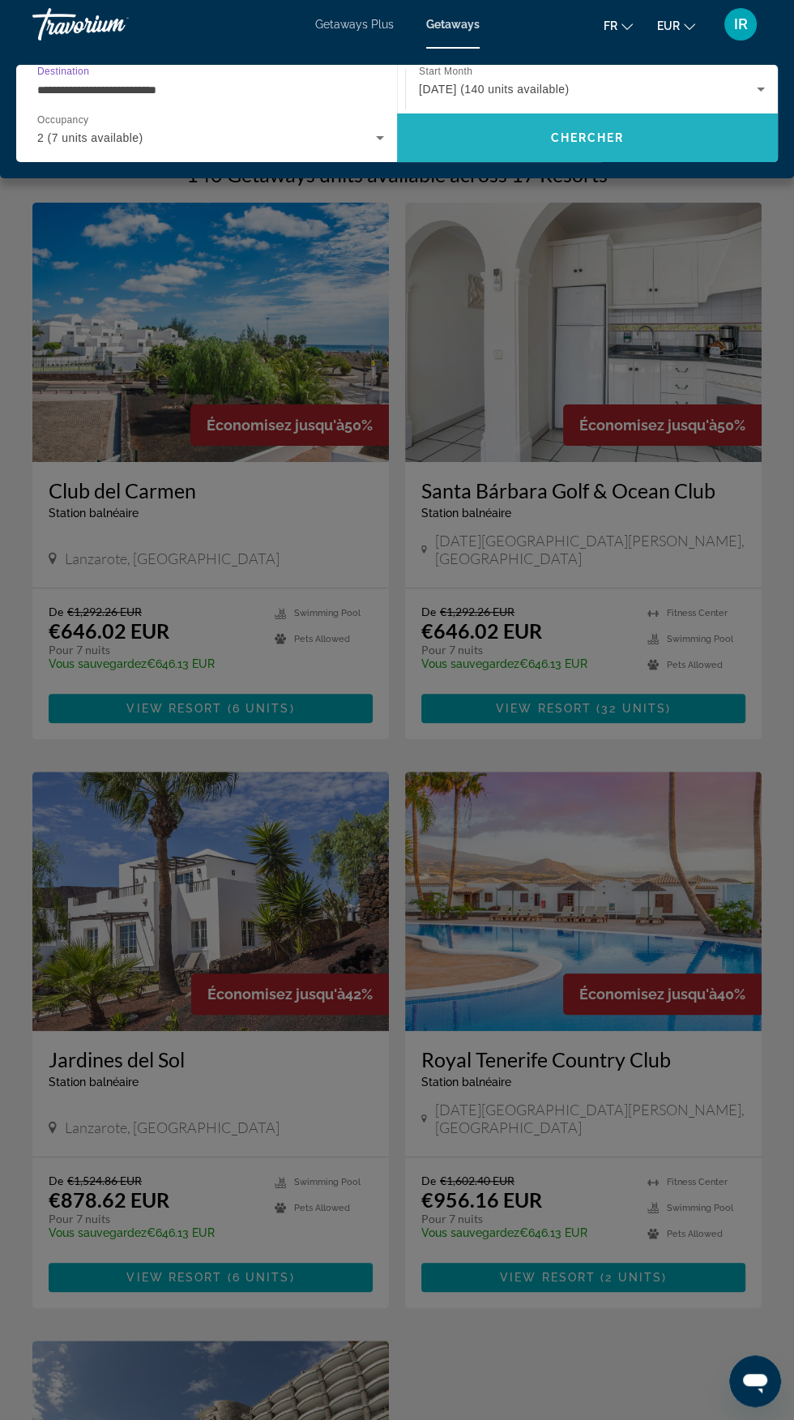
click at [620, 132] on span "Chercher" at bounding box center [588, 137] width 74 height 13
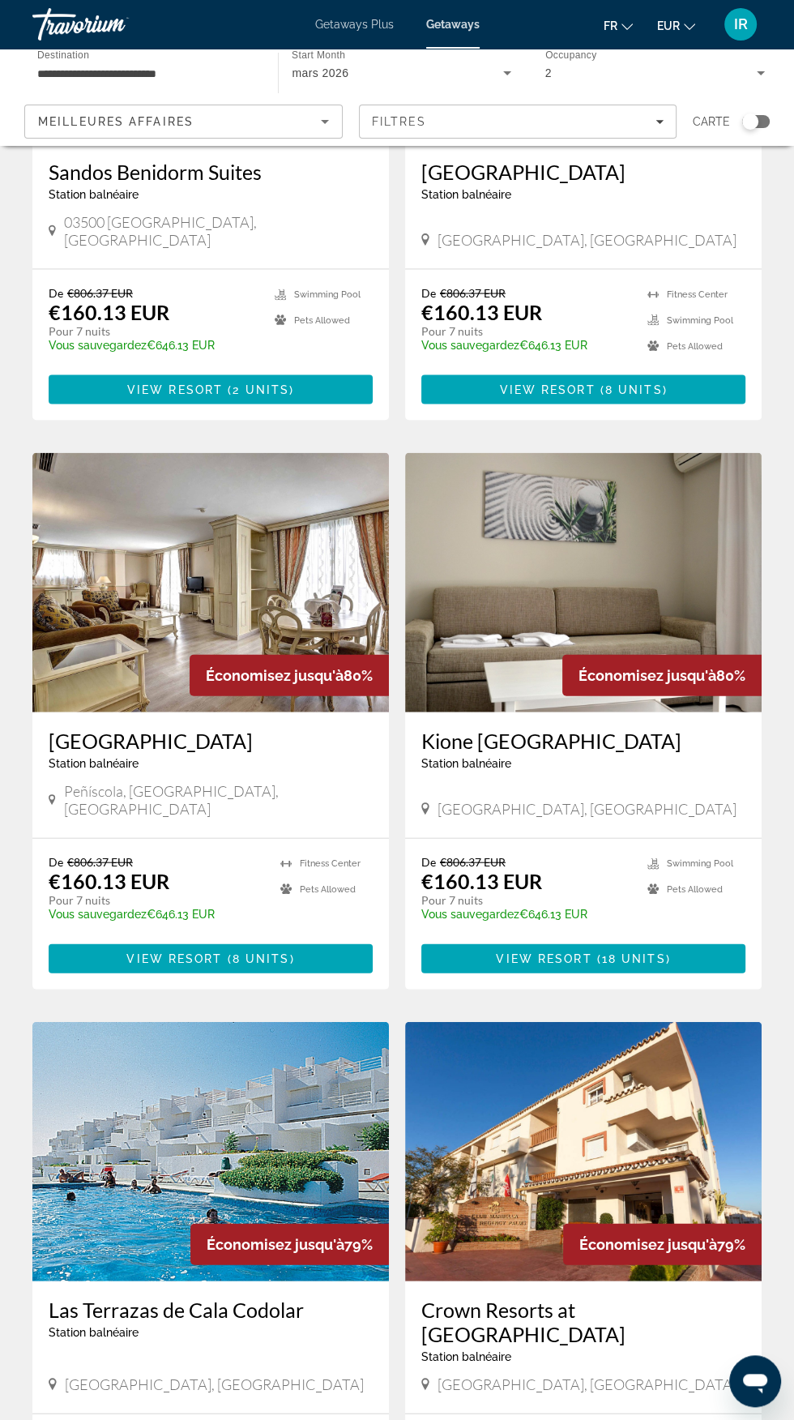
scroll to position [2189, 0]
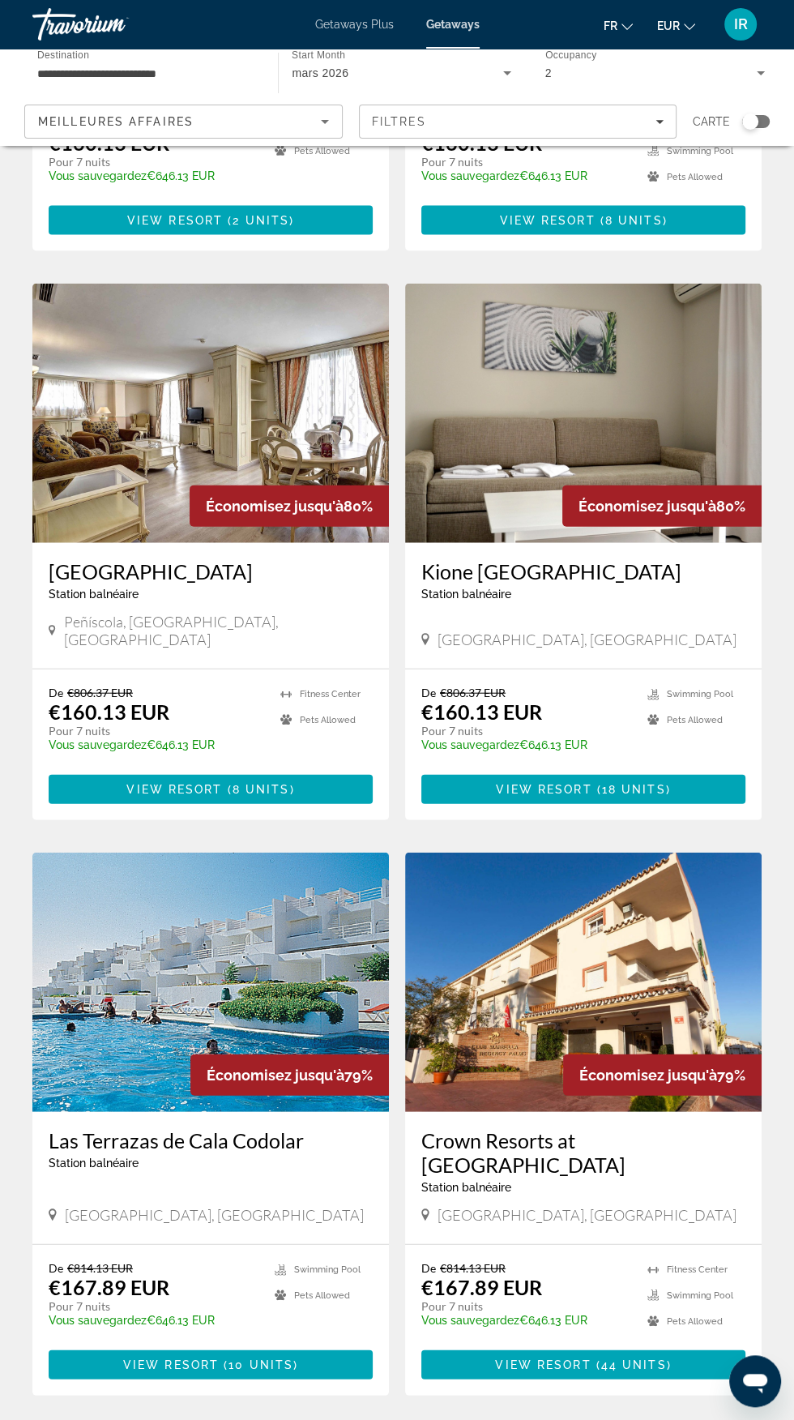
click at [368, 1419] on span "2" at bounding box center [369, 1444] width 8 height 18
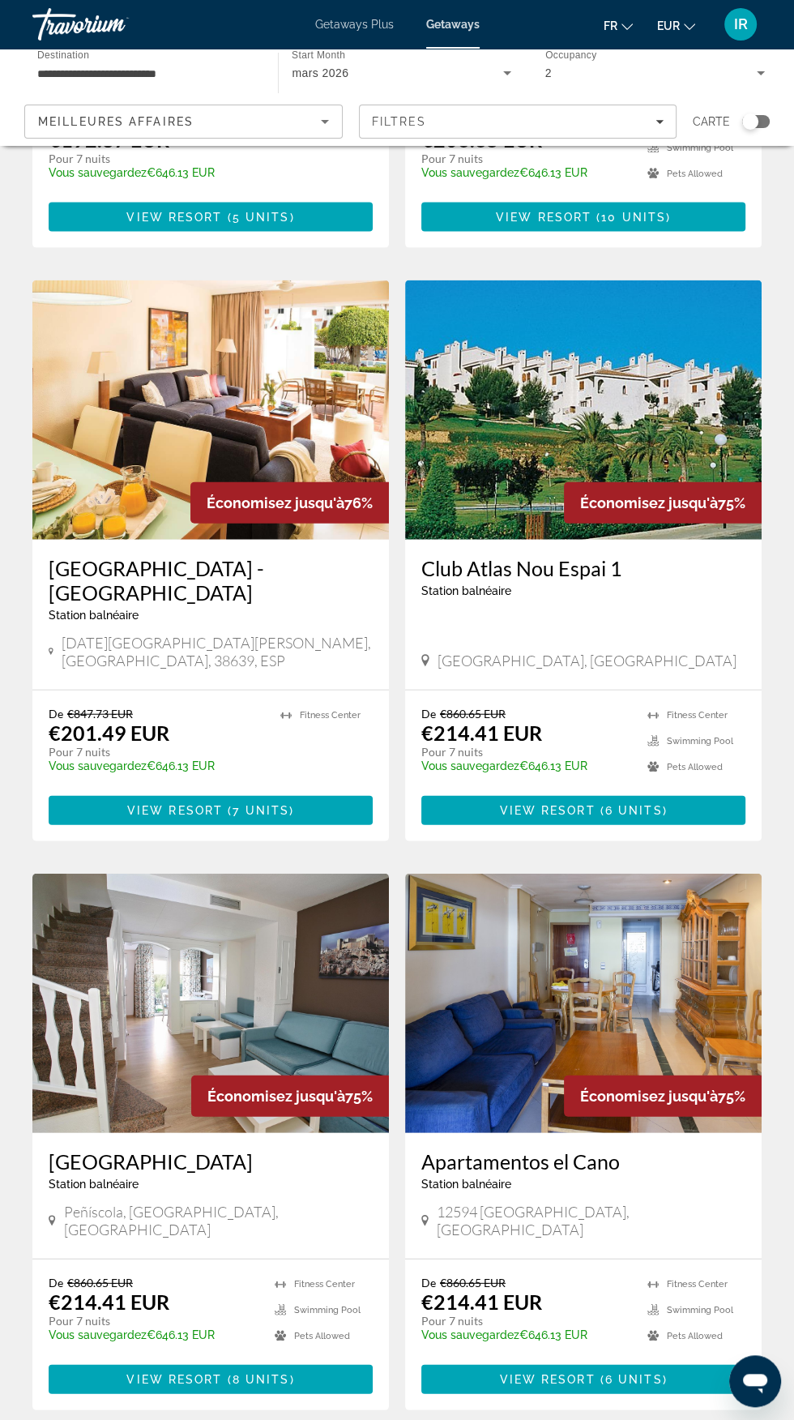
scroll to position [2238, 0]
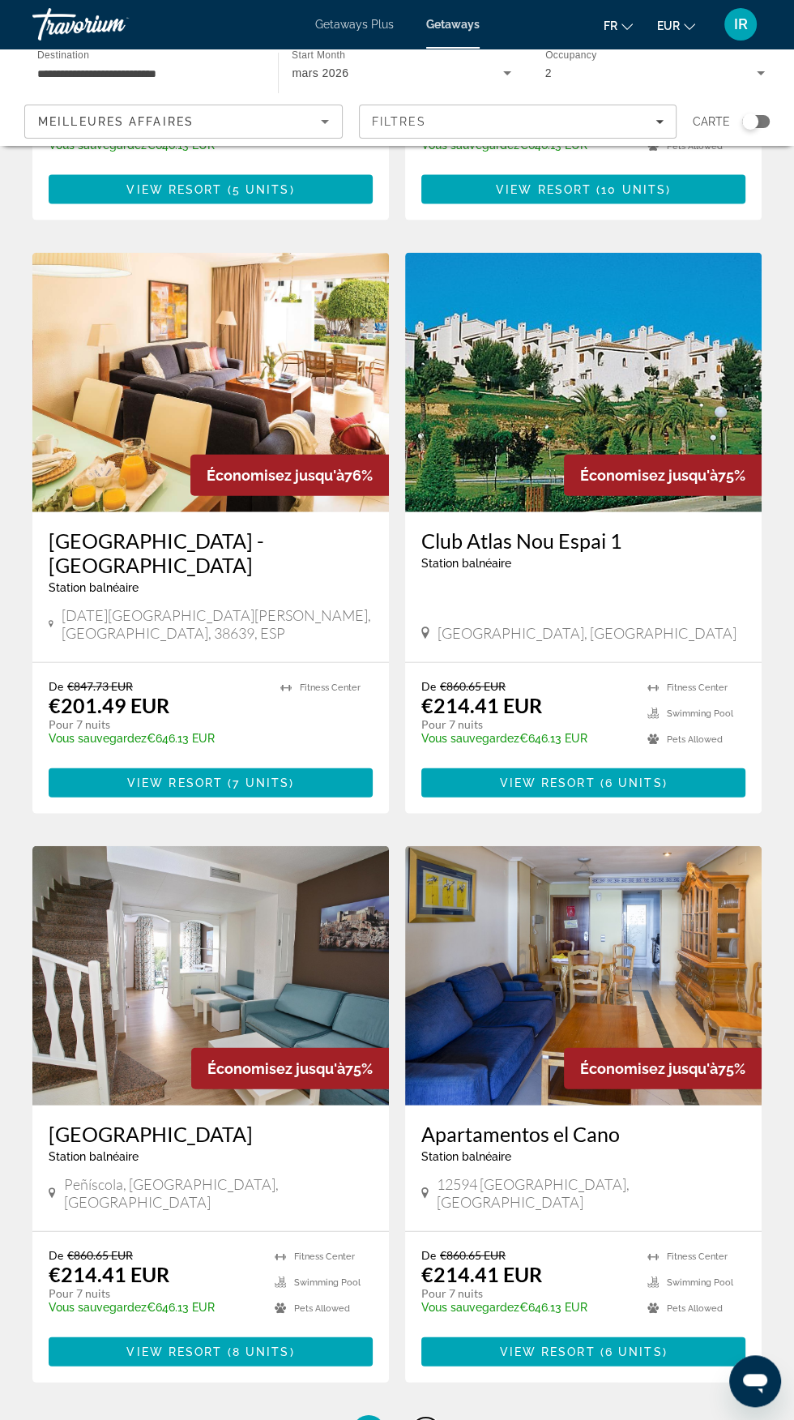
click at [428, 1419] on span "3" at bounding box center [425, 1431] width 8 height 18
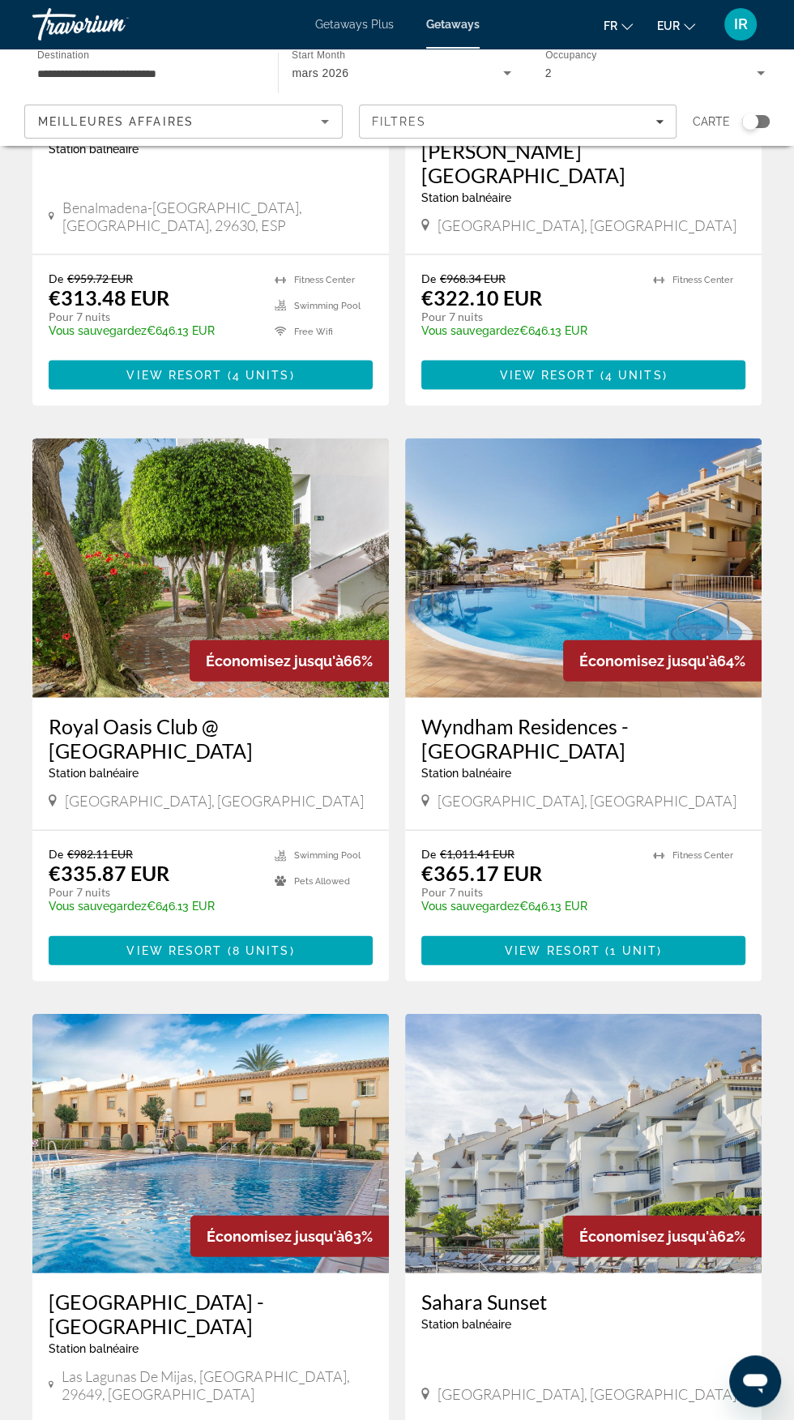
scroll to position [2238, 0]
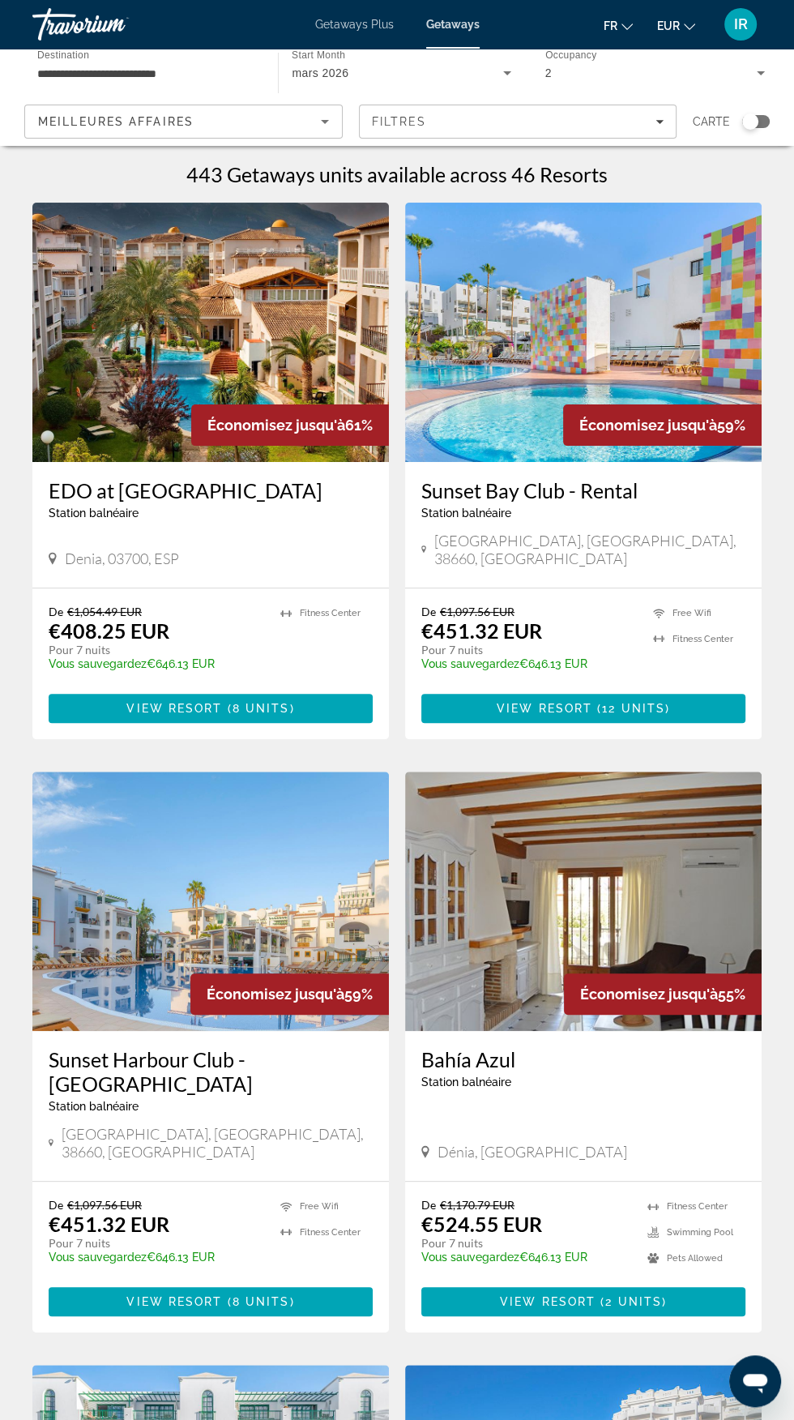
click at [651, 361] on img "Main content" at bounding box center [583, 332] width 357 height 259
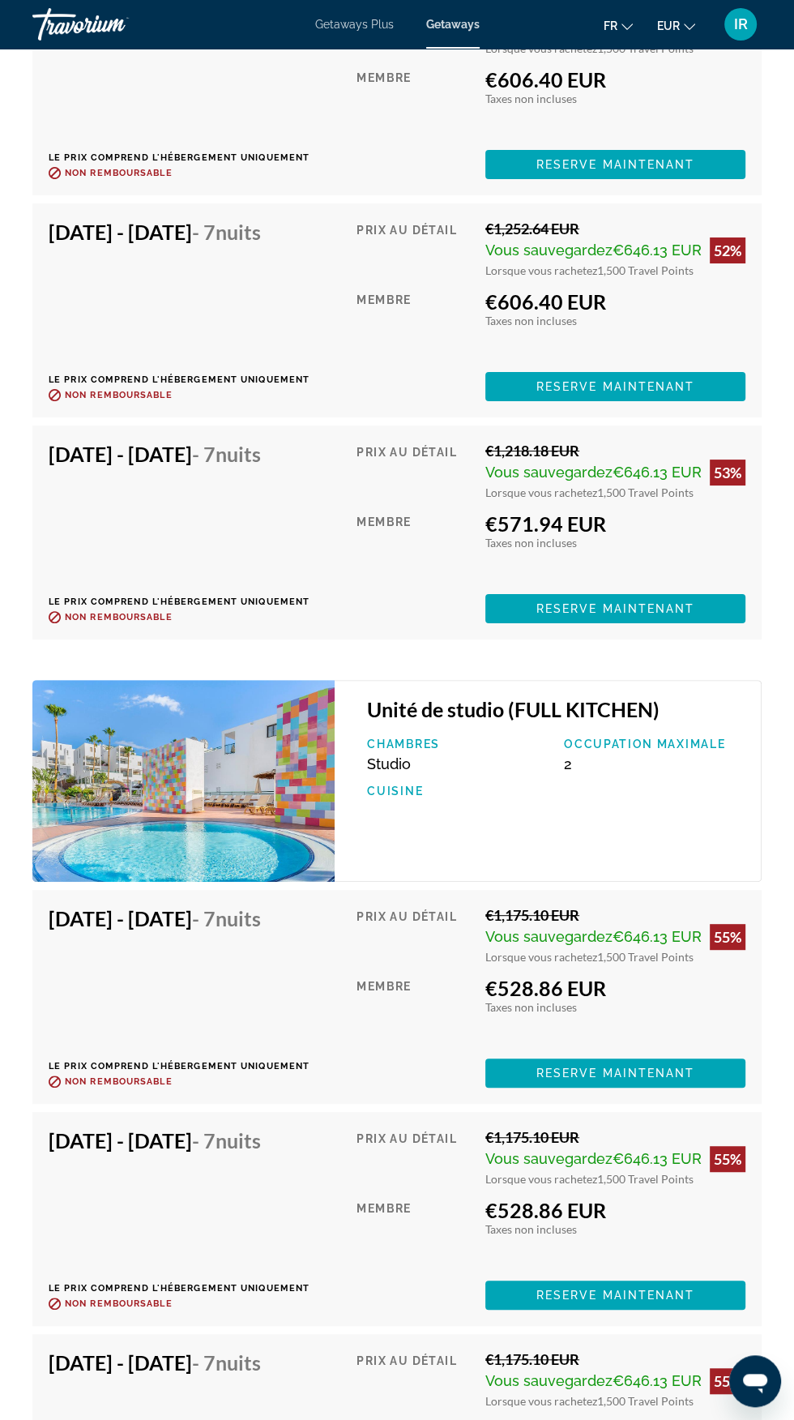
scroll to position [4054, 0]
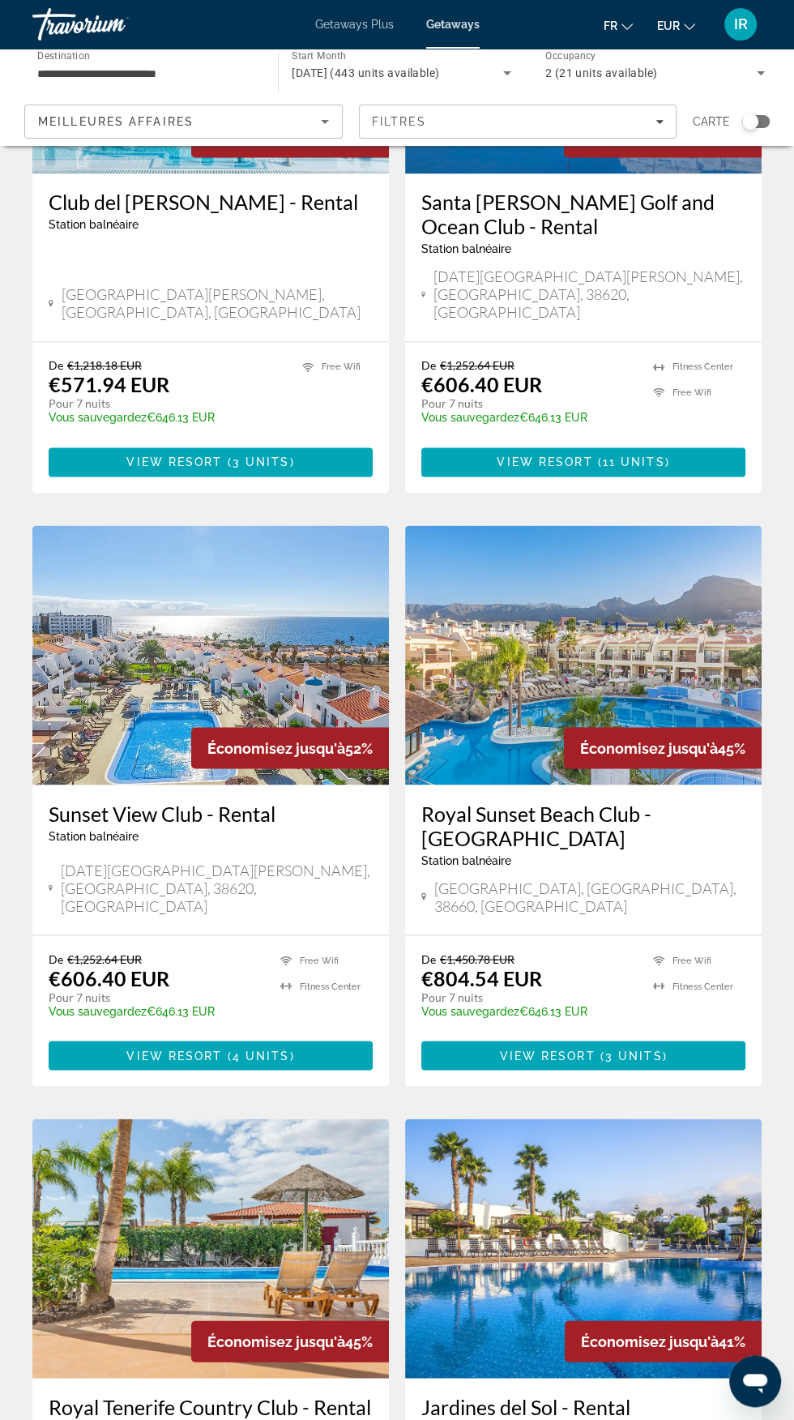
scroll to position [1638, 0]
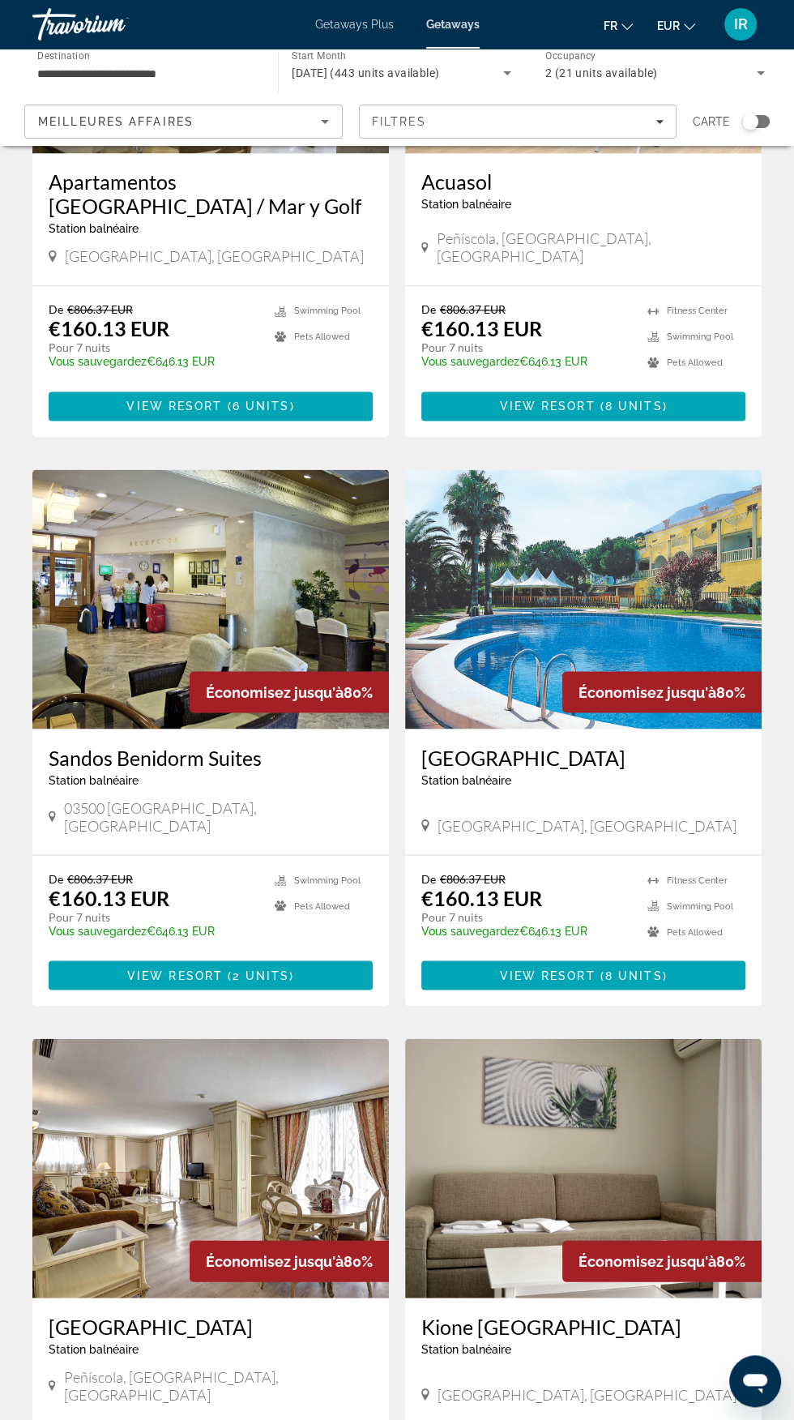
scroll to position [1434, 0]
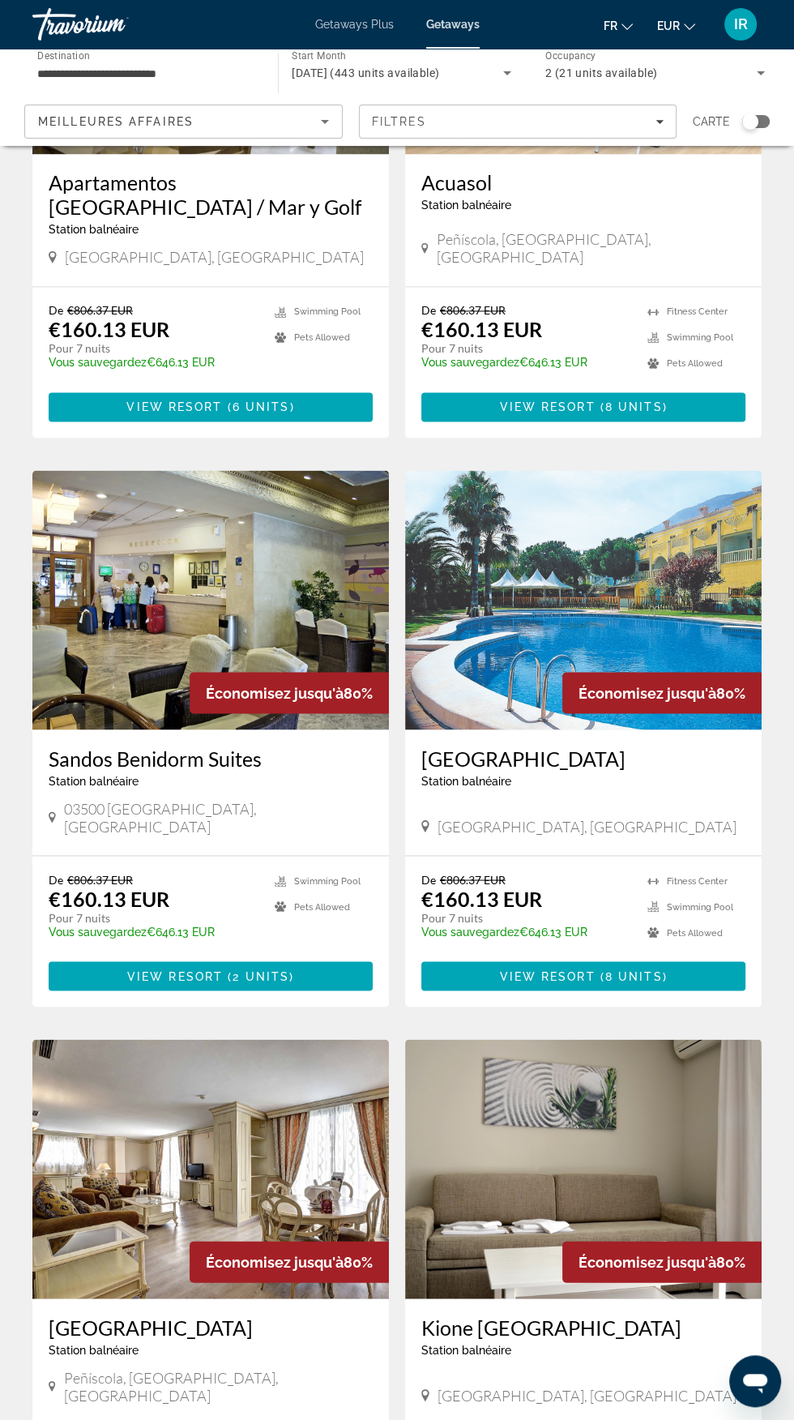
click at [649, 591] on img "Main content" at bounding box center [583, 599] width 357 height 259
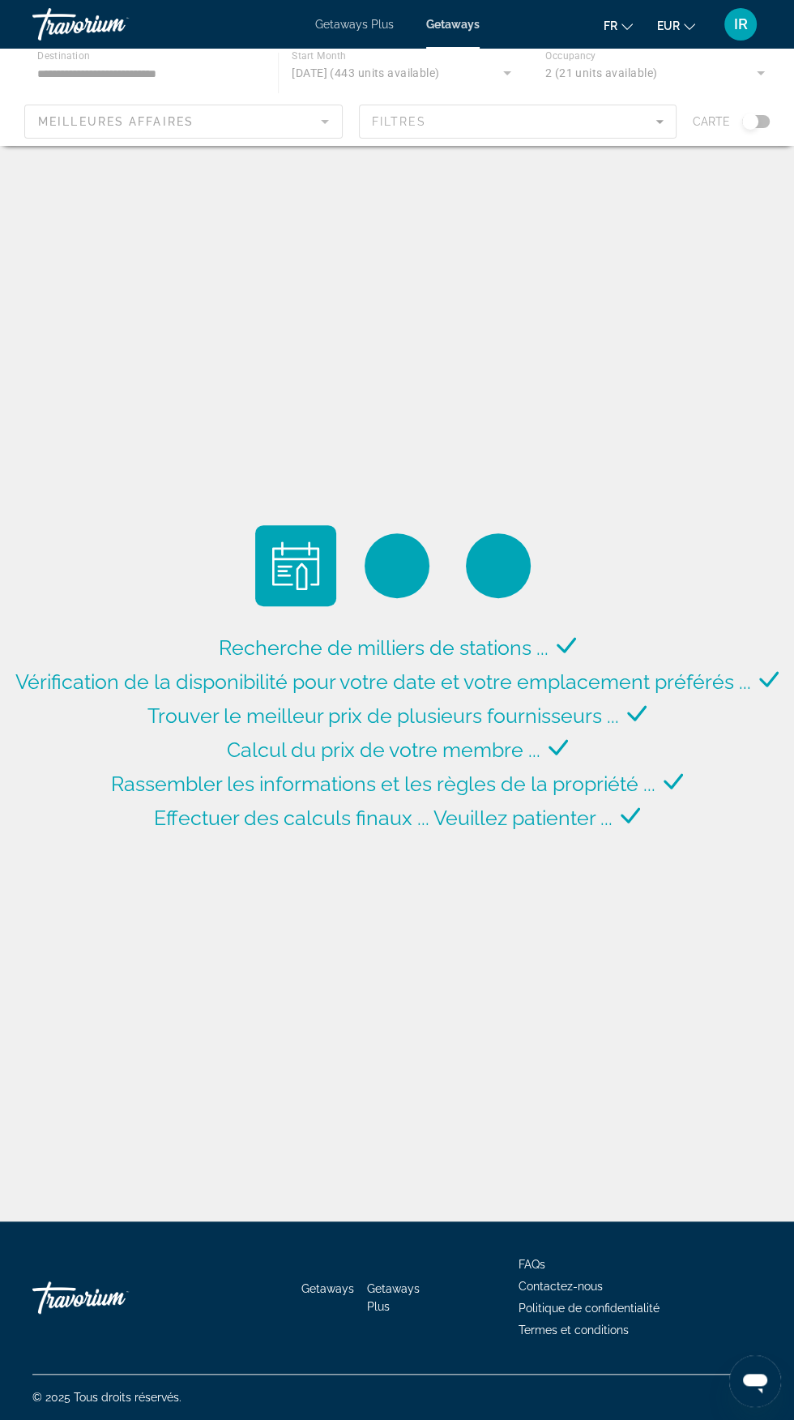
click at [335, 120] on div "Meilleures affaires" at bounding box center [183, 121] width 317 height 32
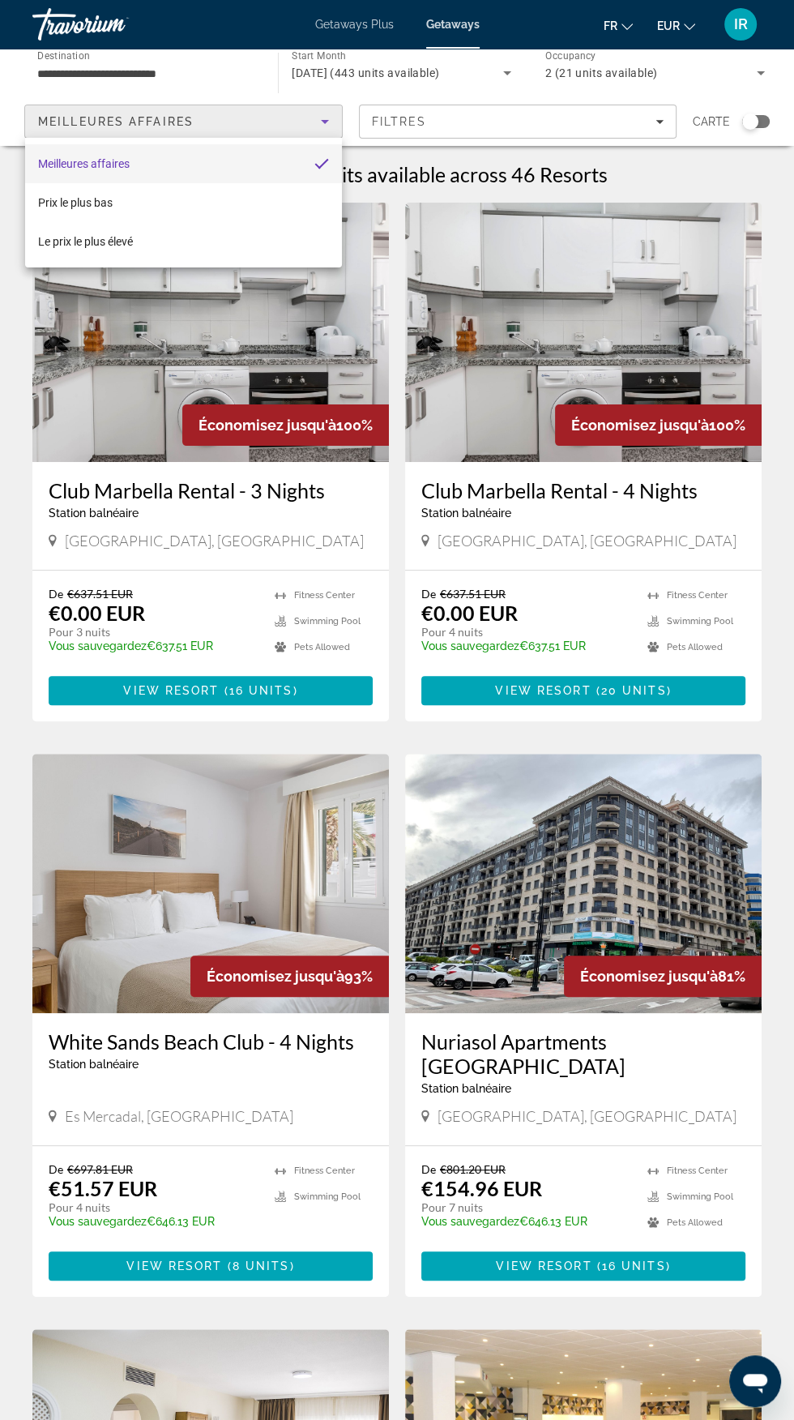
click at [205, 71] on div at bounding box center [397, 710] width 794 height 1420
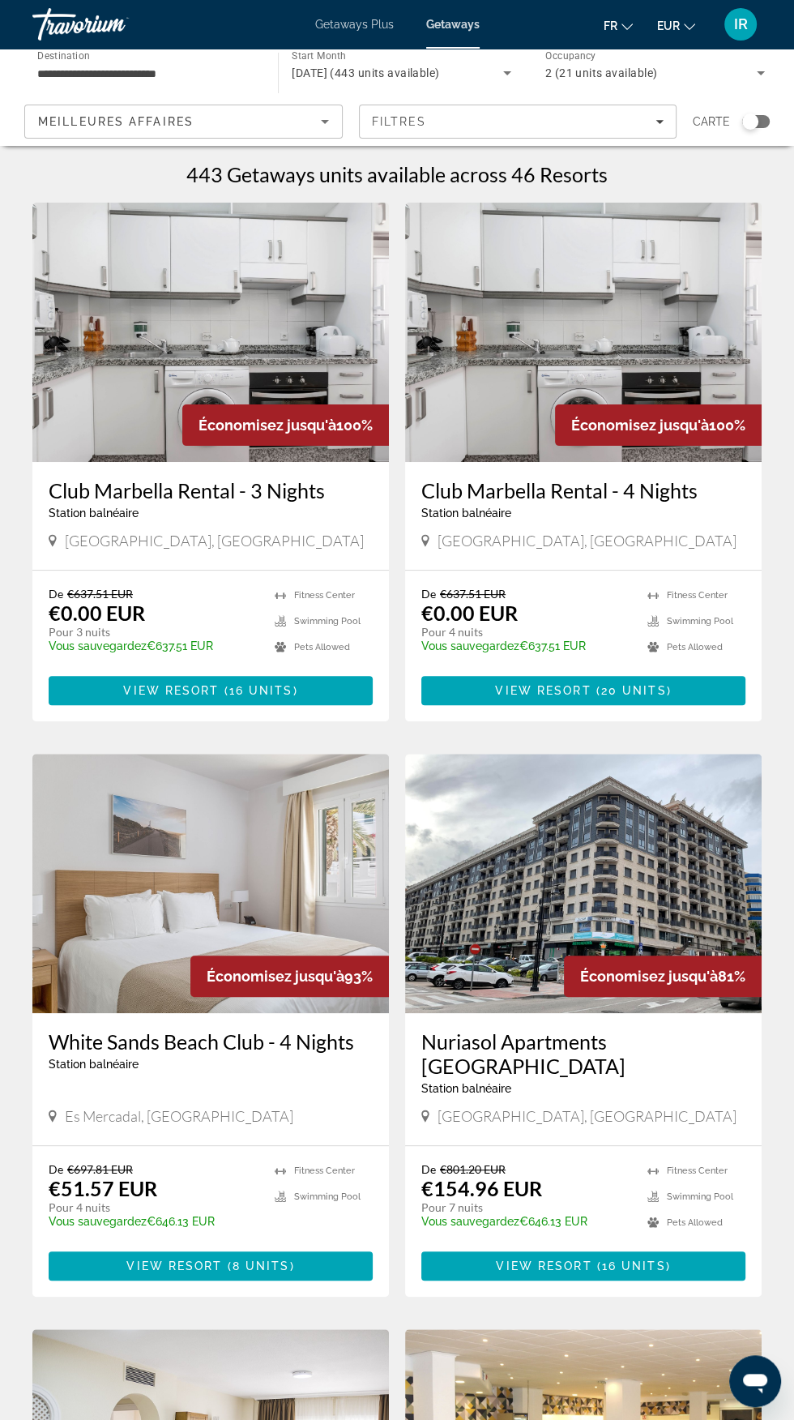
click at [181, 71] on input "**********" at bounding box center [147, 73] width 220 height 19
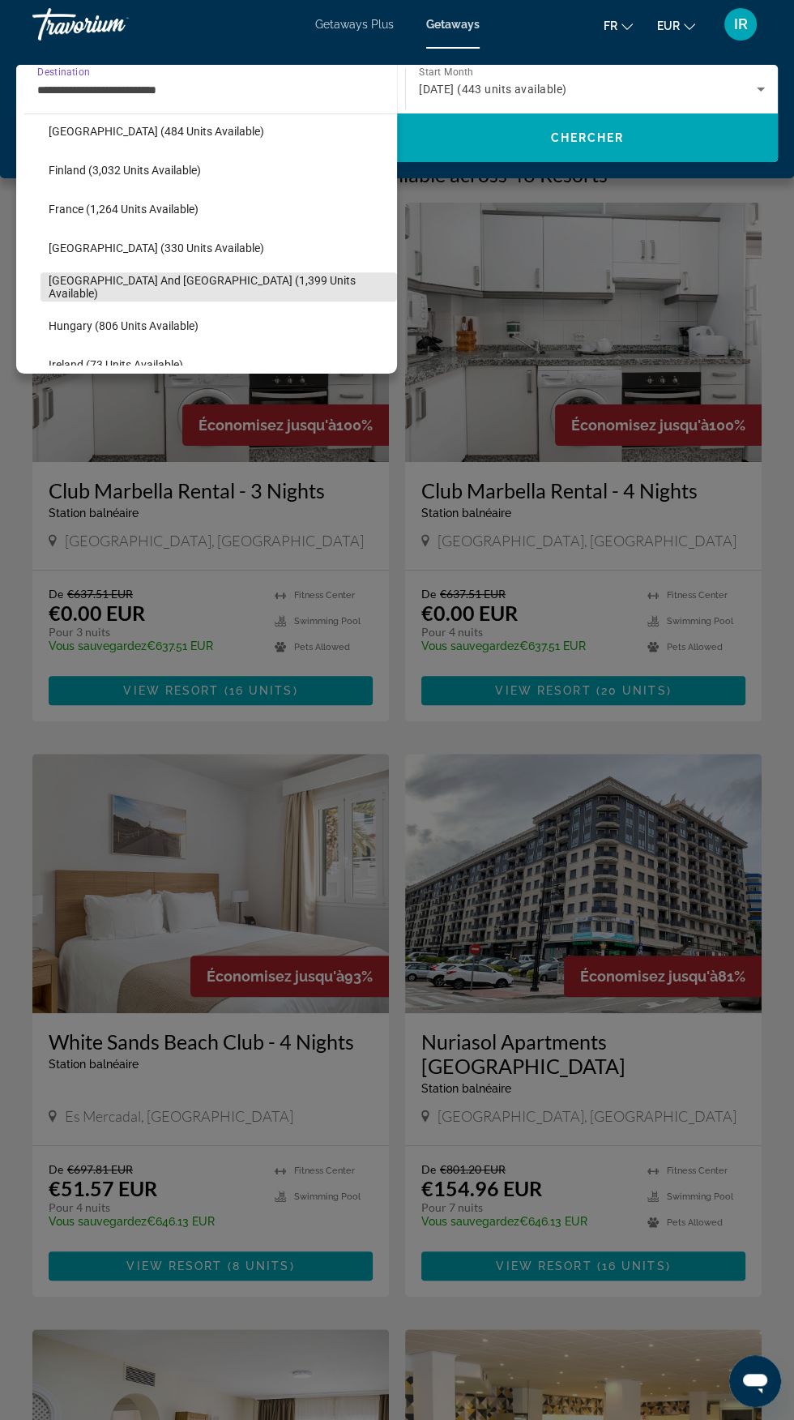
scroll to position [400, 0]
click at [259, 277] on span "Select destination: Greece and Cyprus (1,399 units available)" at bounding box center [219, 286] width 357 height 39
type input "**********"
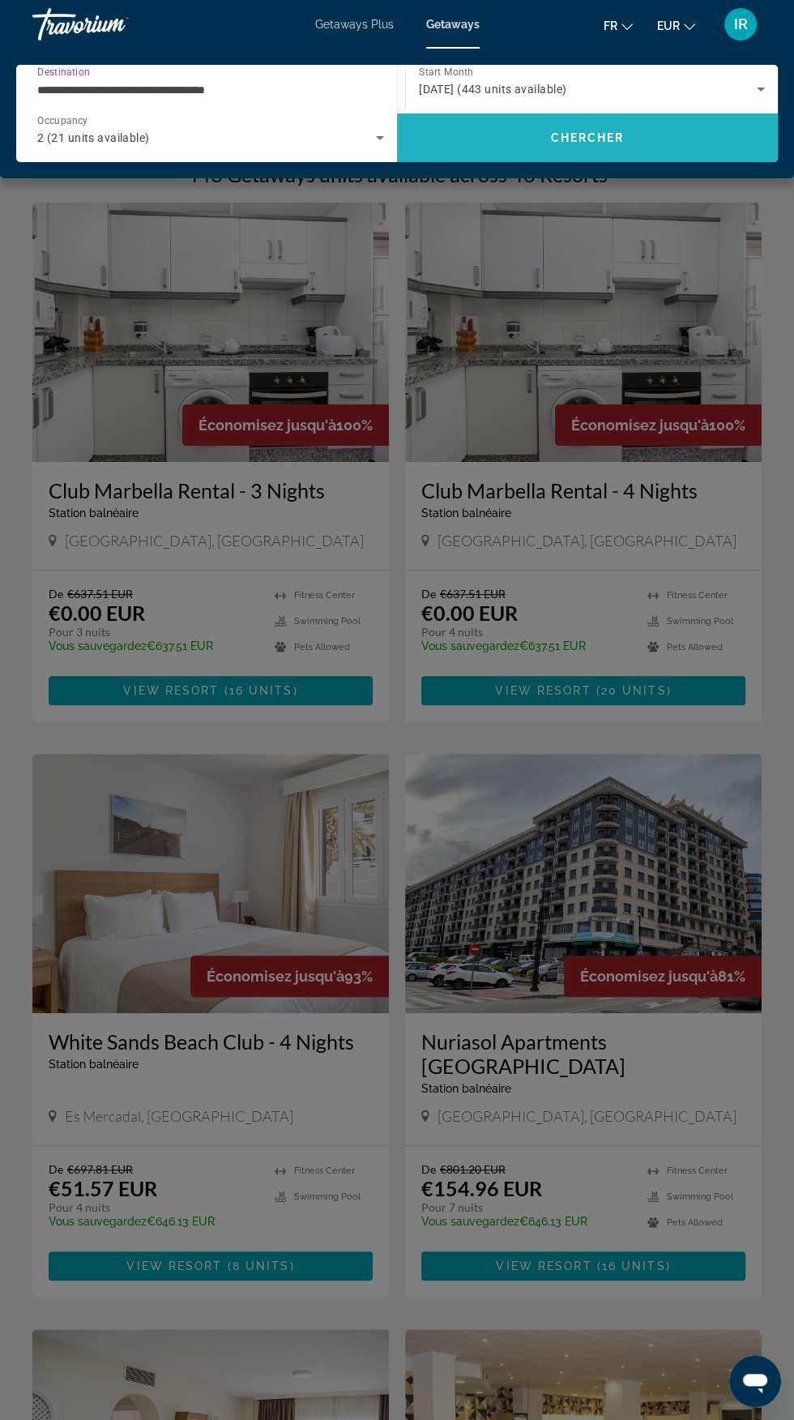
click at [600, 139] on span "Chercher" at bounding box center [588, 137] width 74 height 13
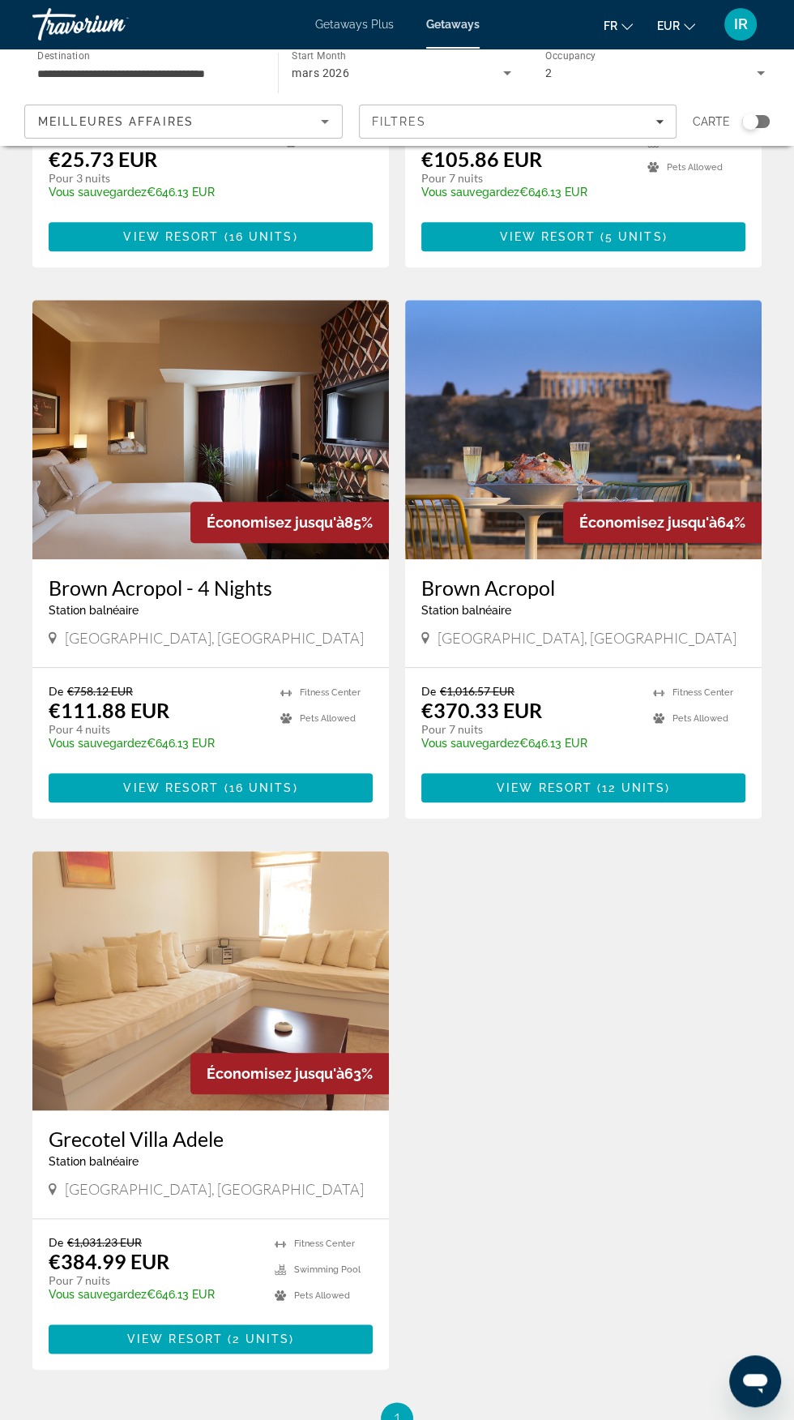
scroll to position [513, 0]
